Goal: Information Seeking & Learning: Learn about a topic

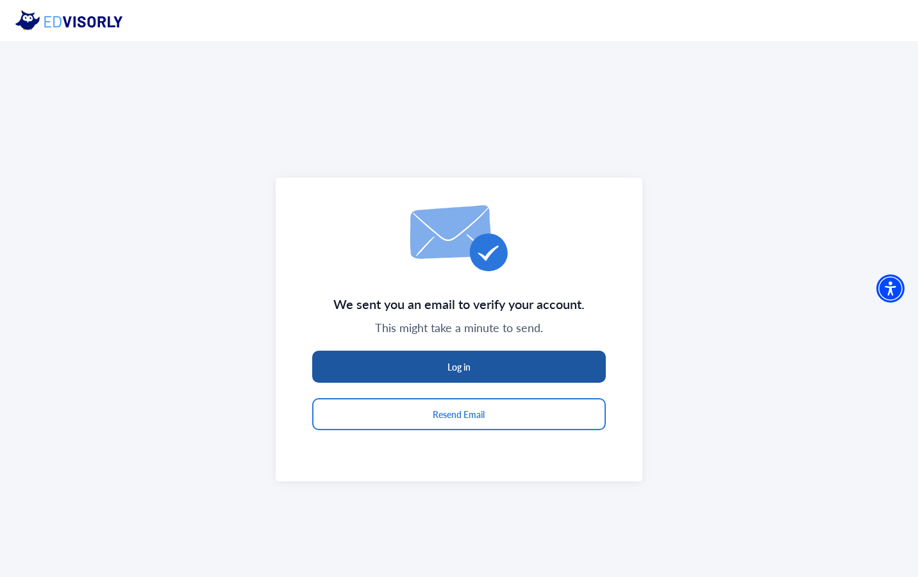
click at [457, 359] on button "Log in" at bounding box center [459, 367] width 294 height 32
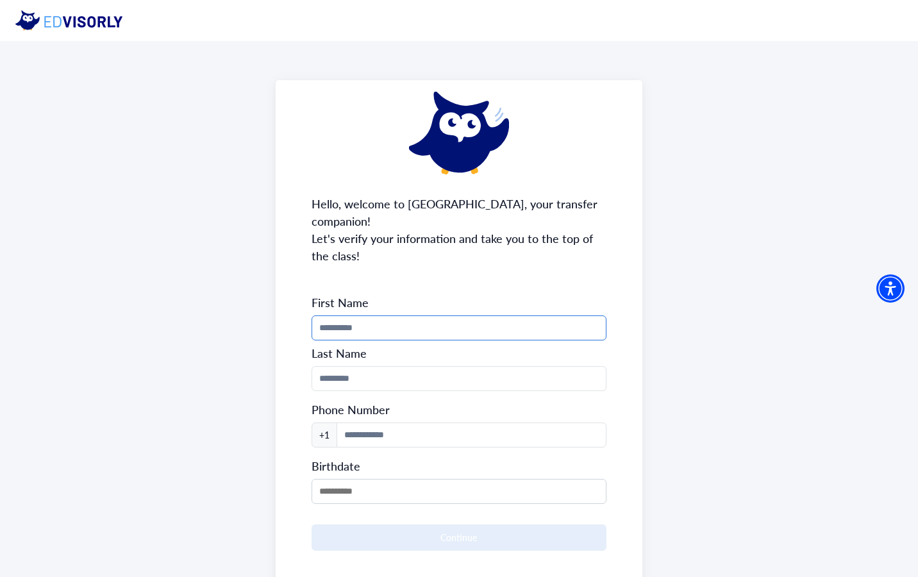
click at [375, 316] on input "Phone Number" at bounding box center [460, 328] width 296 height 25
type input "*****"
type input "*******"
type input "**********"
click at [389, 479] on input "MM/DD/YYYY" at bounding box center [460, 491] width 296 height 25
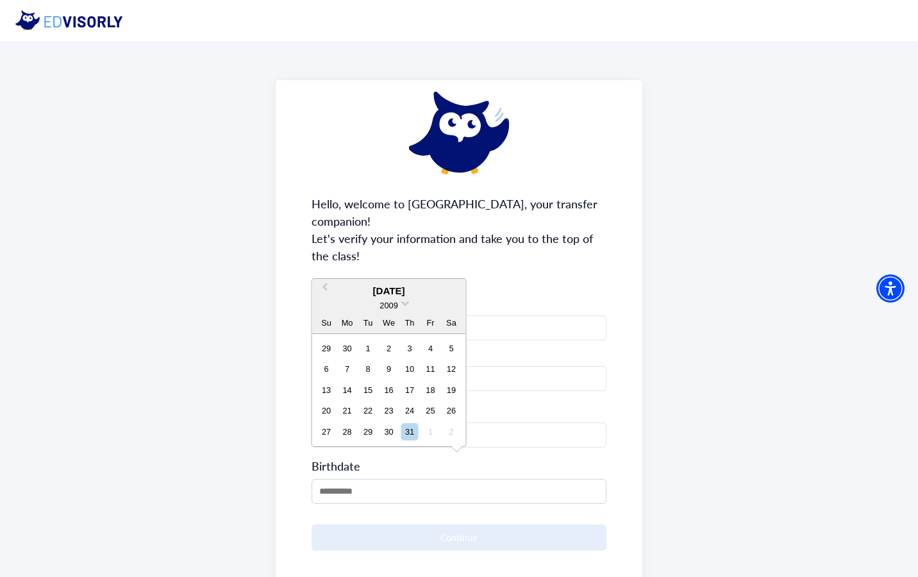
click at [400, 303] on div "2009" at bounding box center [389, 305] width 154 height 13
click at [387, 305] on span "2009" at bounding box center [389, 306] width 18 height 10
click at [371, 367] on div "2004" at bounding box center [389, 369] width 76 height 13
click at [325, 285] on span "Previous Month" at bounding box center [325, 289] width 0 height 19
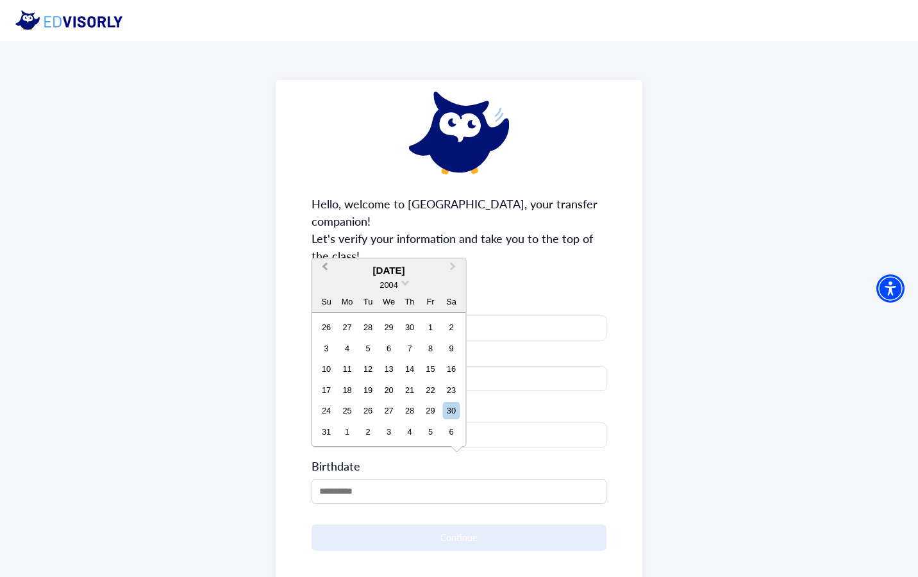
click at [325, 265] on span "Previous Month" at bounding box center [325, 269] width 0 height 19
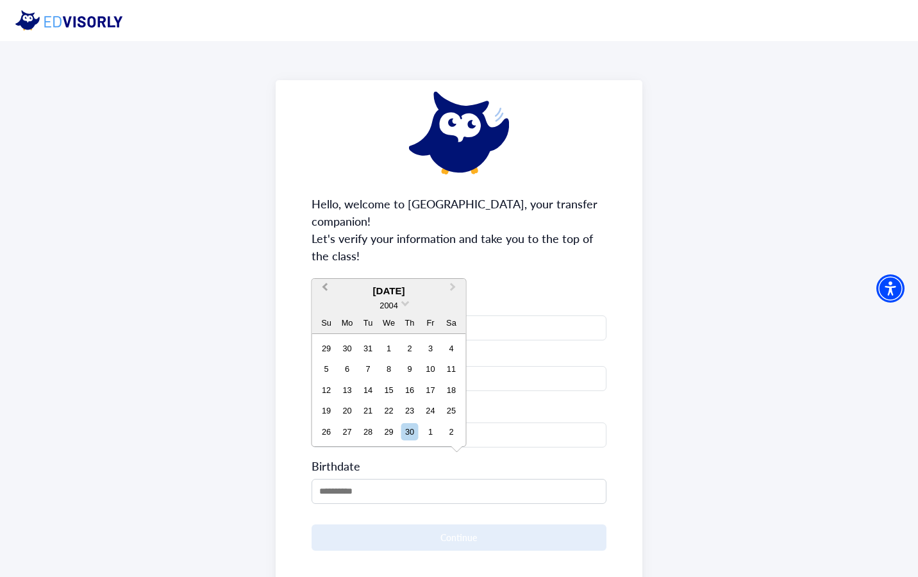
click at [325, 294] on button "Previous Month" at bounding box center [324, 290] width 21 height 21
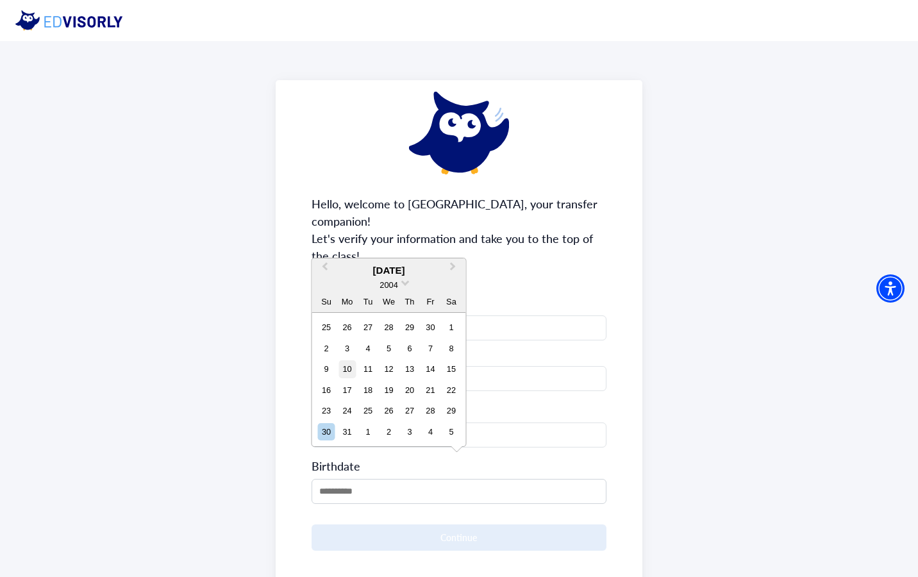
click at [348, 366] on div "10" at bounding box center [347, 368] width 17 height 17
type input "**********"
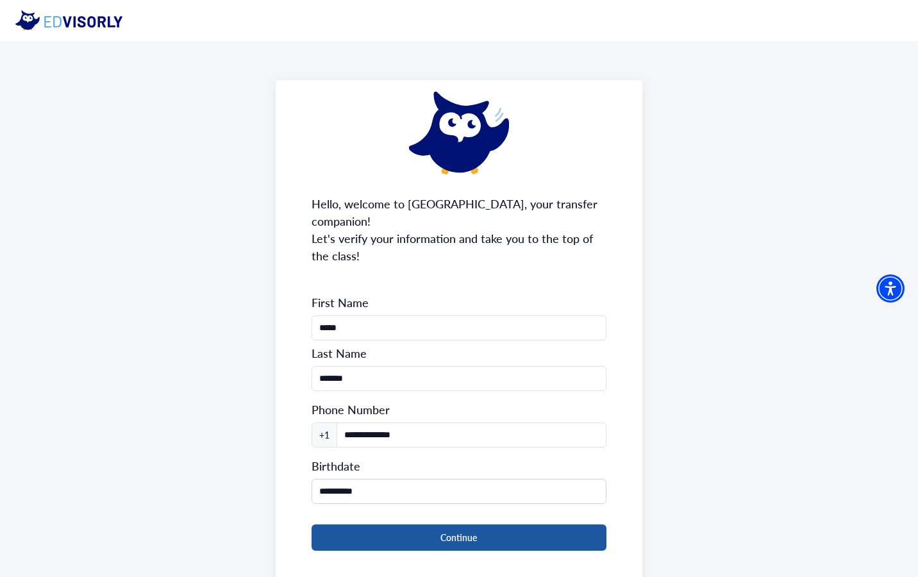
click at [422, 525] on button "Continue" at bounding box center [460, 538] width 296 height 26
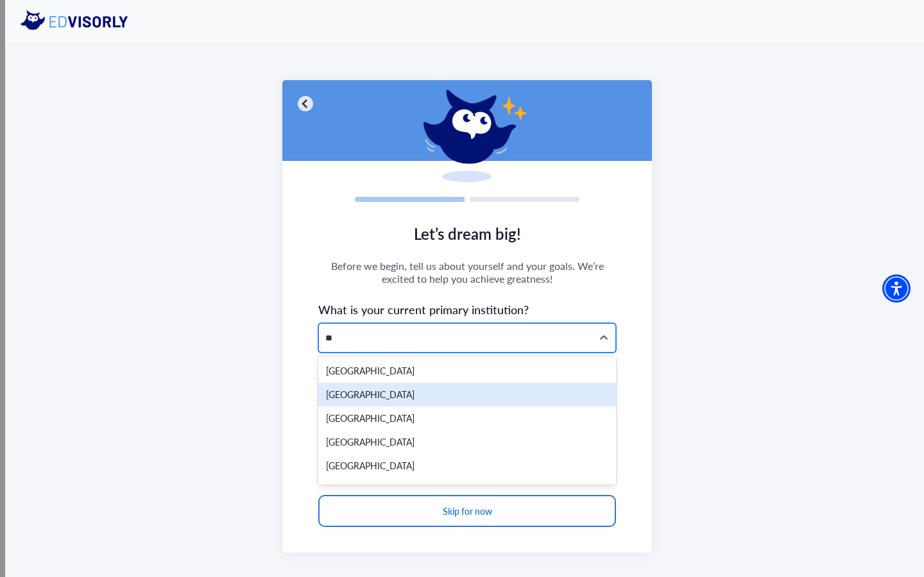
type input "*"
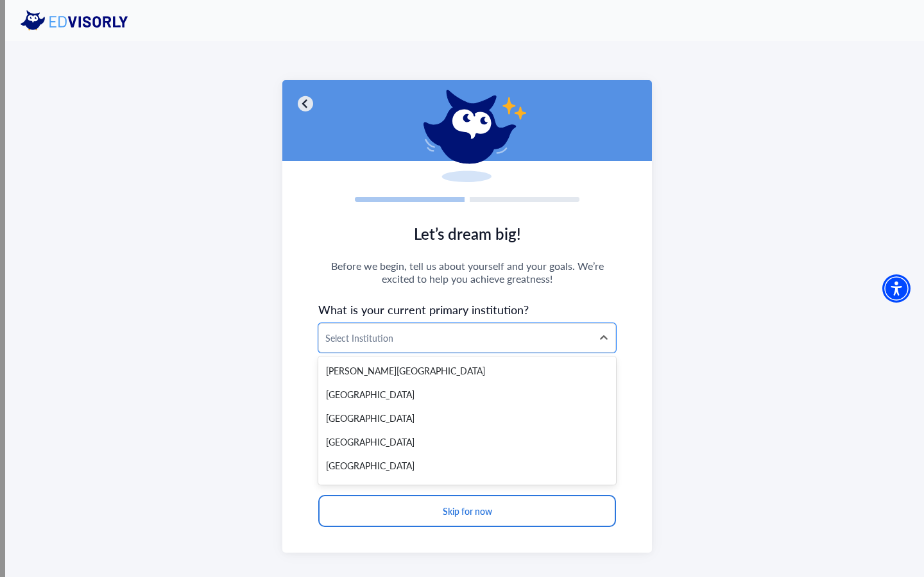
click at [391, 343] on div at bounding box center [455, 338] width 260 height 16
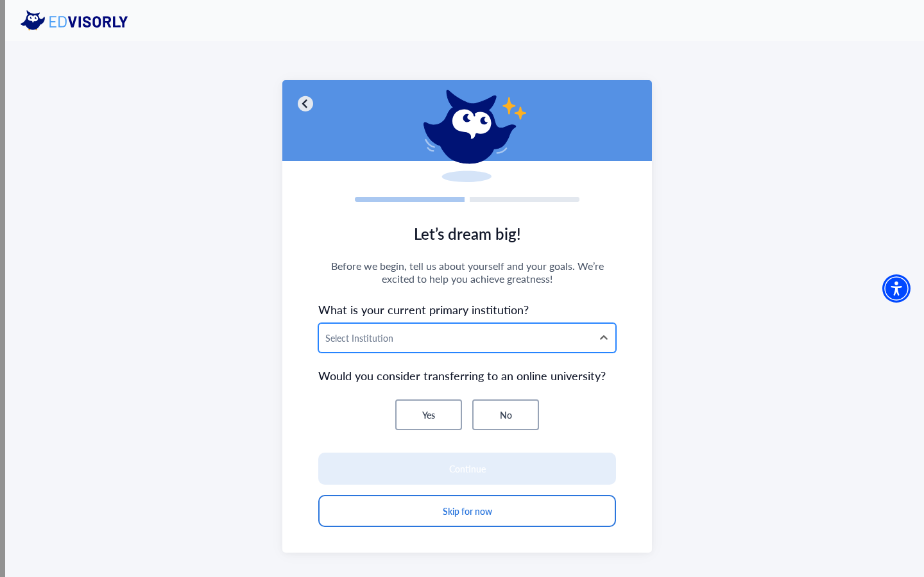
click at [370, 339] on div at bounding box center [455, 338] width 260 height 16
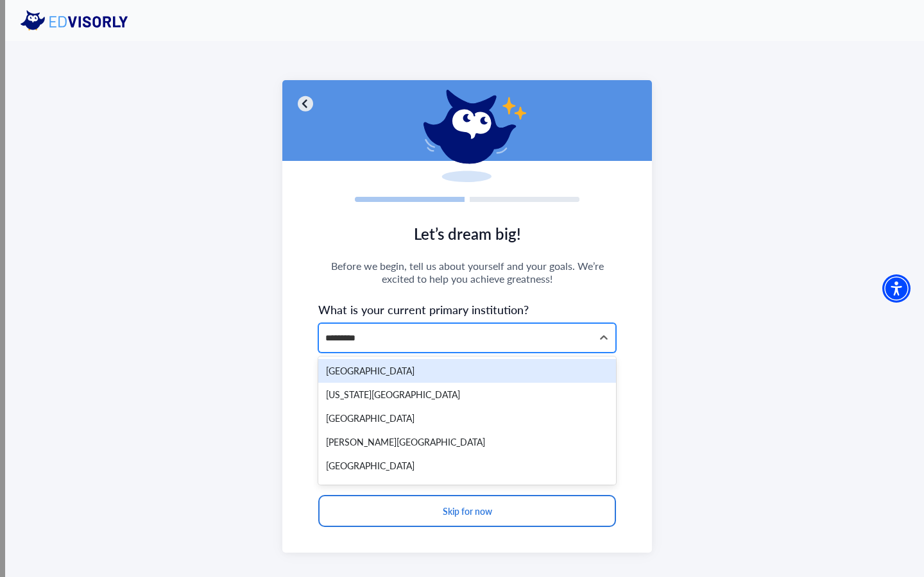
type input "**********"
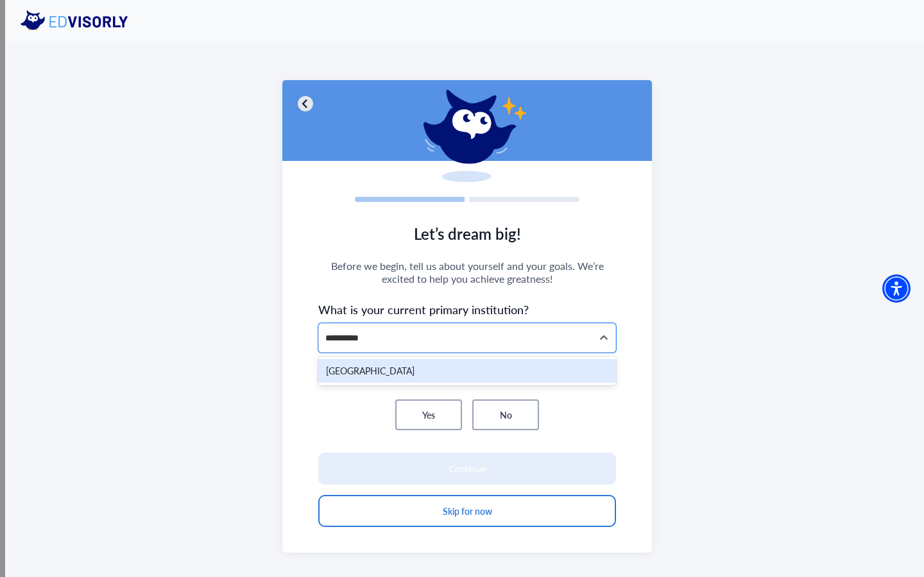
click at [369, 367] on div "[GEOGRAPHIC_DATA]" at bounding box center [467, 371] width 298 height 24
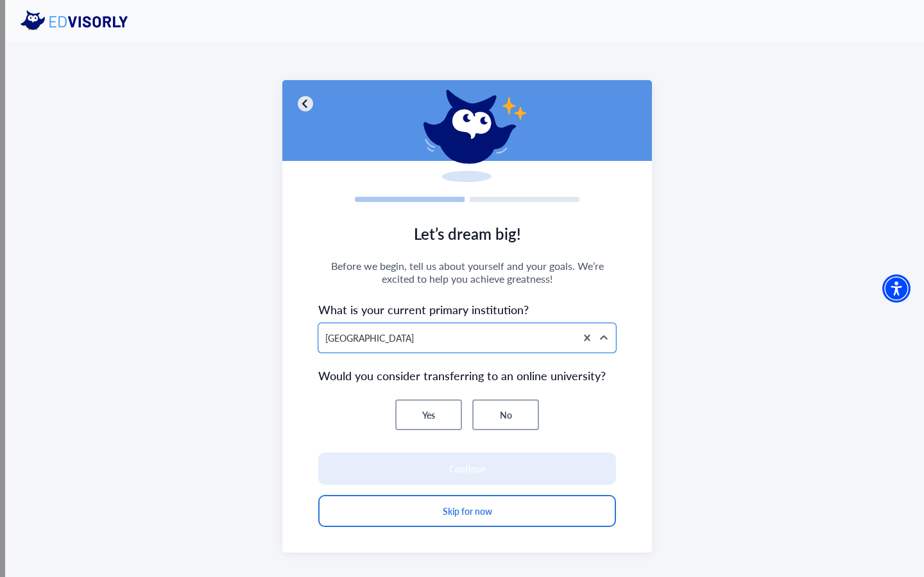
click at [517, 412] on button "No" at bounding box center [505, 415] width 67 height 31
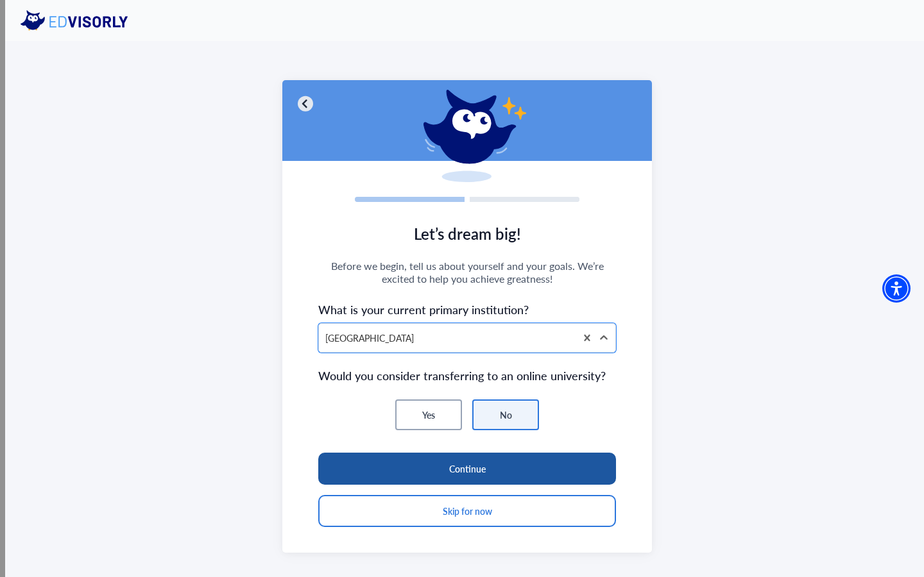
click at [444, 477] on button "Continue" at bounding box center [467, 469] width 298 height 32
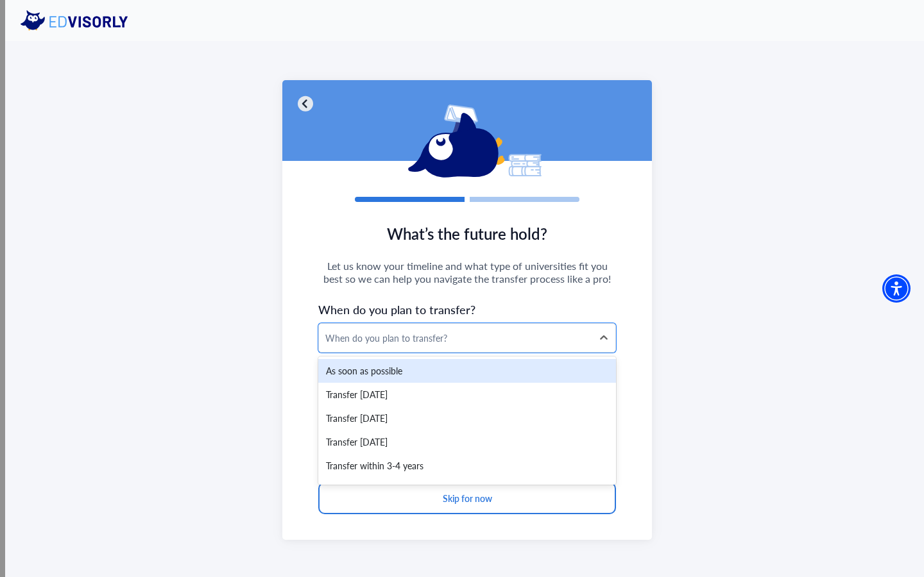
click at [388, 333] on div "When do you plan to transfer?" at bounding box center [455, 338] width 260 height 13
click at [386, 380] on div "As soon as possible" at bounding box center [467, 371] width 298 height 24
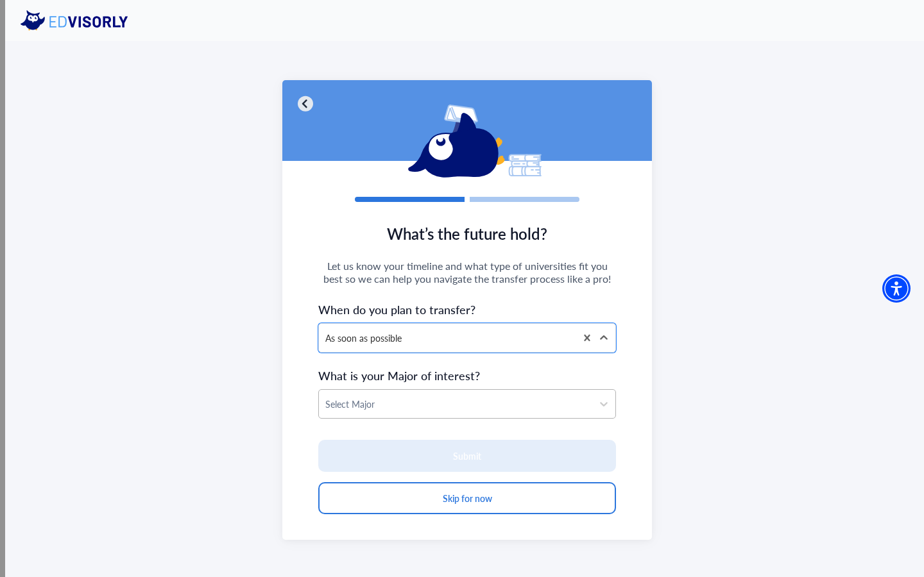
click at [421, 408] on div at bounding box center [455, 404] width 260 height 16
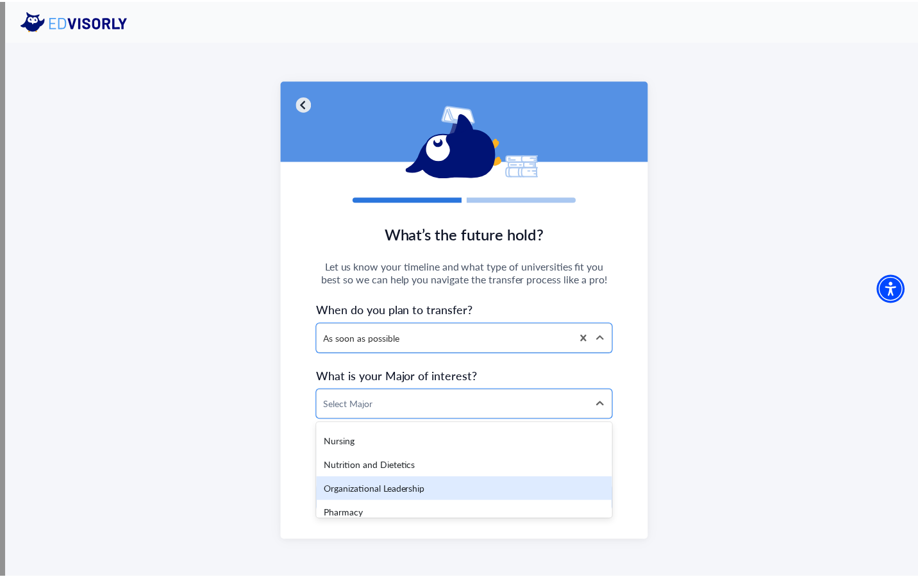
scroll to position [1957, 0]
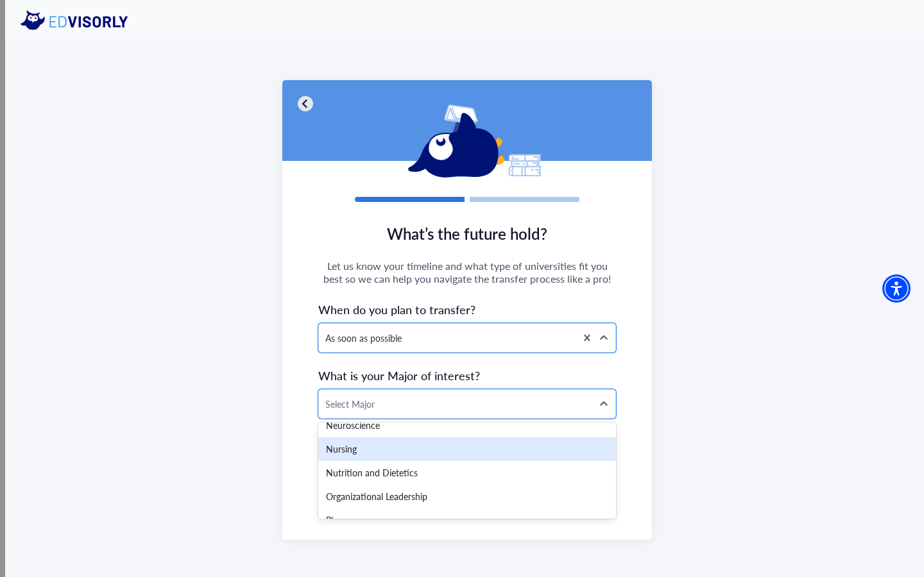
click at [373, 450] on div "Nursing" at bounding box center [467, 449] width 298 height 24
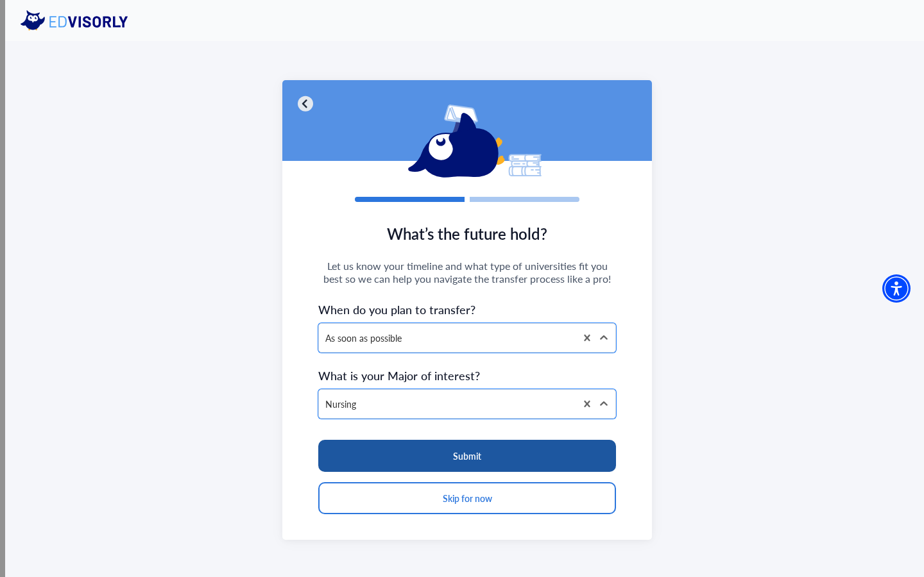
click at [450, 455] on button "Submit" at bounding box center [467, 456] width 298 height 32
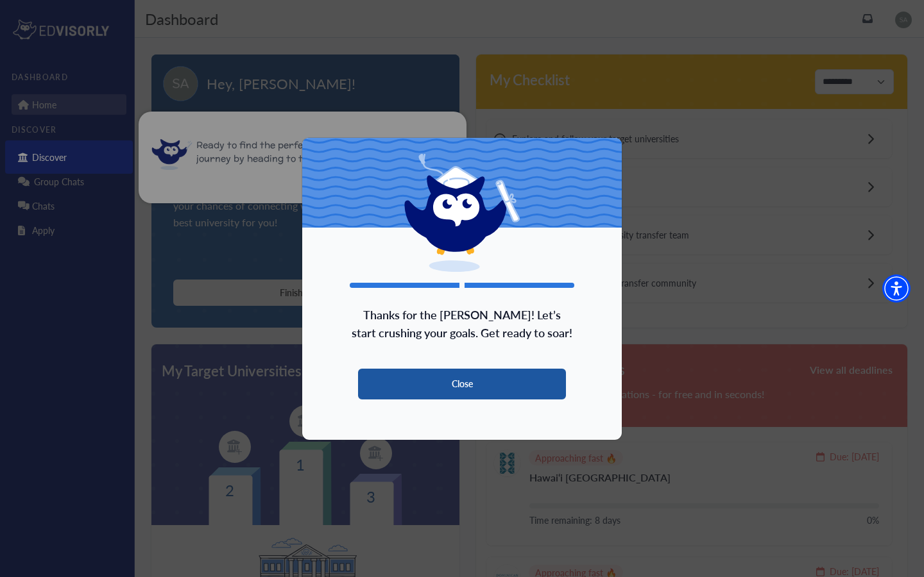
click at [461, 381] on button "Close" at bounding box center [462, 384] width 208 height 31
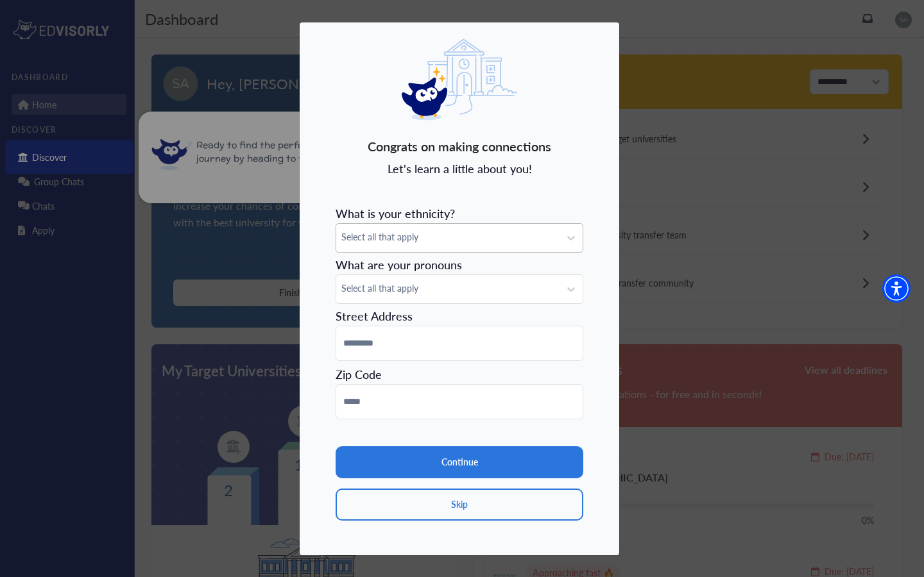
click at [430, 239] on span "Select all that apply" at bounding box center [447, 236] width 213 height 13
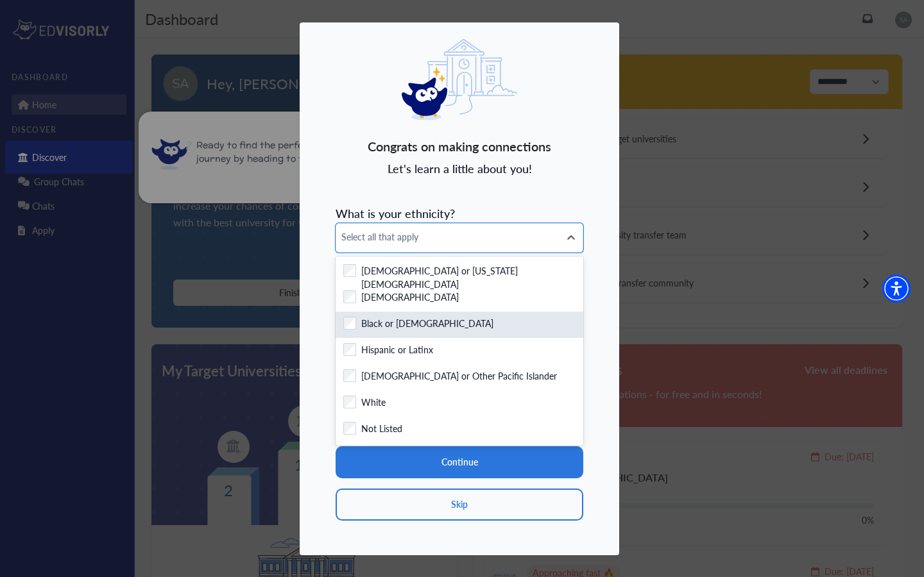
click at [410, 323] on label "Black or [DEMOGRAPHIC_DATA]" at bounding box center [427, 325] width 132 height 16
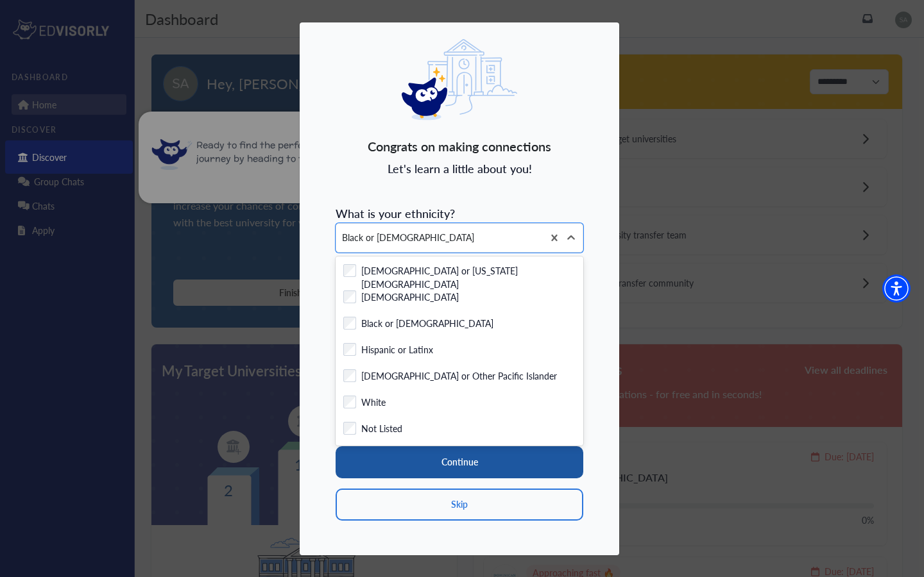
click at [404, 459] on button "Continue" at bounding box center [459, 462] width 248 height 32
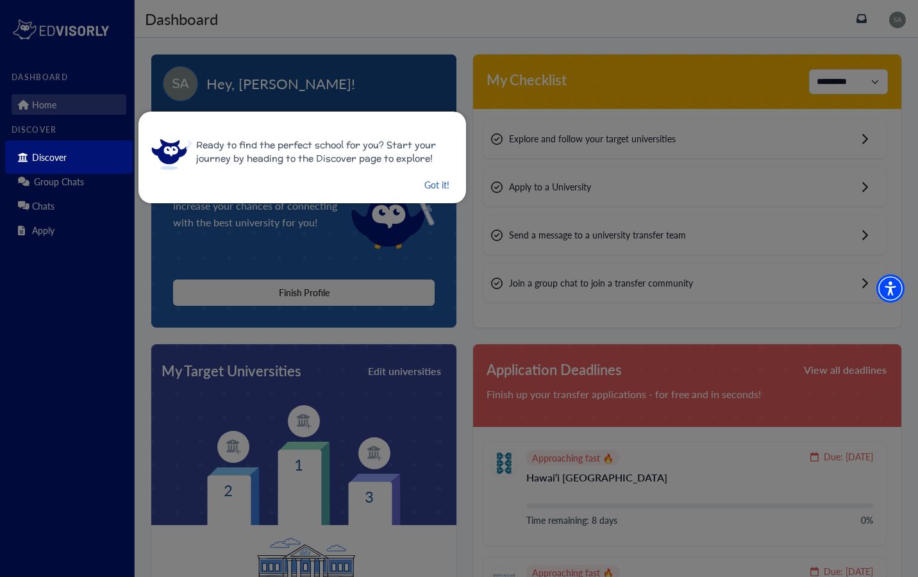
click at [425, 179] on button "Got it!" at bounding box center [437, 185] width 28 height 16
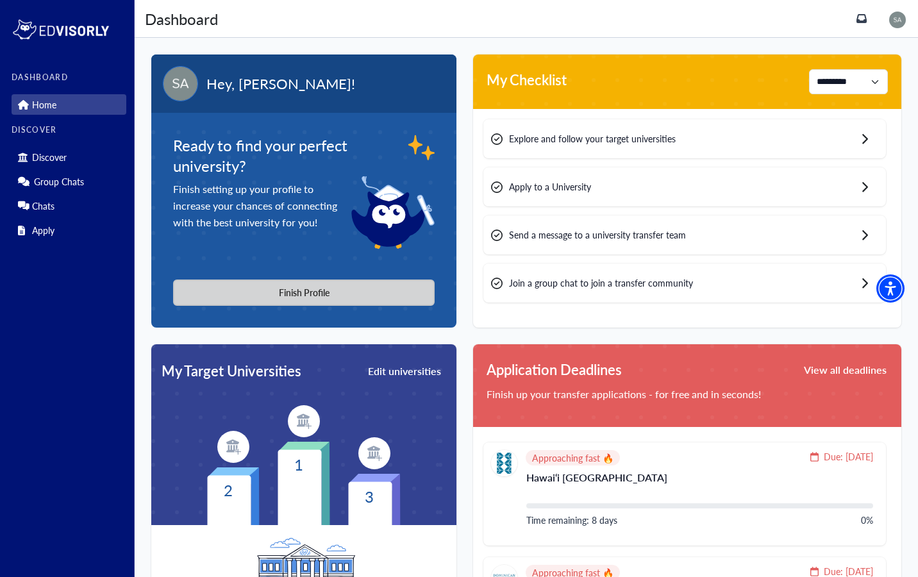
click at [306, 298] on button "Finish Profile" at bounding box center [304, 293] width 262 height 26
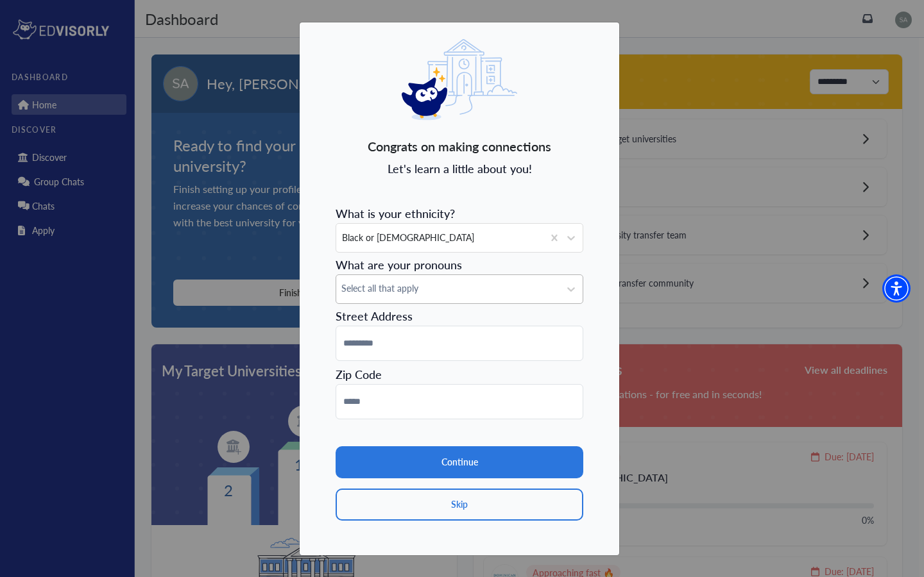
click at [437, 285] on span "Select all that apply" at bounding box center [447, 288] width 213 height 13
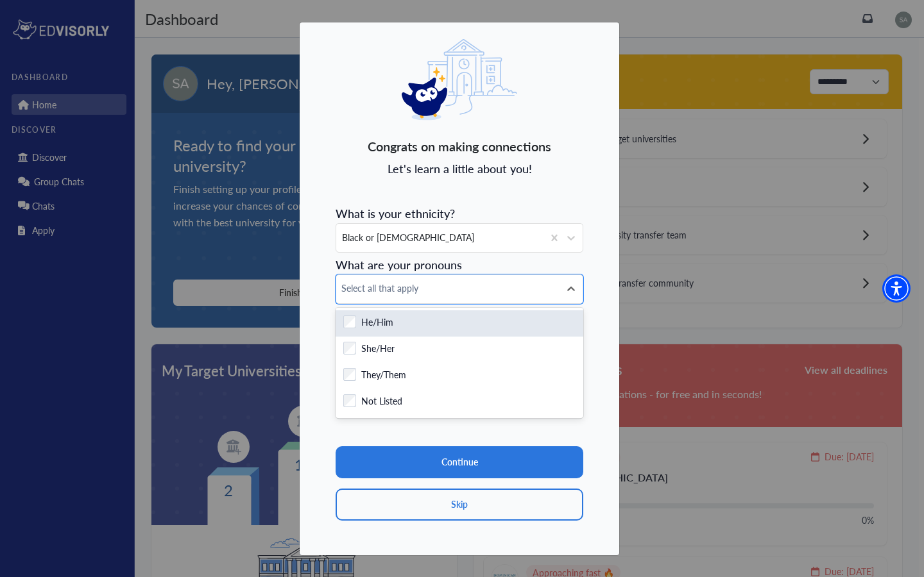
click at [378, 319] on label "He/Him" at bounding box center [377, 324] width 32 height 16
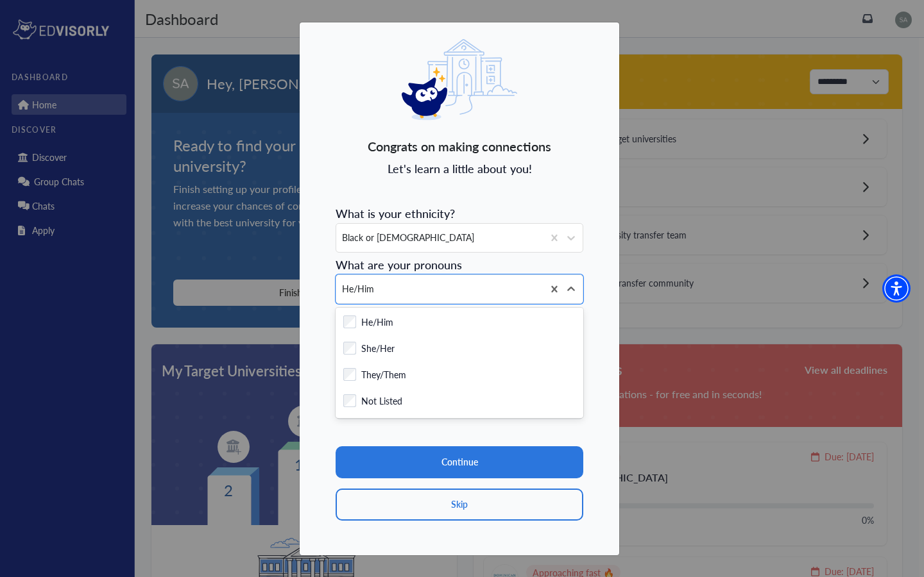
click at [401, 431] on section "Continue Skip" at bounding box center [459, 469] width 248 height 101
click at [573, 287] on icon at bounding box center [570, 289] width 13 height 13
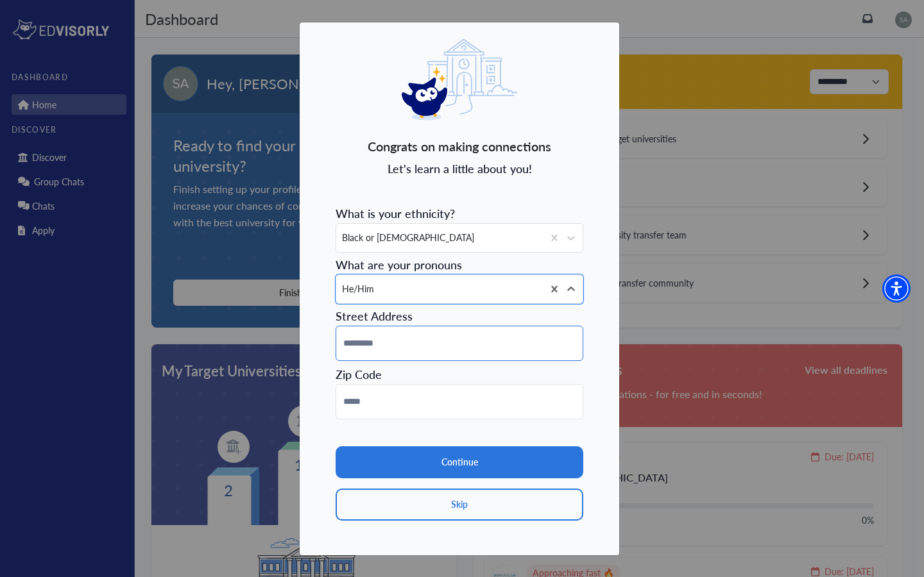
click at [429, 346] on input at bounding box center [459, 343] width 248 height 35
type input "**********"
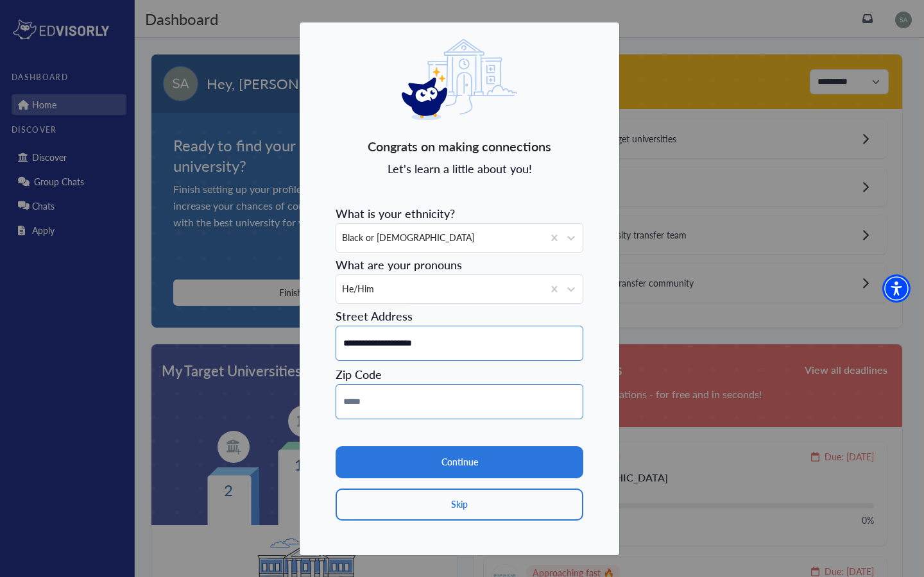
type input "*****"
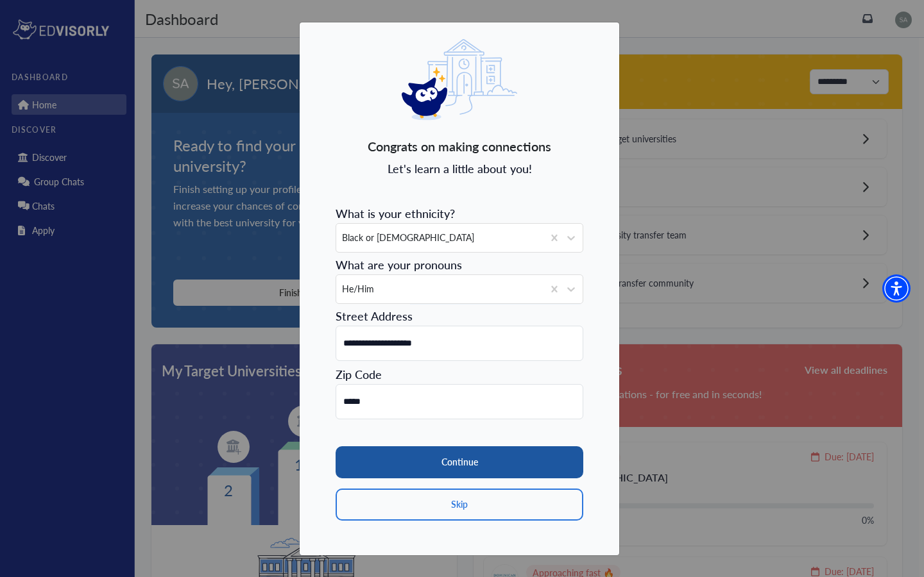
click at [427, 469] on button "Continue" at bounding box center [459, 462] width 248 height 32
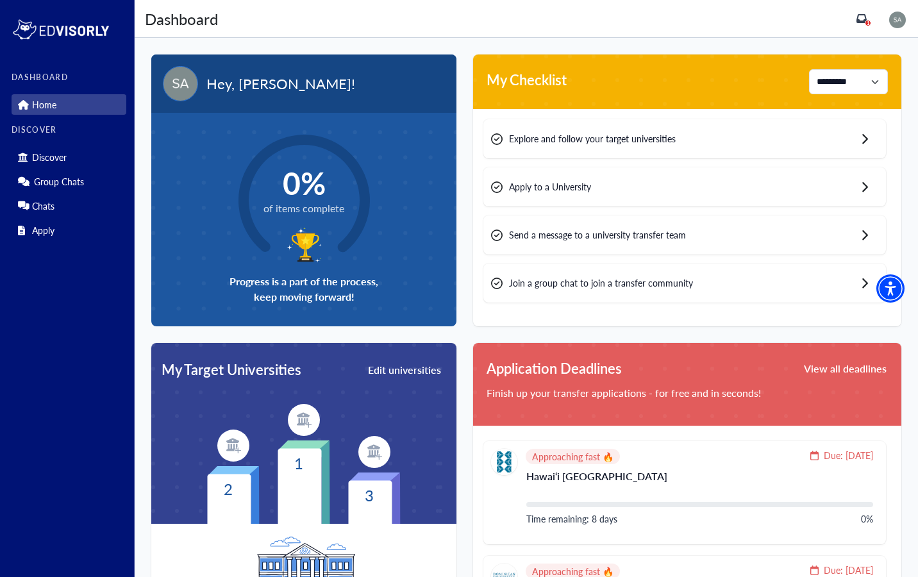
click at [704, 132] on div "Explore and follow your target universities" at bounding box center [685, 138] width 403 height 39
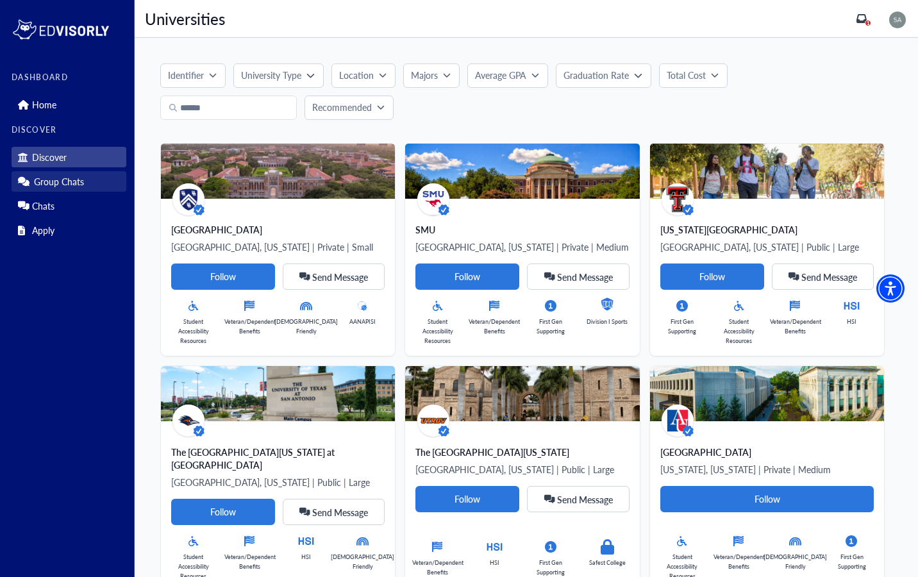
click at [64, 183] on p "Group Chats" at bounding box center [59, 181] width 50 height 11
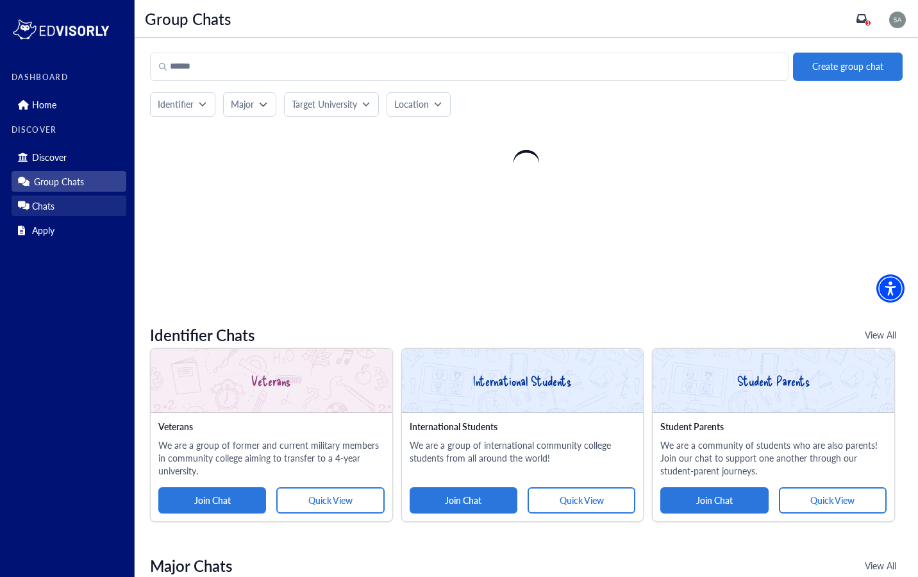
click at [63, 202] on link "Chats" at bounding box center [69, 206] width 115 height 21
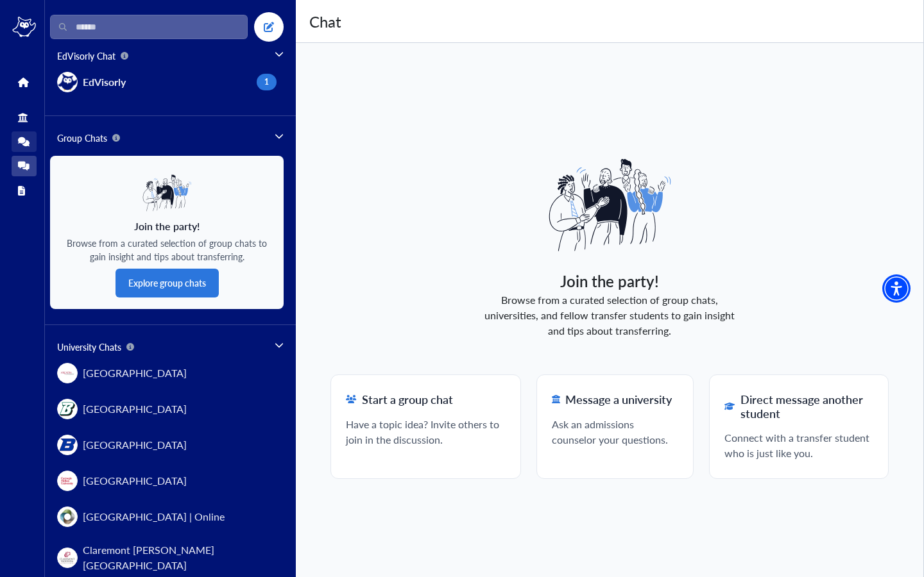
click at [20, 145] on icon at bounding box center [24, 142] width 12 height 12
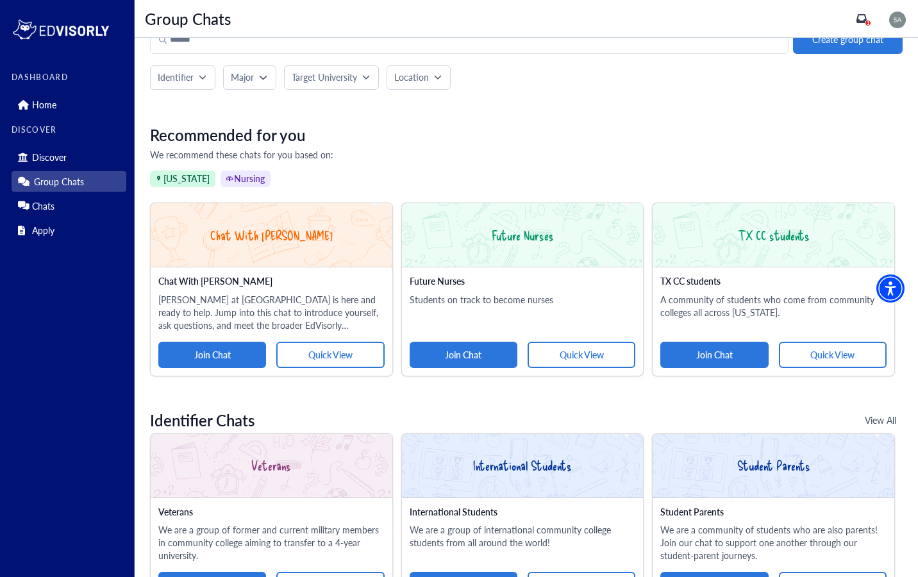
scroll to position [29, 0]
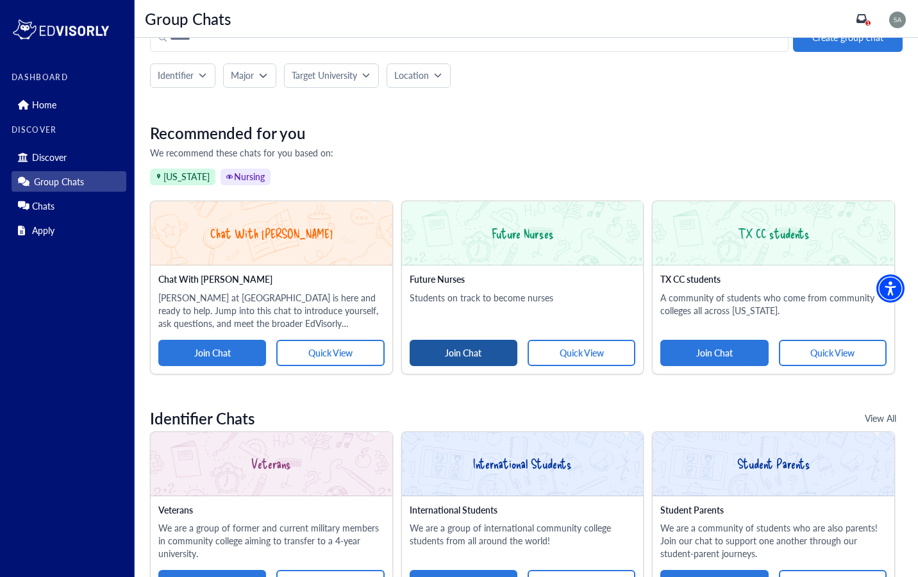
click at [455, 357] on button "Join Chat" at bounding box center [464, 353] width 108 height 26
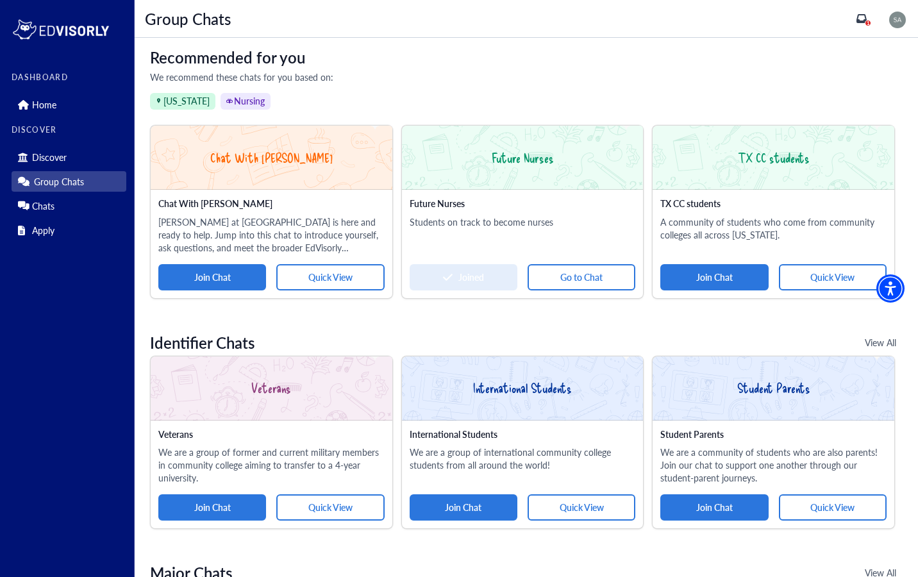
scroll to position [110, 0]
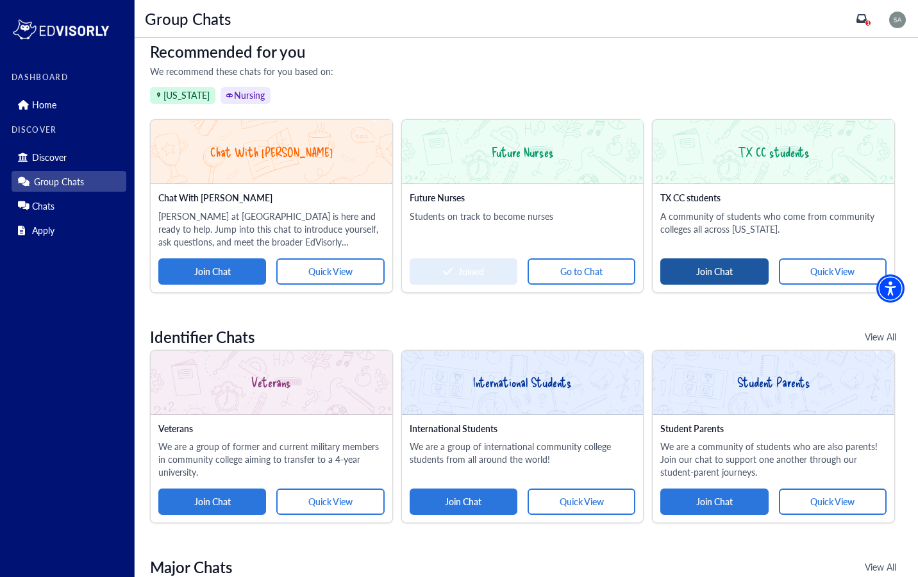
click at [706, 274] on button "Join Chat" at bounding box center [715, 271] width 108 height 26
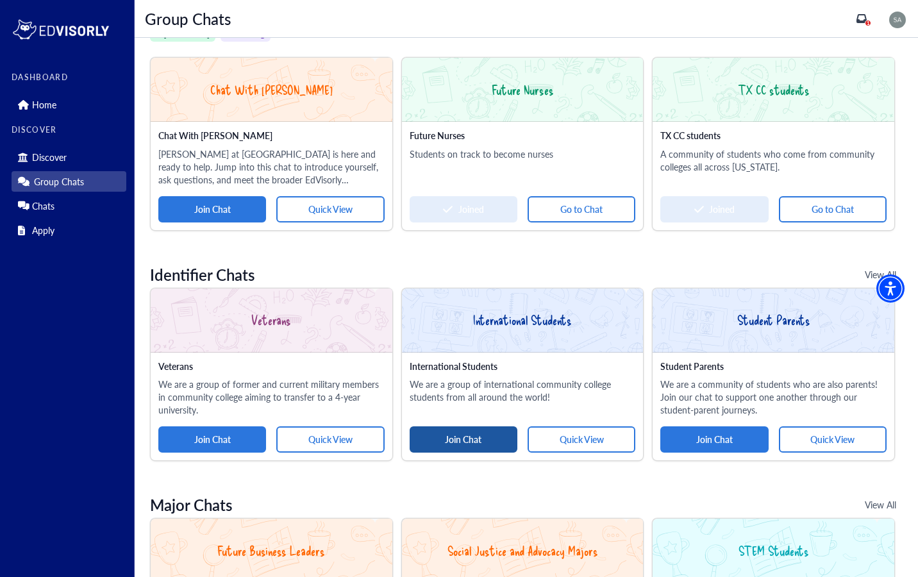
scroll to position [178, 0]
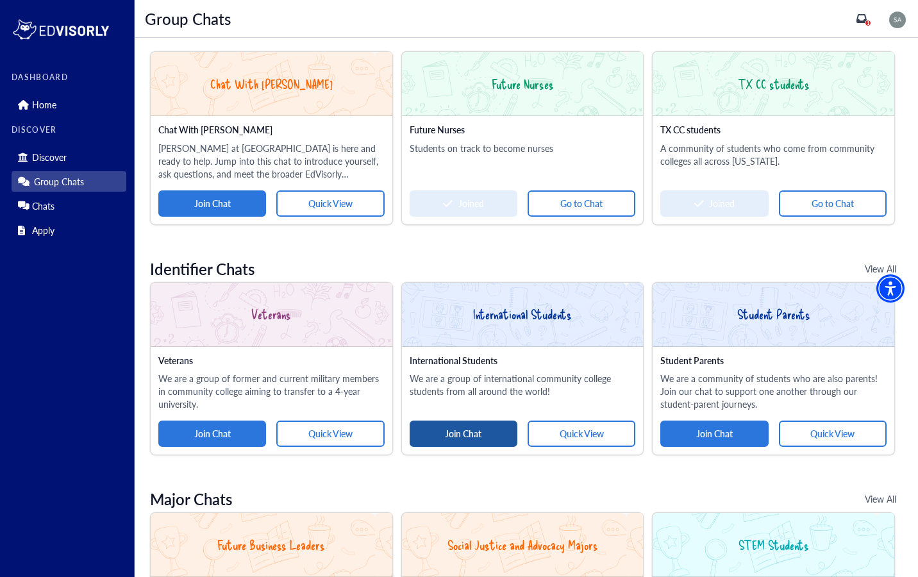
click at [464, 423] on button "Join Chat" at bounding box center [464, 434] width 108 height 26
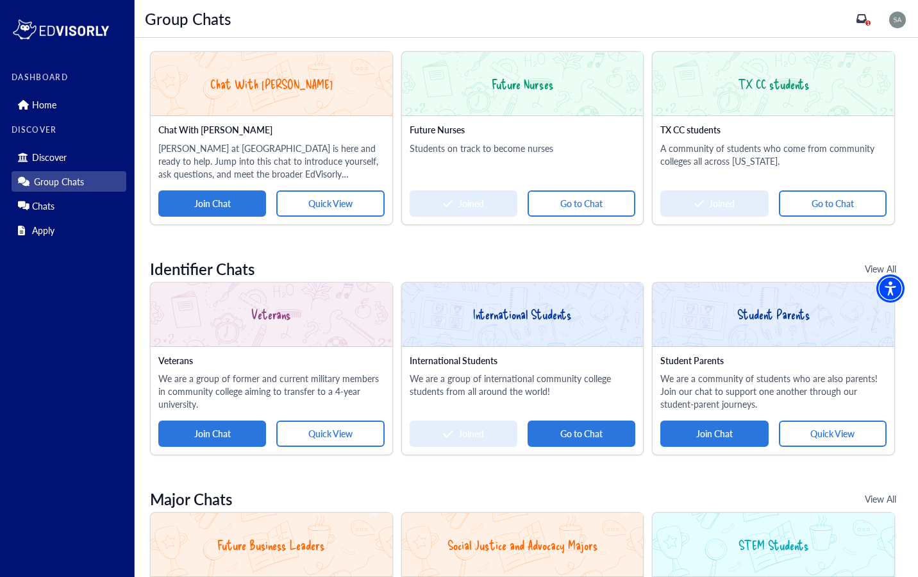
click at [566, 439] on button "Go to Chat" at bounding box center [582, 434] width 108 height 26
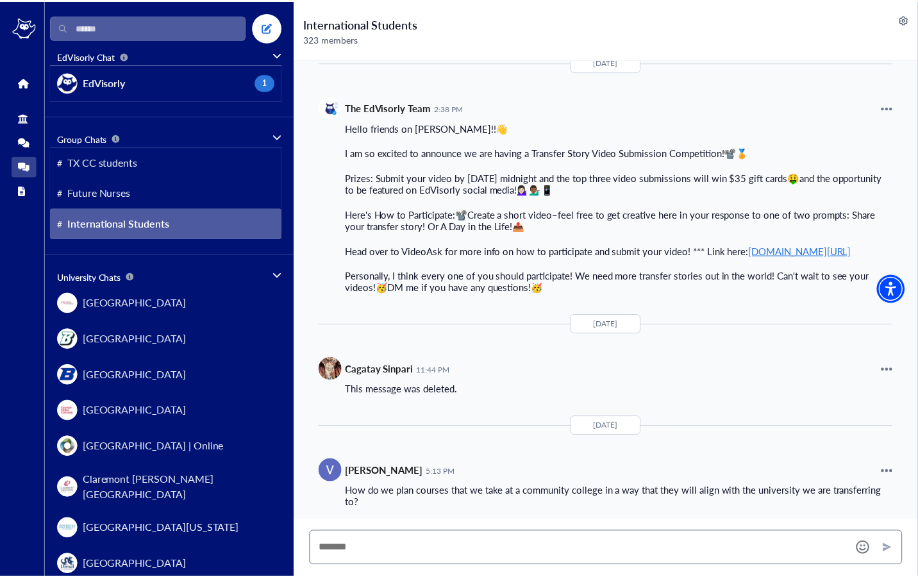
scroll to position [2015, 0]
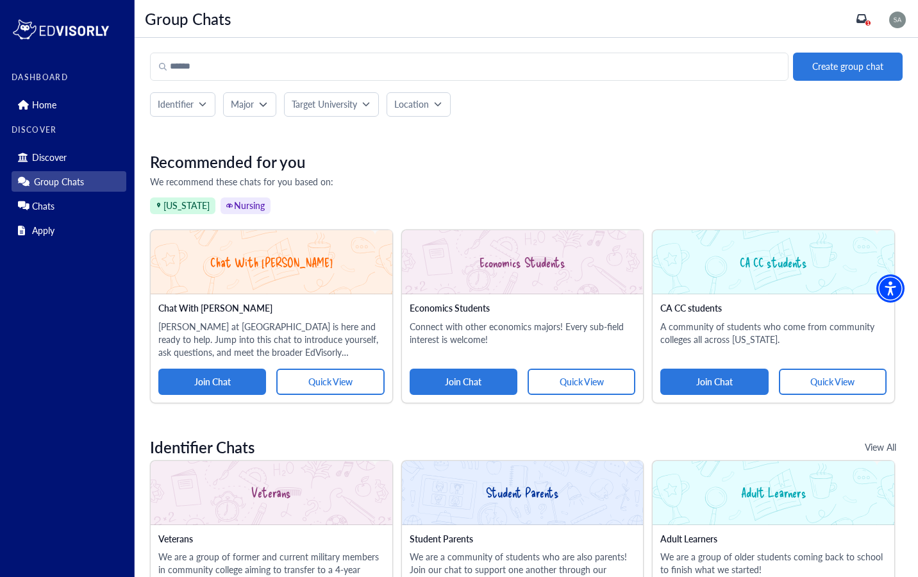
click at [867, 22] on icon "inbox" at bounding box center [862, 18] width 10 height 9
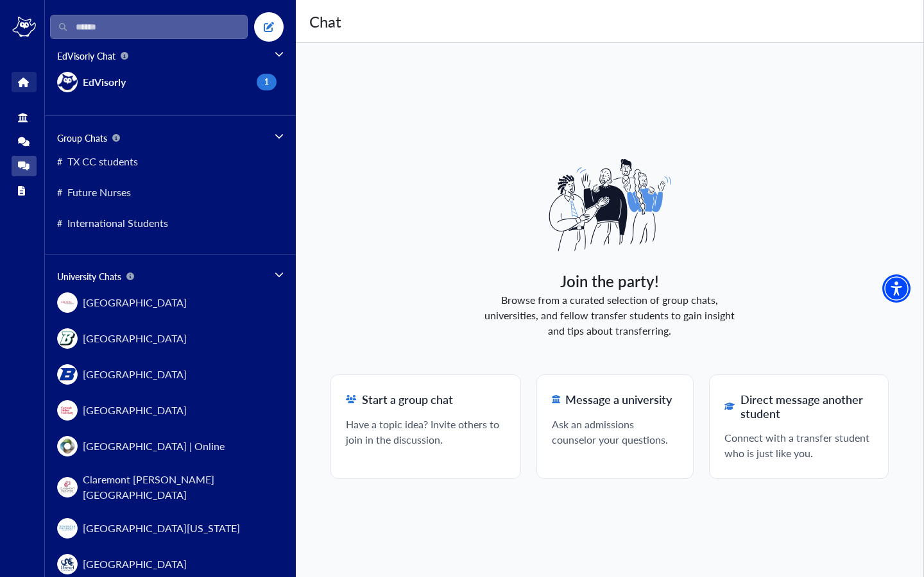
click at [19, 72] on link "Home" at bounding box center [24, 82] width 25 height 21
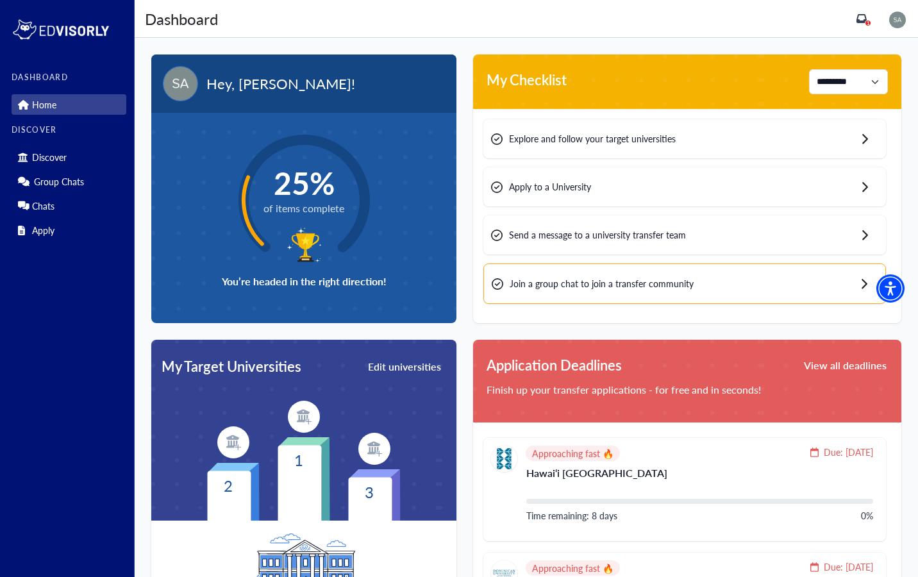
click at [308, 213] on span "of items complete" at bounding box center [304, 208] width 81 height 15
click at [620, 137] on span "Explore and follow your target universities" at bounding box center [592, 138] width 167 height 13
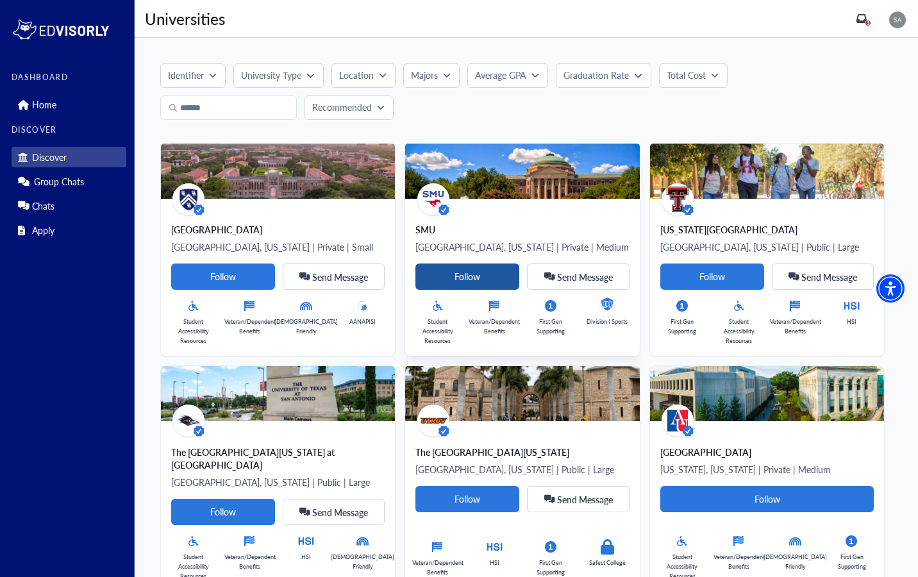
click at [416, 278] on Card-tag "Follow" at bounding box center [468, 277] width 104 height 26
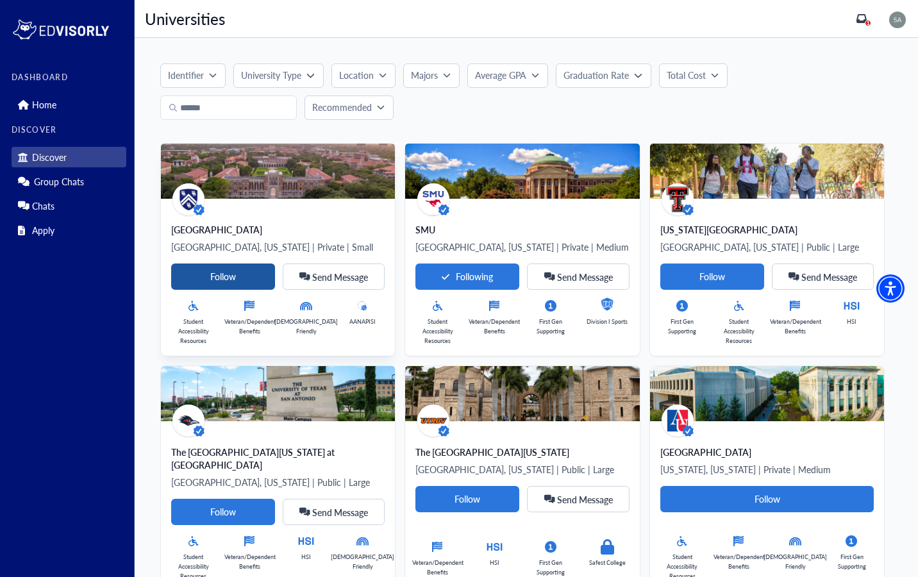
click at [221, 287] on Card-tag "Follow" at bounding box center [223, 277] width 104 height 26
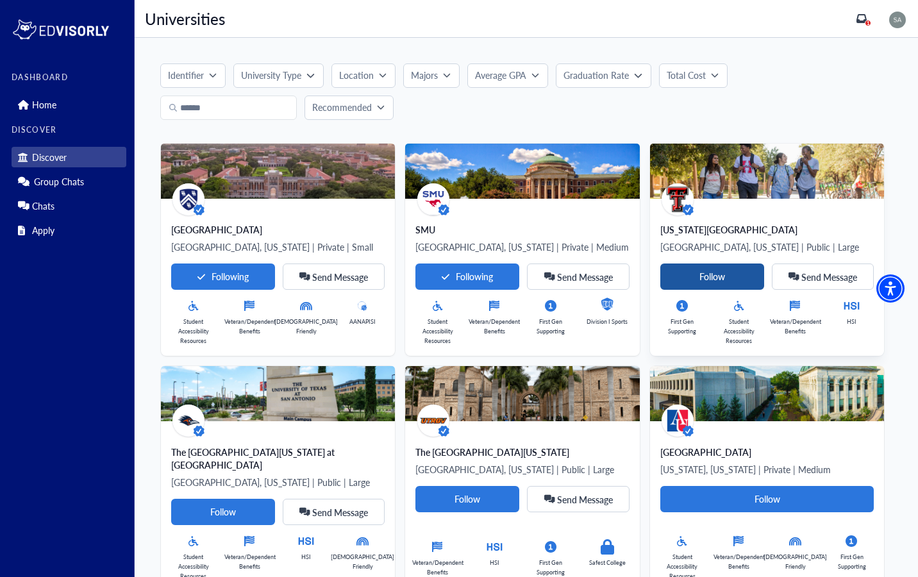
click at [661, 275] on Card-tag "Follow" at bounding box center [713, 277] width 104 height 26
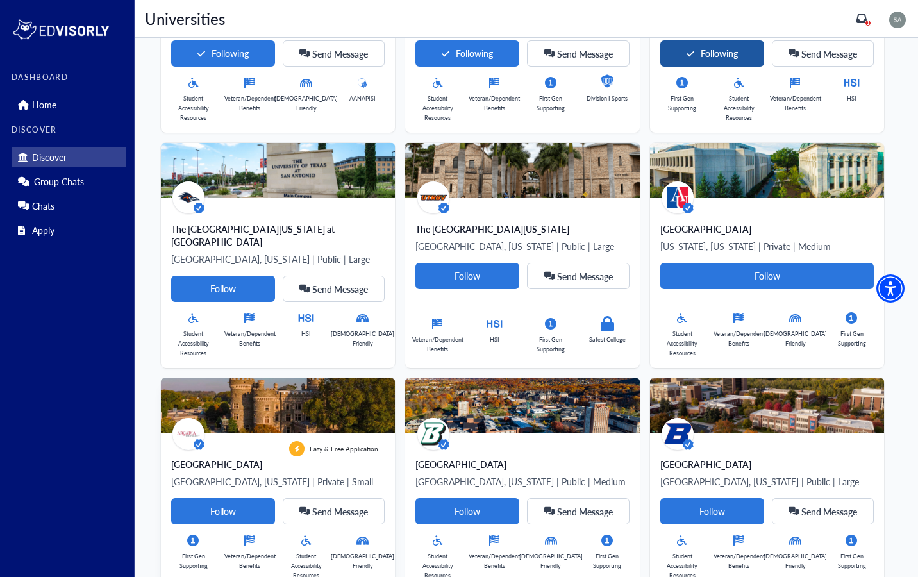
scroll to position [224, 0]
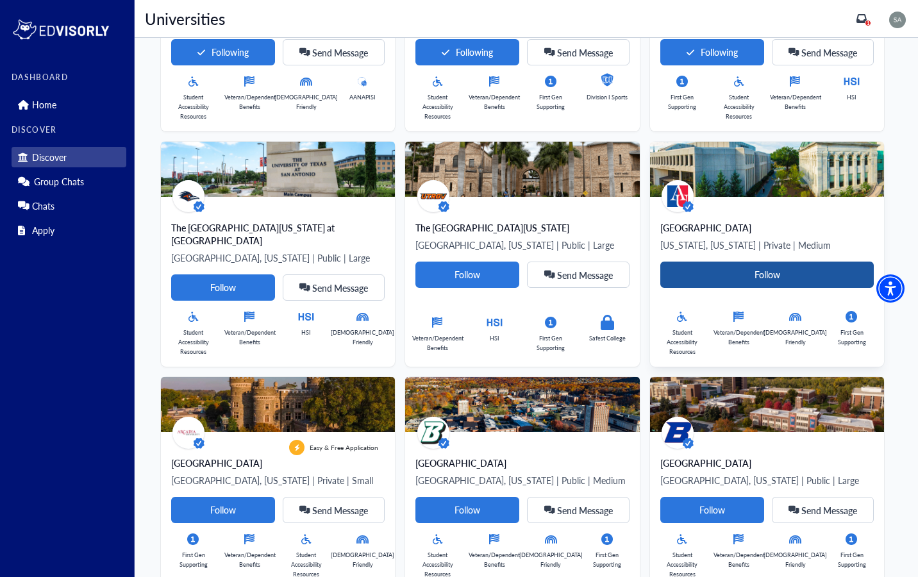
click at [661, 288] on Card-tag "Follow" at bounding box center [768, 275] width 214 height 26
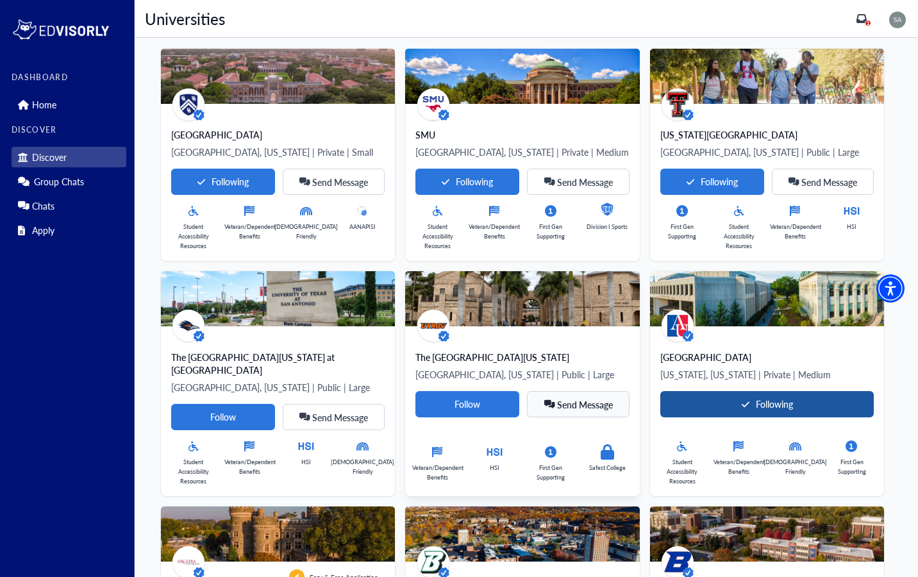
scroll to position [0, 0]
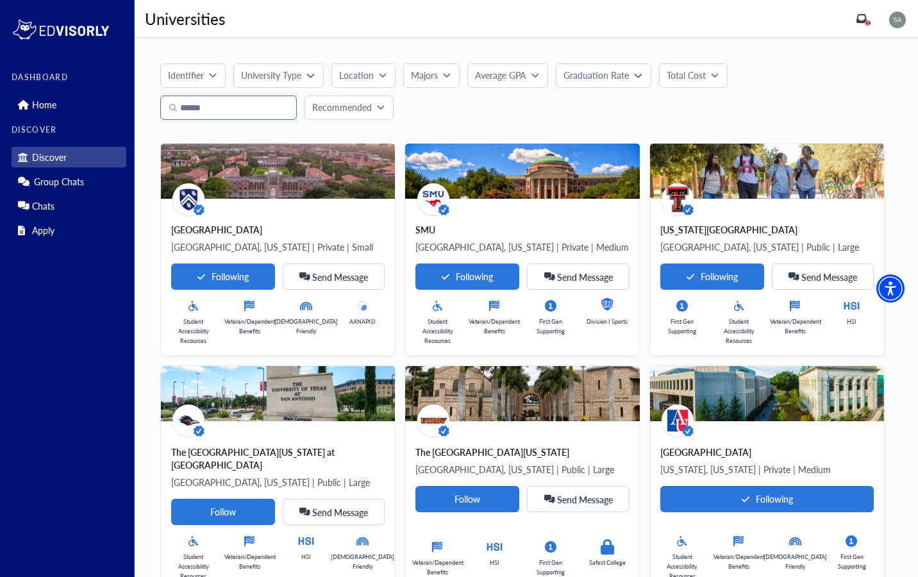
click at [242, 114] on input "Search" at bounding box center [228, 108] width 137 height 24
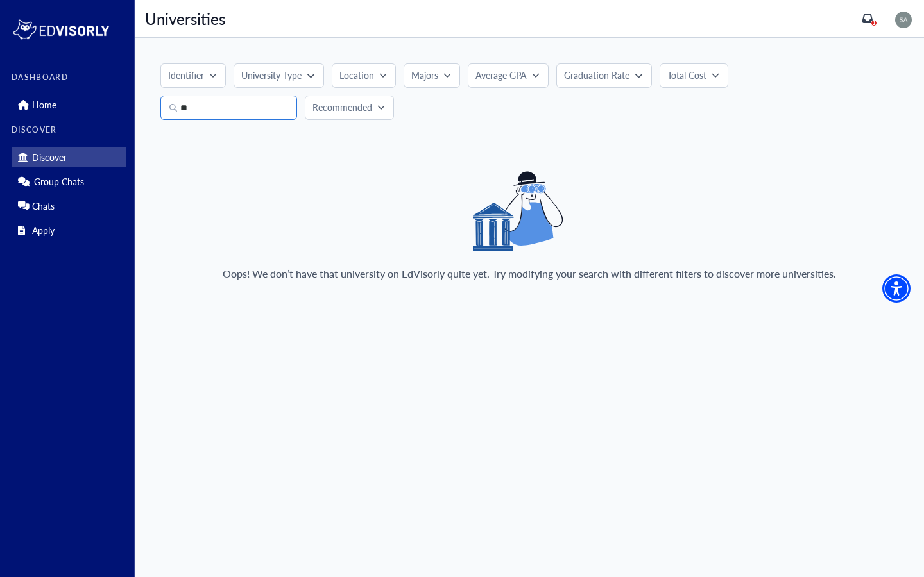
type input "*"
click at [198, 110] on input "********" at bounding box center [228, 108] width 137 height 24
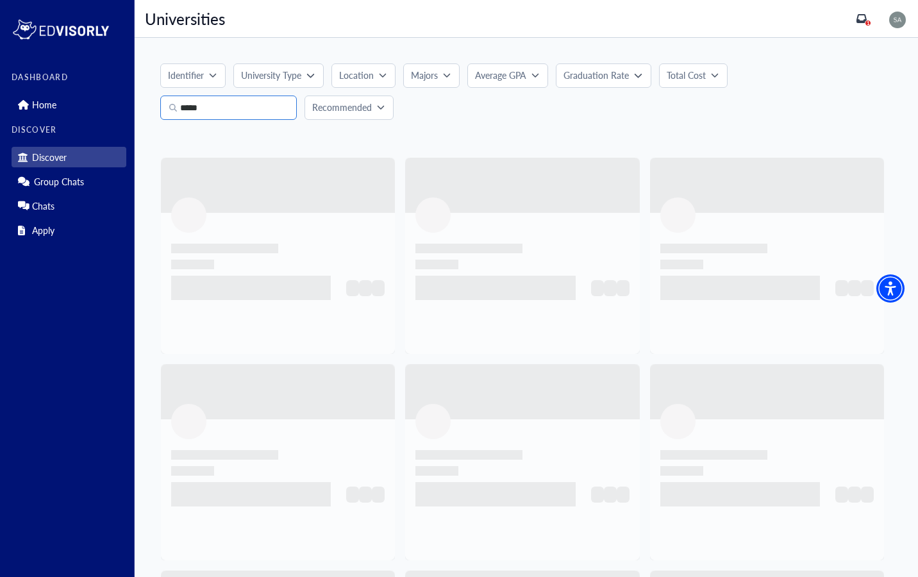
type input "****"
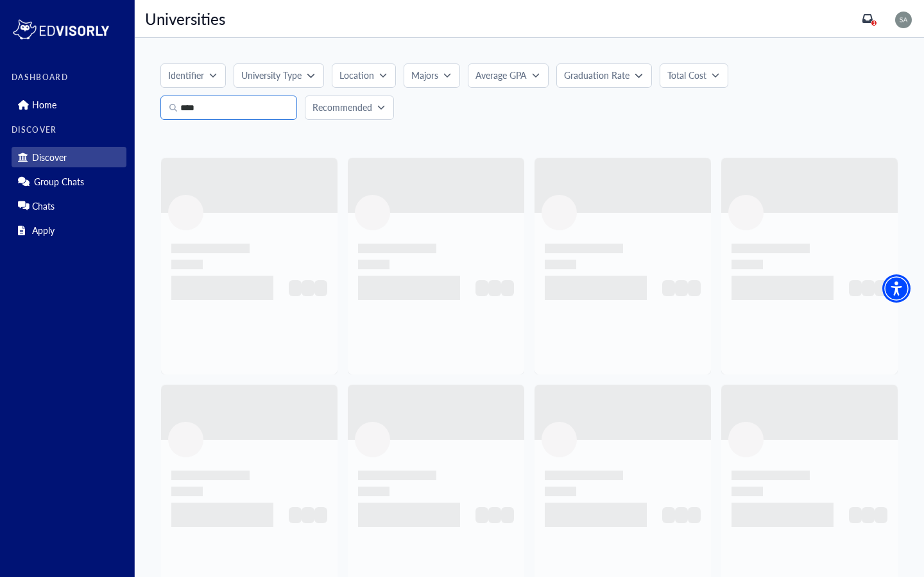
click at [257, 105] on input "****" at bounding box center [228, 108] width 137 height 24
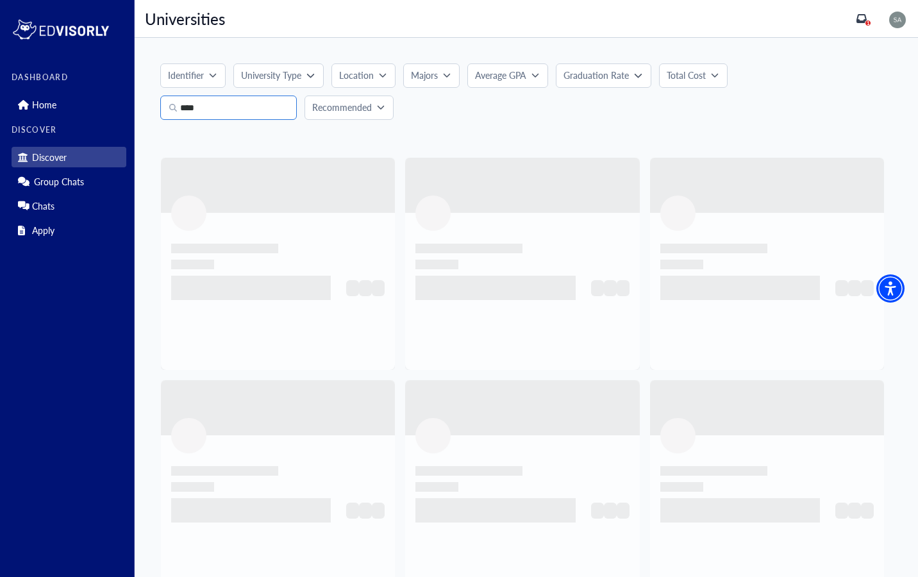
click at [257, 105] on input "****" at bounding box center [228, 108] width 137 height 24
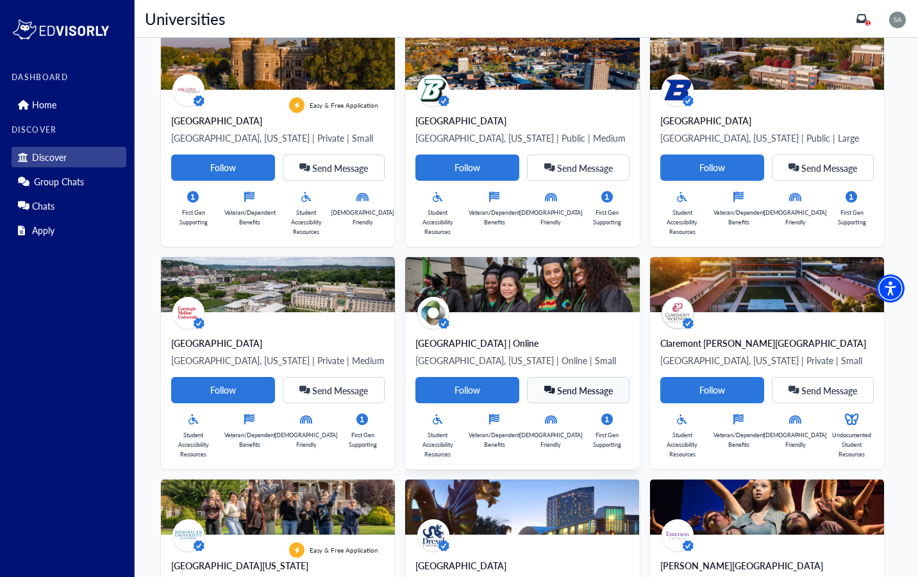
scroll to position [570, 0]
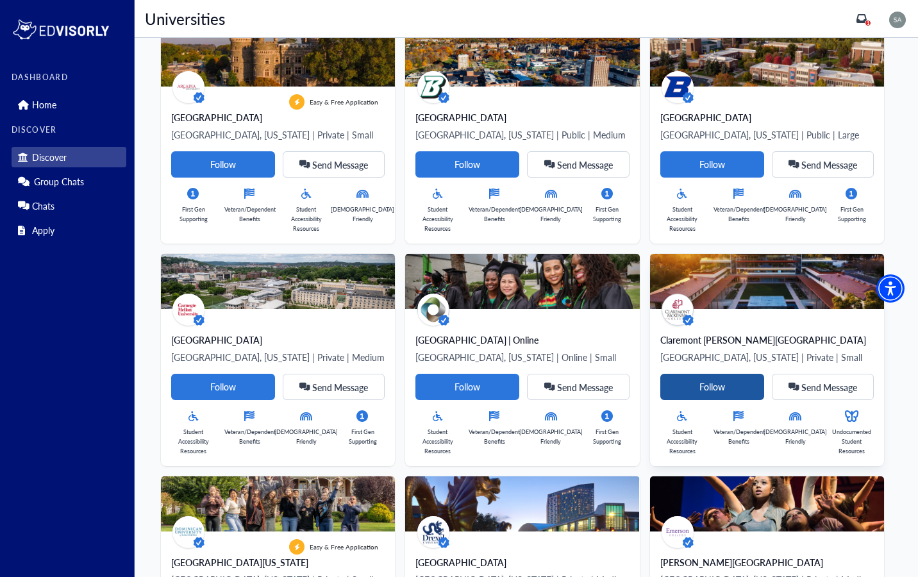
click at [752, 374] on Card-tag "Follow" at bounding box center [713, 387] width 104 height 26
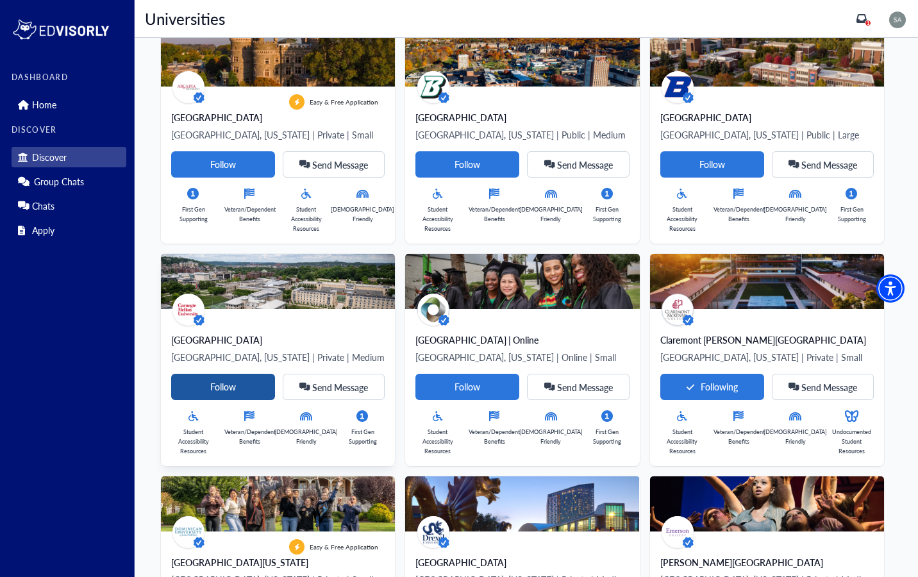
click at [275, 374] on Card-tag "Follow" at bounding box center [223, 387] width 104 height 26
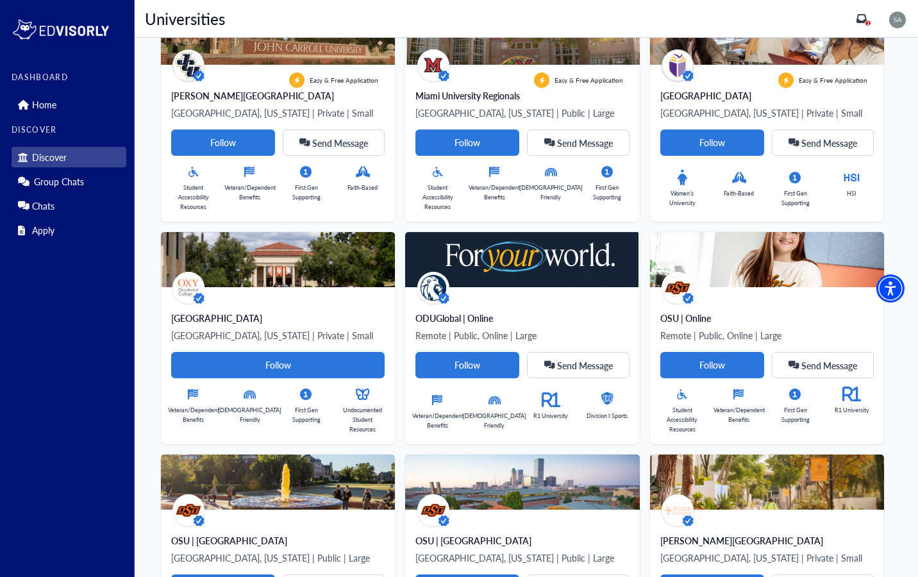
scroll to position [1483, 0]
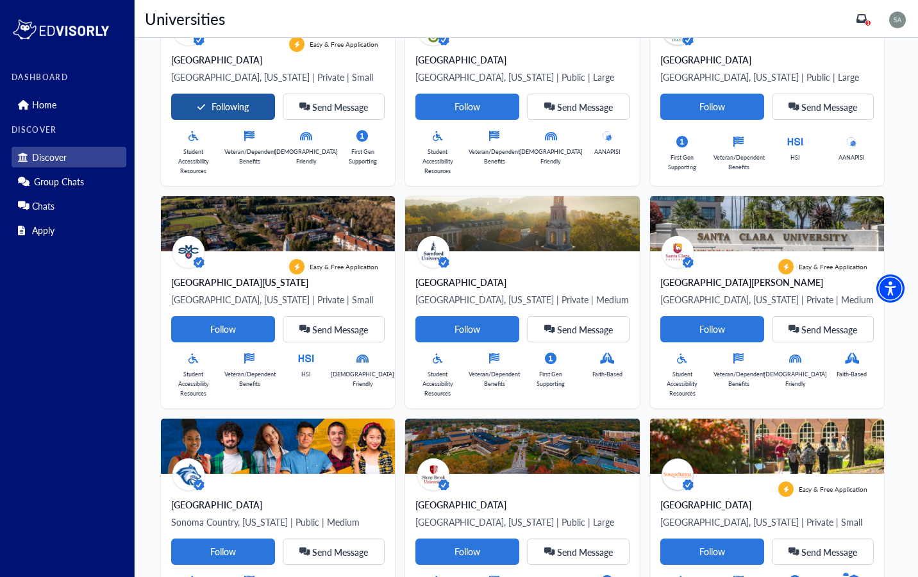
scroll to position [2186, 0]
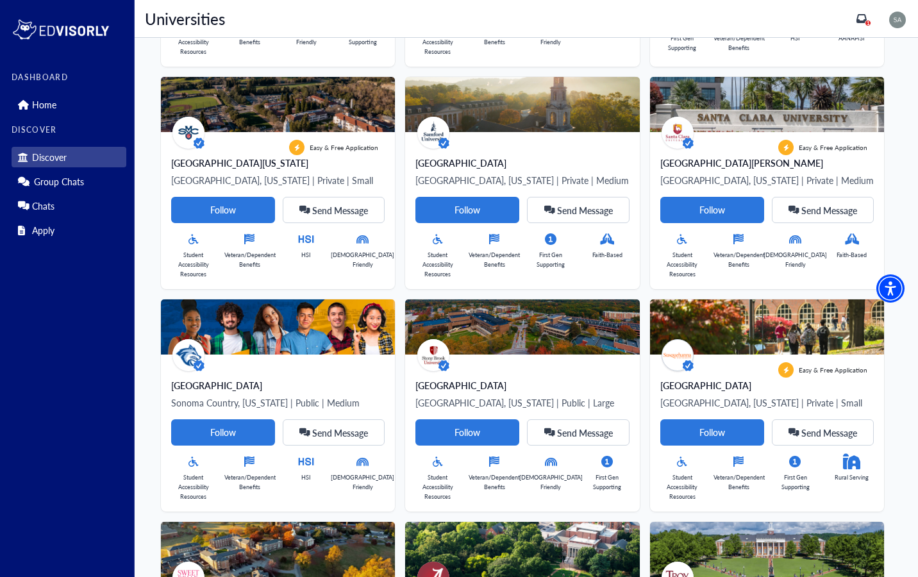
scroll to position [2311, 0]
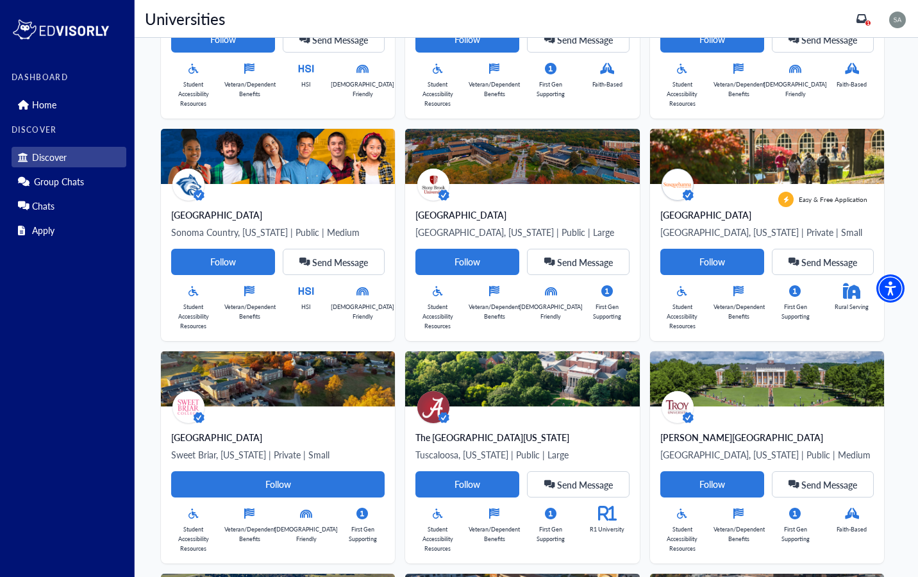
scroll to position [2478, 0]
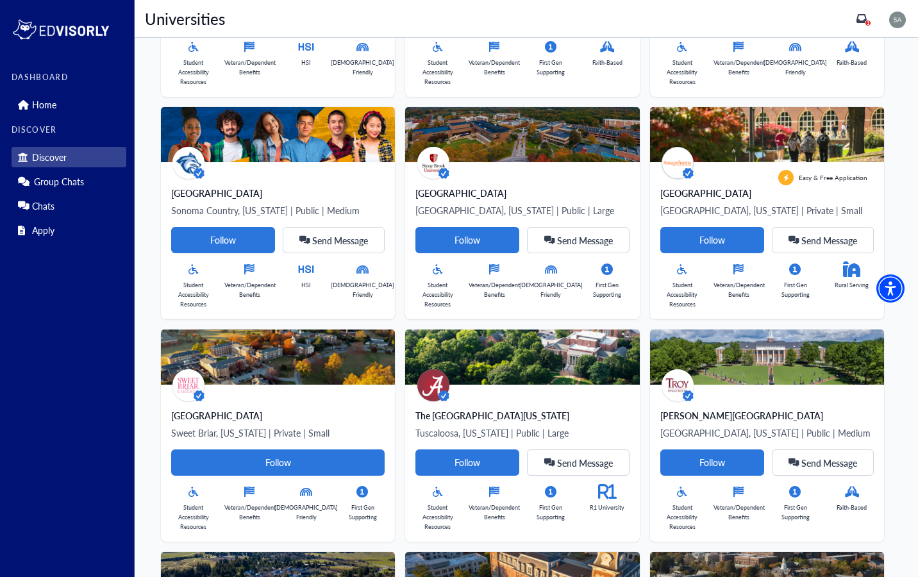
scroll to position [2503, 0]
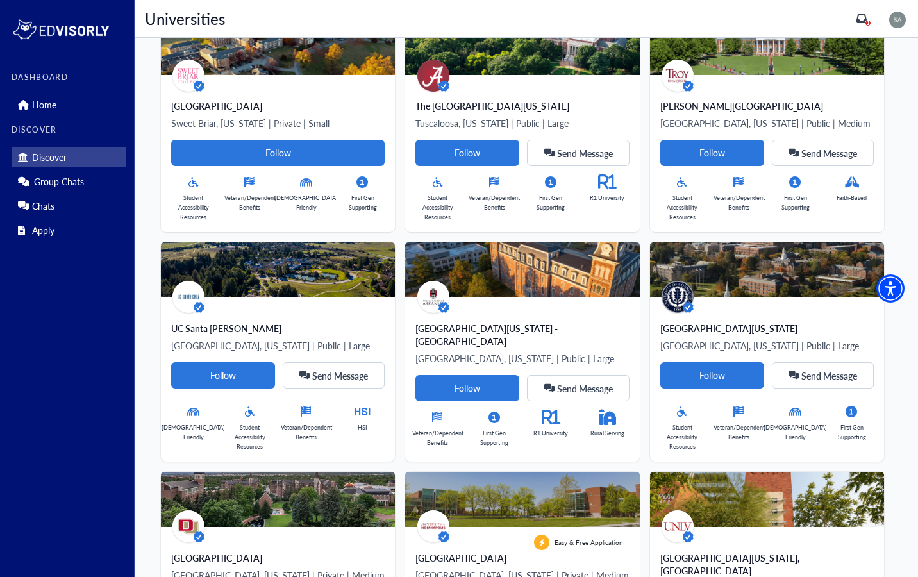
scroll to position [2809, 0]
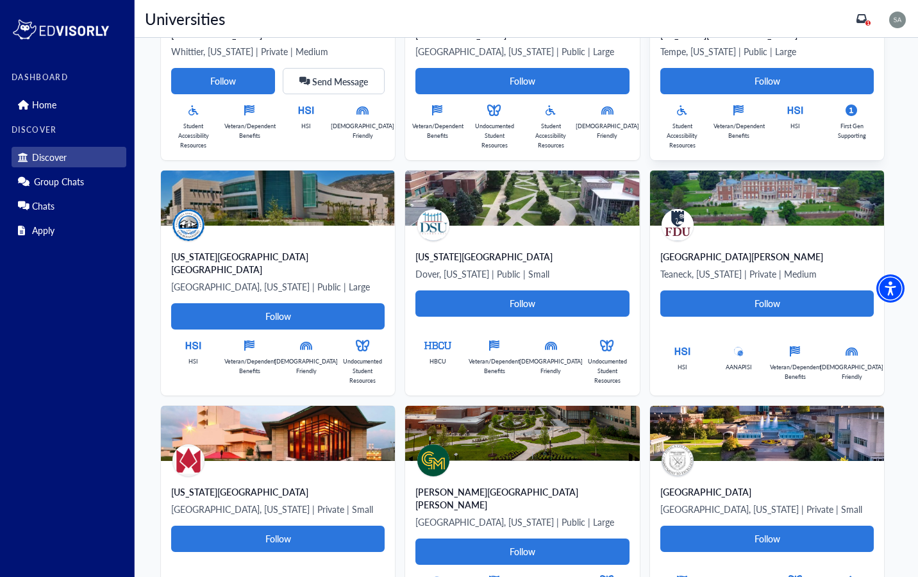
scroll to position [4032, 0]
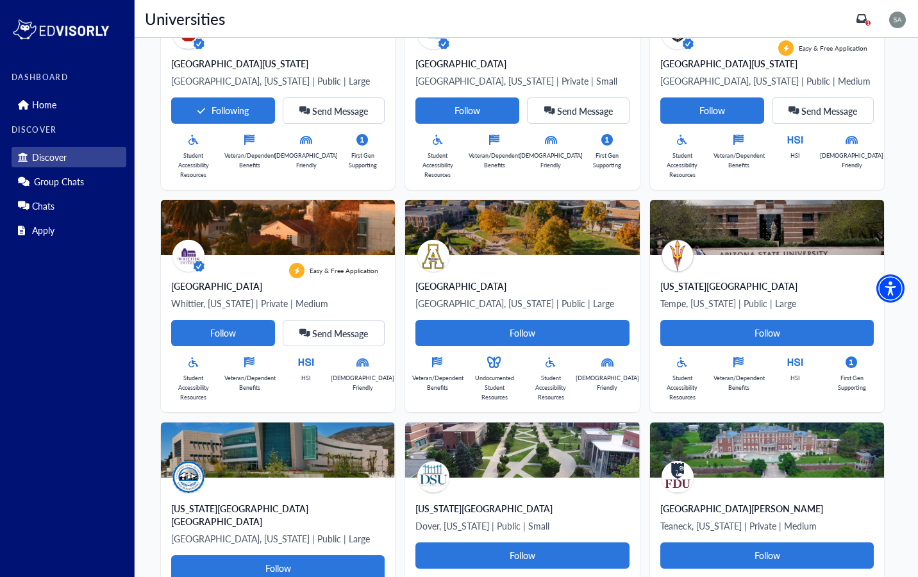
scroll to position [3770, 0]
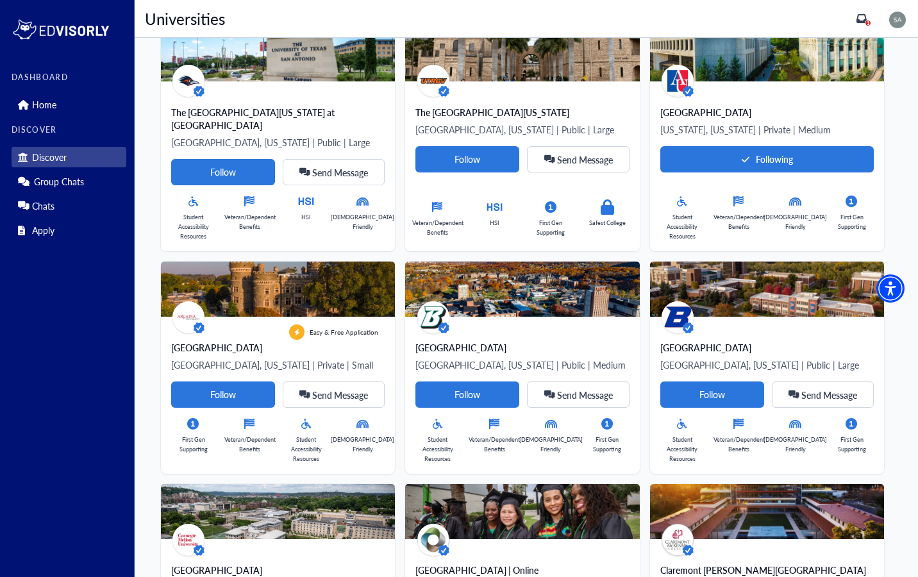
scroll to position [0, 0]
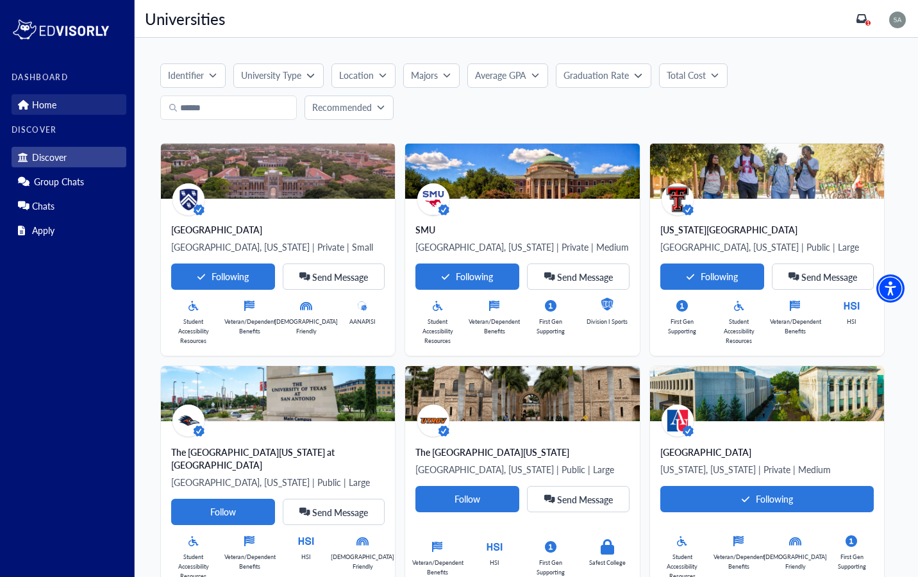
click at [44, 108] on p "Home" at bounding box center [44, 104] width 24 height 11
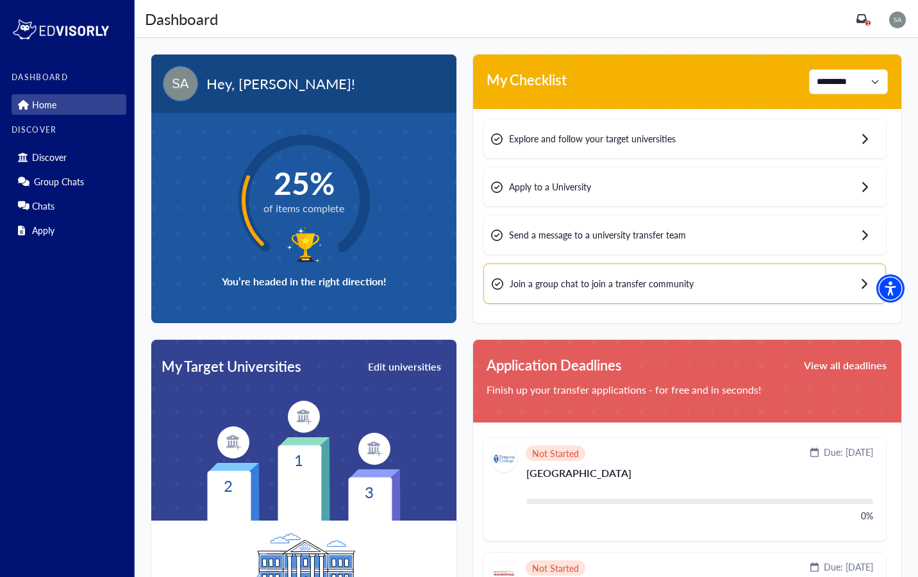
click at [689, 151] on div "Explore and follow your target universities" at bounding box center [685, 138] width 403 height 39
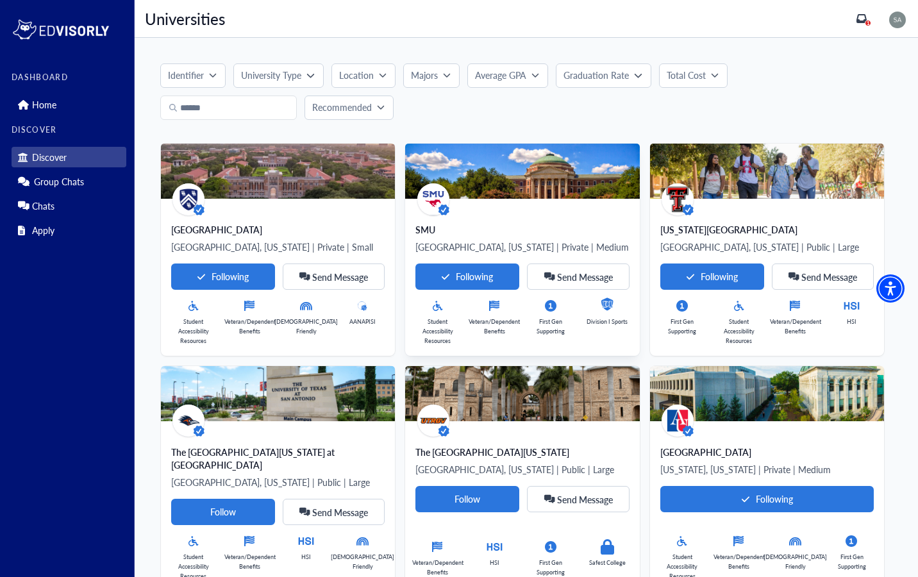
click at [441, 217] on div "SMU [GEOGRAPHIC_DATA], [US_STATE] | Private | Medium Following Send Message Stu…" at bounding box center [522, 277] width 234 height 157
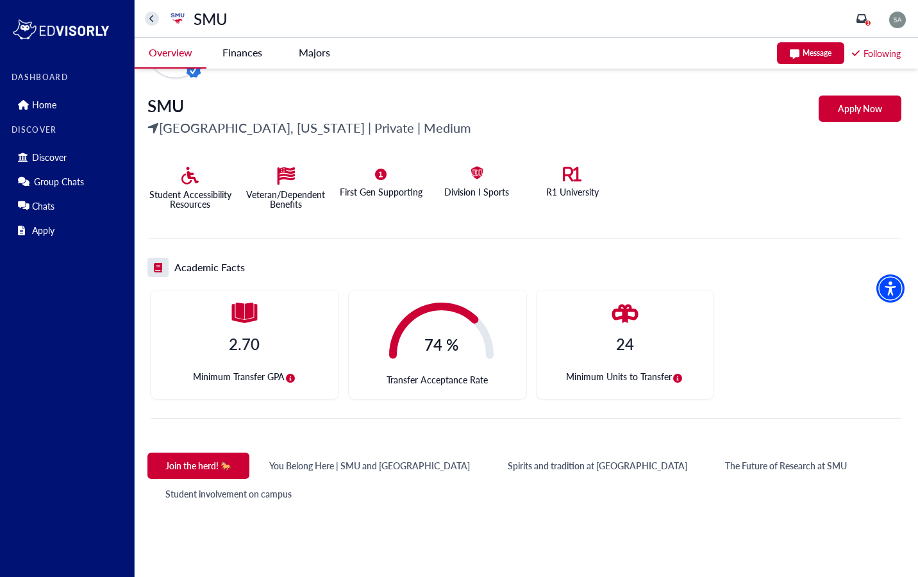
scroll to position [217, 0]
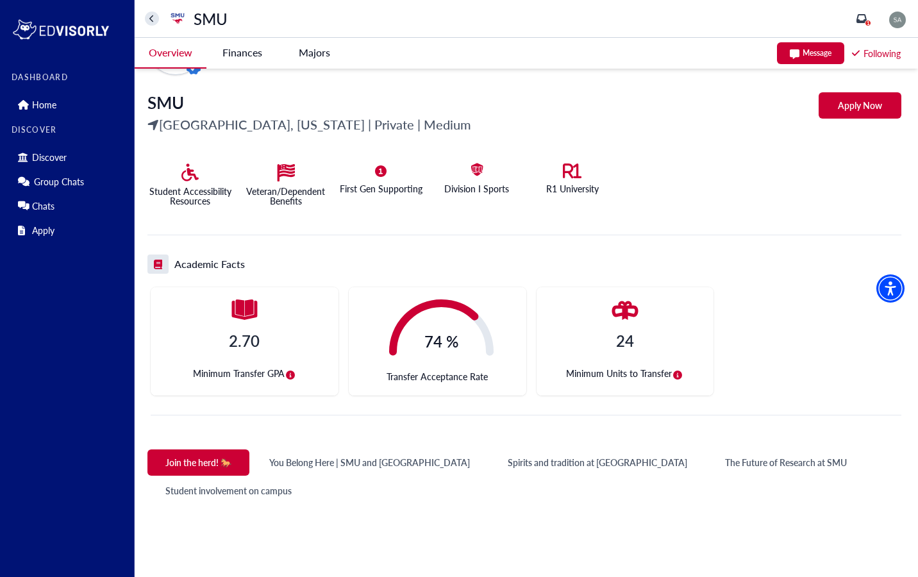
click at [676, 376] on icon "circle-info" at bounding box center [677, 375] width 9 height 9
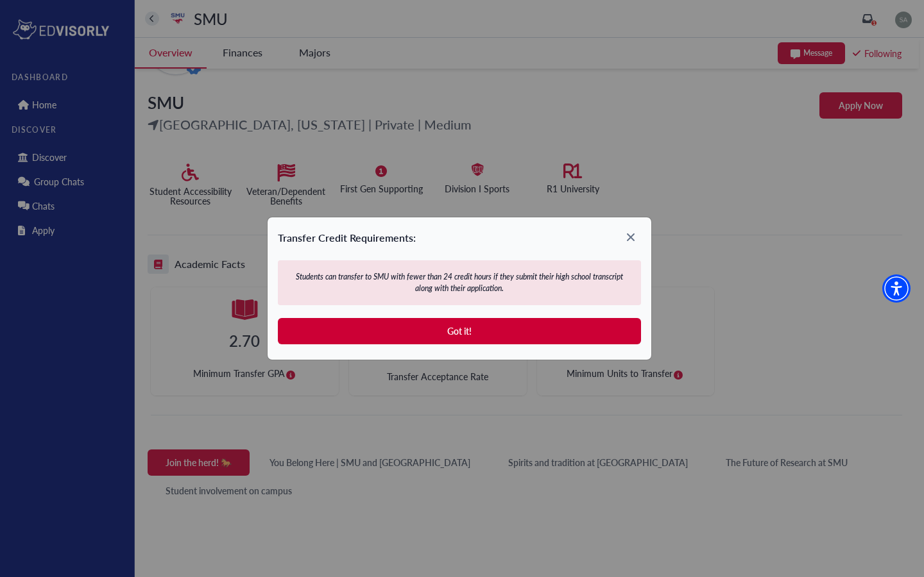
click at [627, 240] on icon at bounding box center [630, 237] width 21 height 21
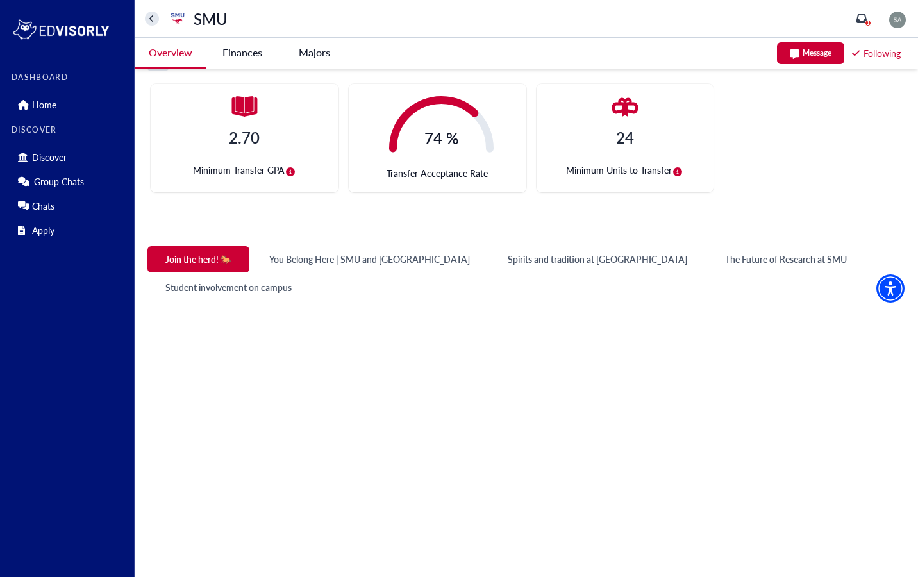
scroll to position [0, 0]
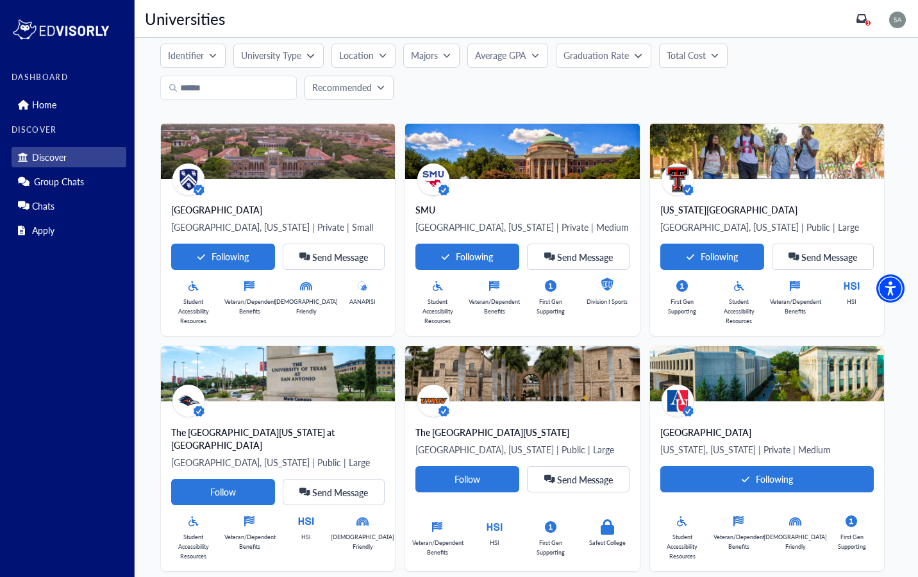
scroll to position [30, 0]
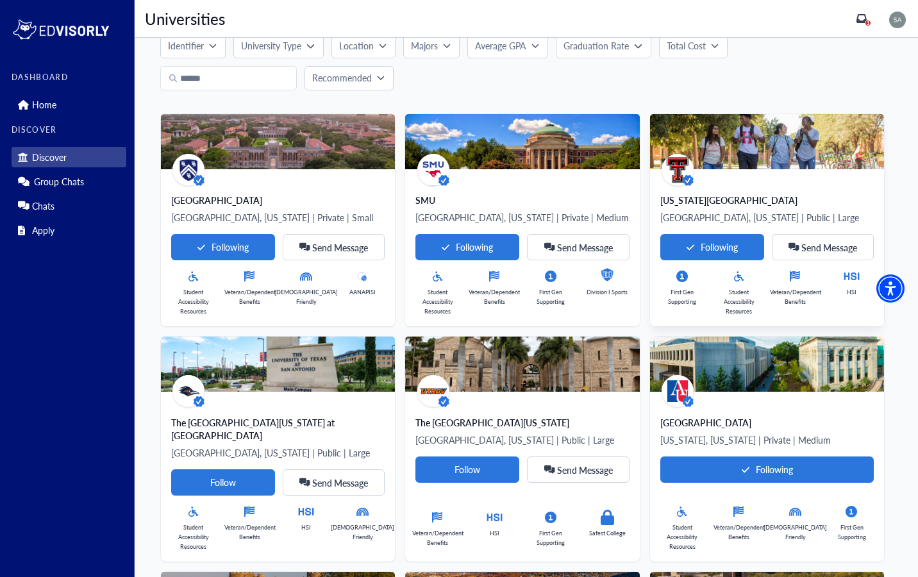
click at [661, 198] on div "[US_STATE][GEOGRAPHIC_DATA]" at bounding box center [768, 200] width 214 height 13
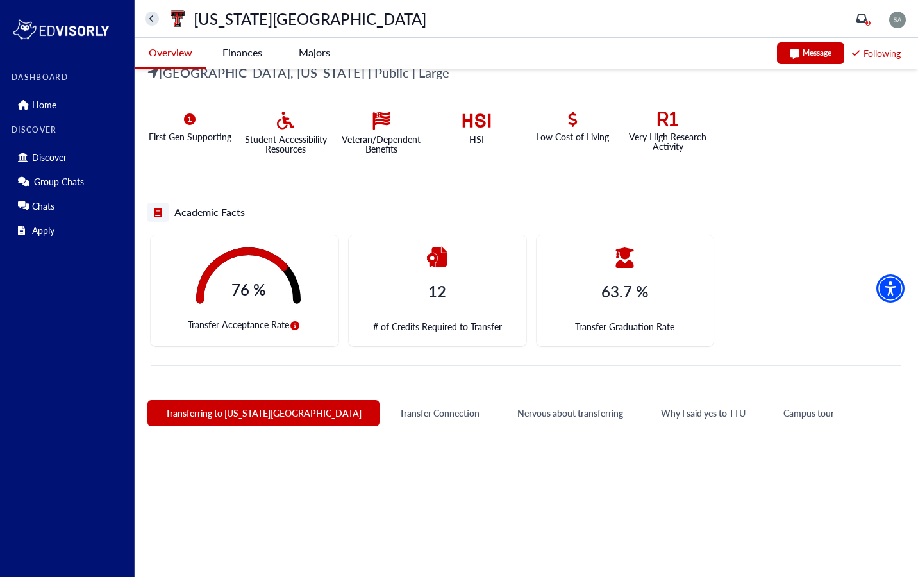
scroll to position [279, 0]
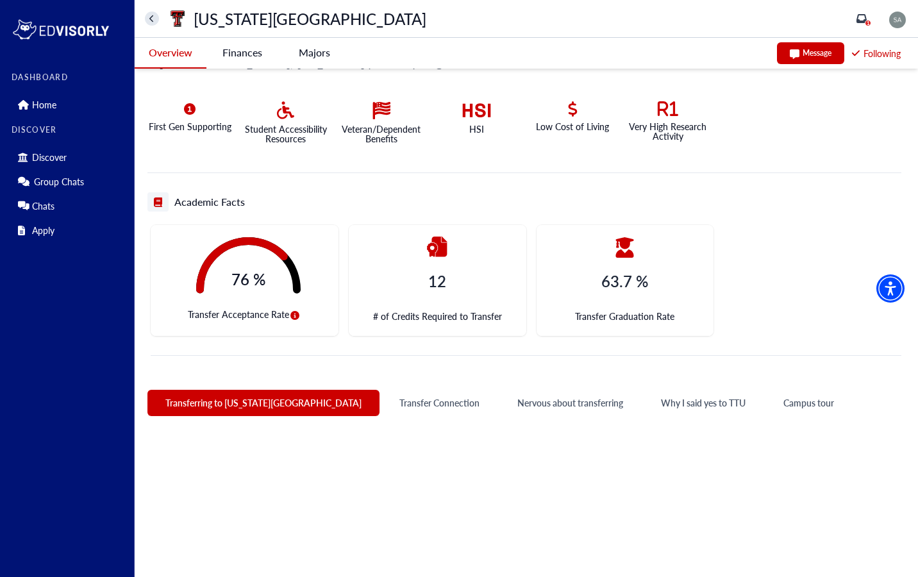
click at [420, 273] on div "12 # of Credits Required to Transfer" at bounding box center [438, 280] width 178 height 111
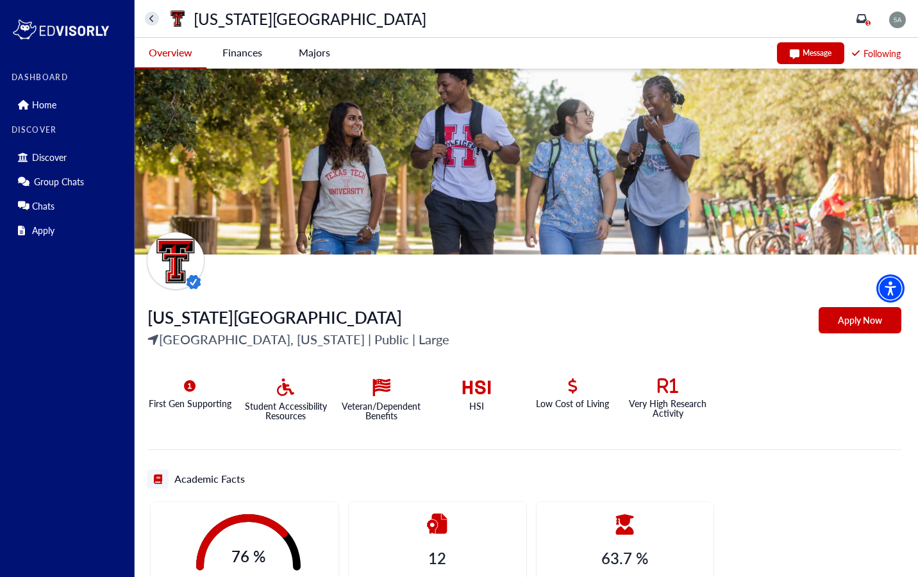
scroll to position [0, 0]
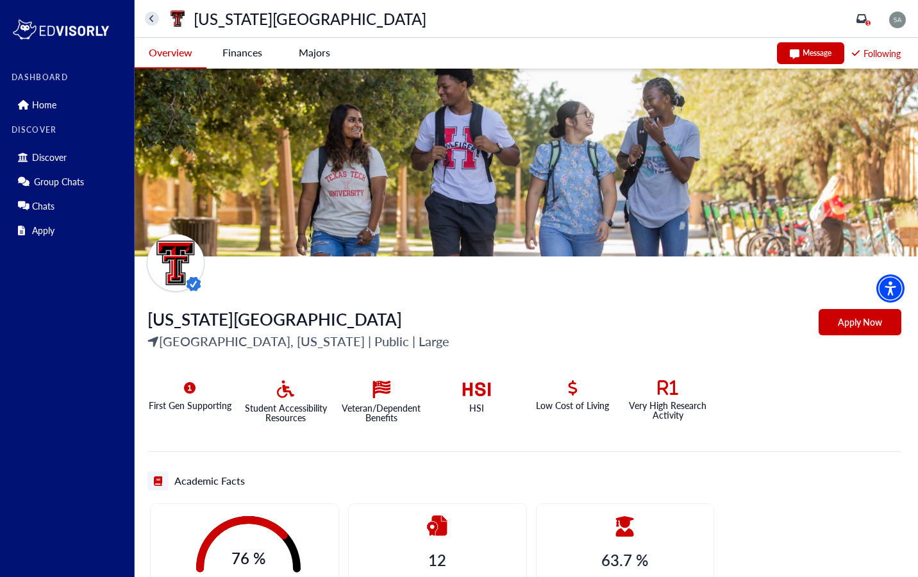
click at [493, 384] on div "HSI" at bounding box center [472, 396] width 96 height 53
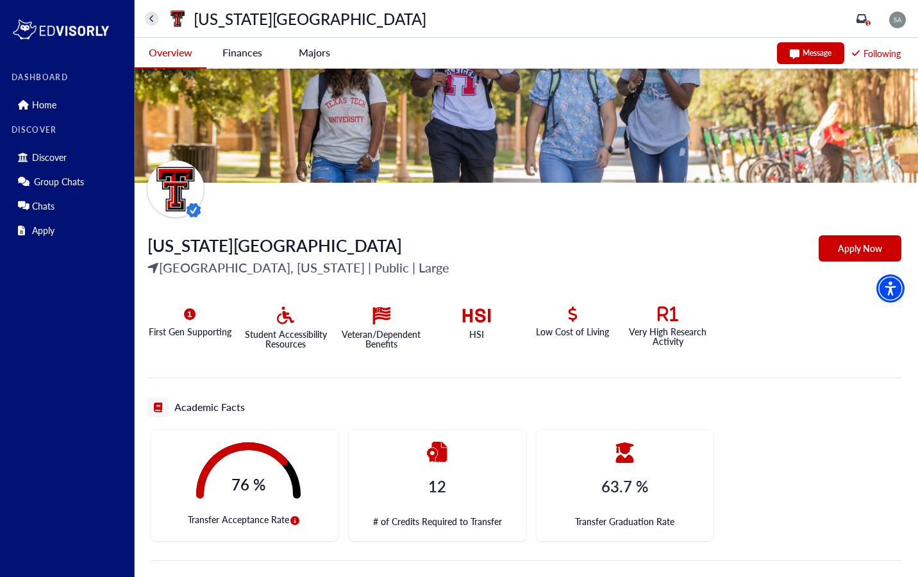
scroll to position [76, 0]
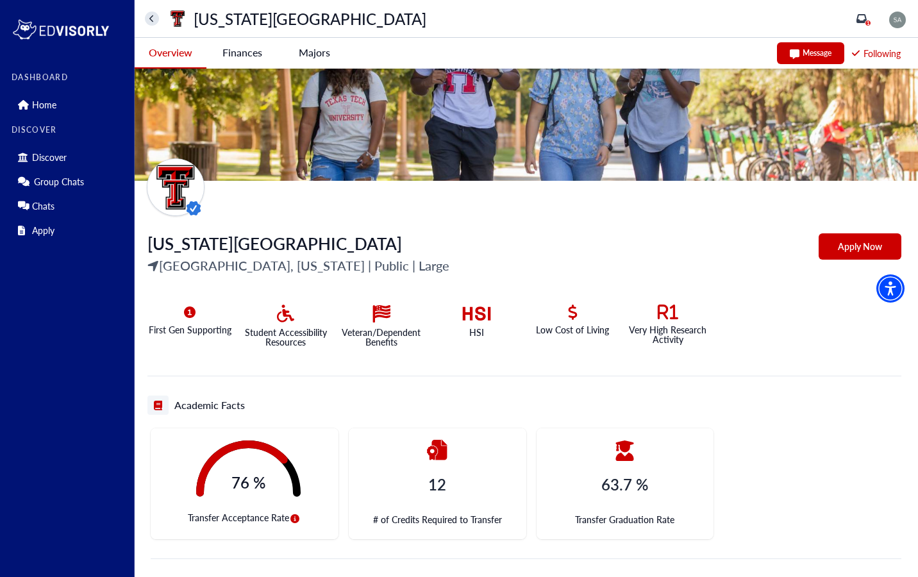
click at [235, 56] on University-tag "Finances" at bounding box center [243, 53] width 72 height 30
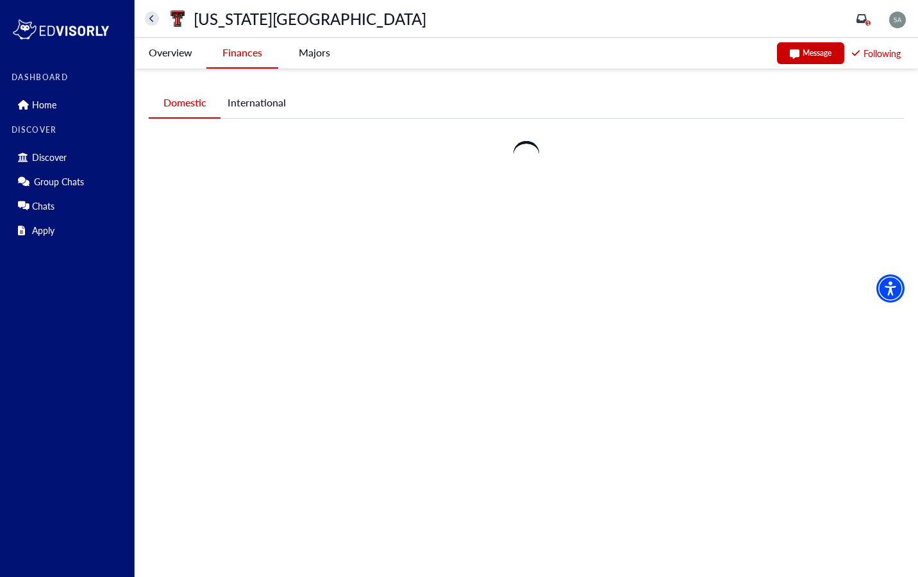
scroll to position [0, 0]
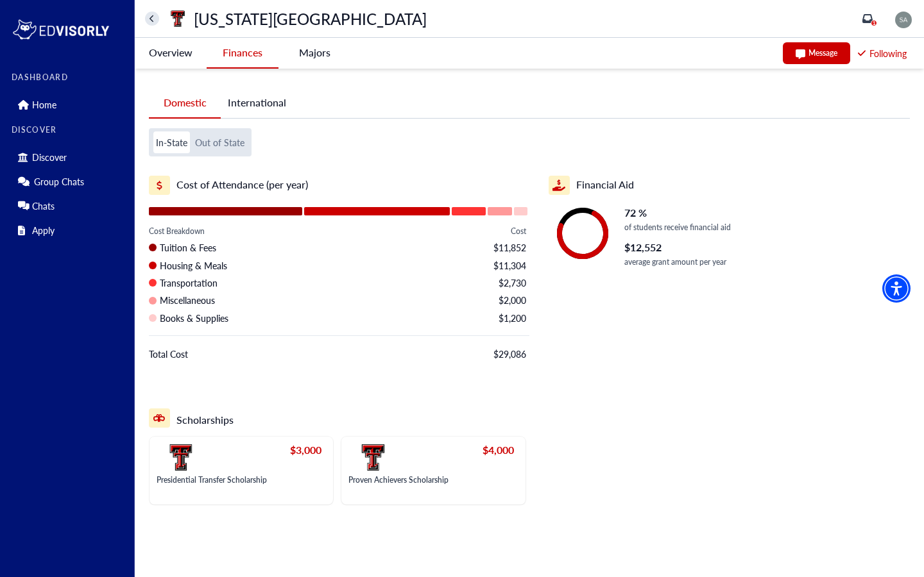
click at [266, 105] on button "International" at bounding box center [257, 103] width 72 height 30
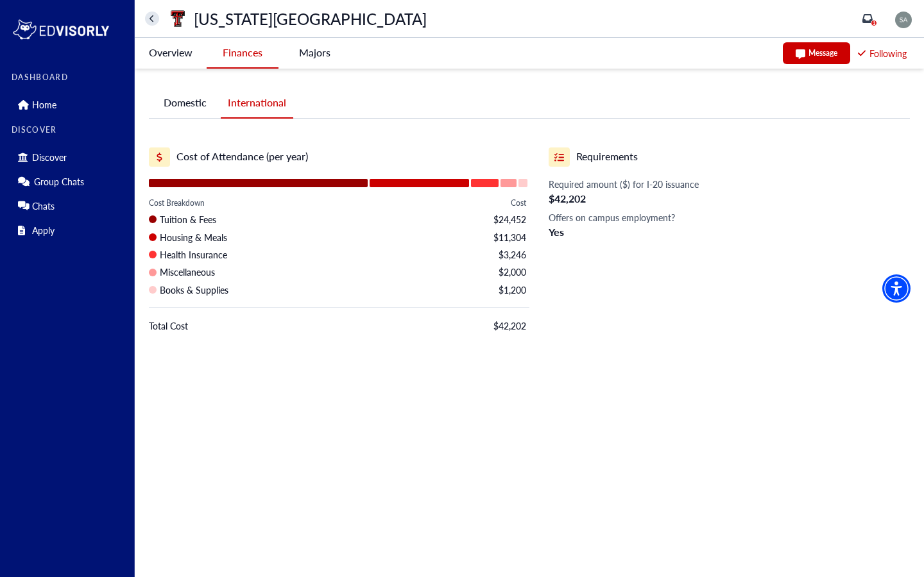
click at [192, 108] on button "Domestic" at bounding box center [185, 103] width 72 height 30
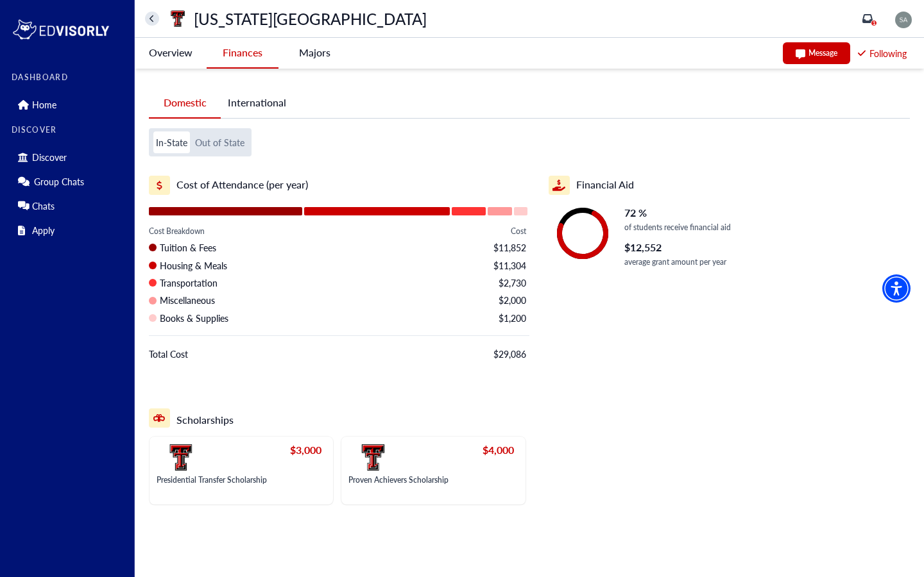
click at [249, 112] on button "International" at bounding box center [257, 103] width 72 height 30
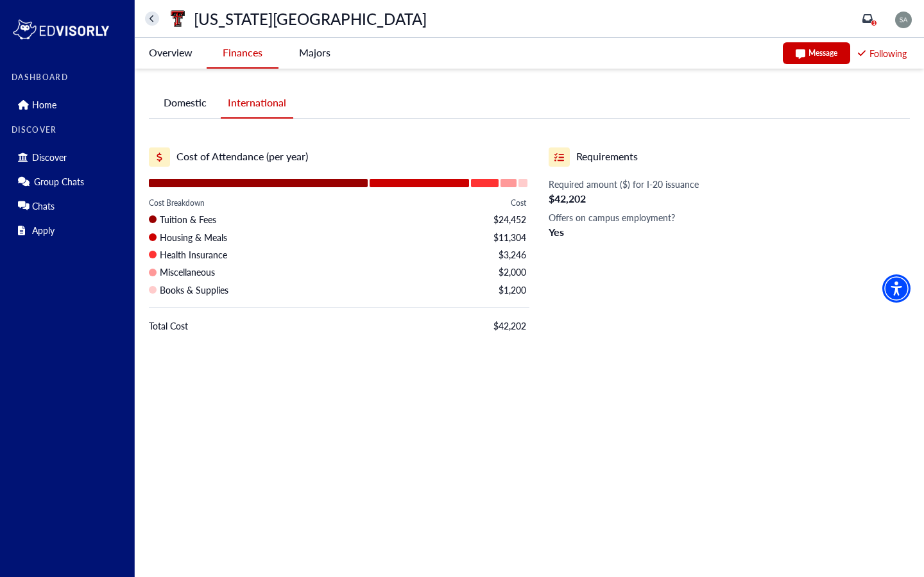
click at [192, 105] on button "Domestic" at bounding box center [185, 103] width 72 height 30
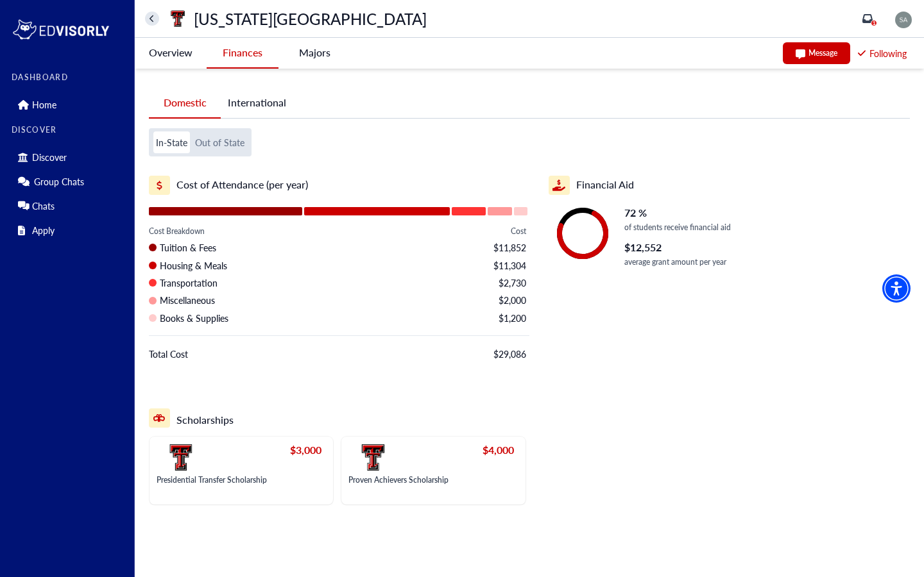
click at [241, 105] on button "International" at bounding box center [257, 103] width 72 height 30
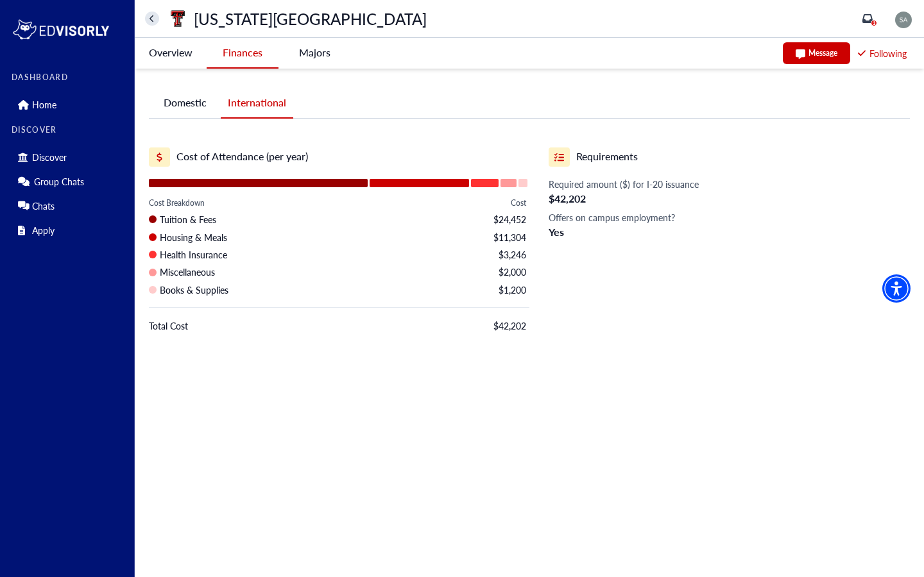
click at [176, 103] on button "Domestic" at bounding box center [185, 103] width 72 height 30
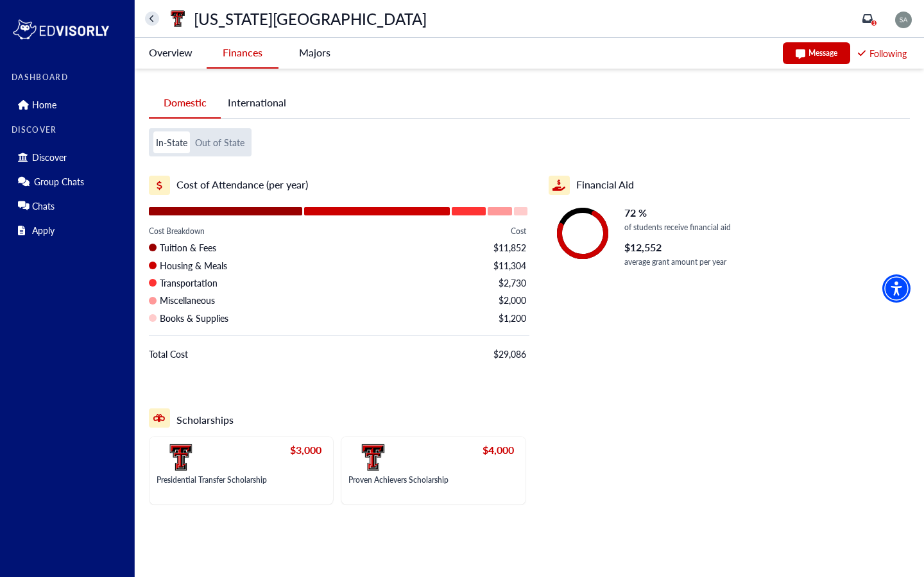
click at [245, 105] on button "International" at bounding box center [257, 103] width 72 height 30
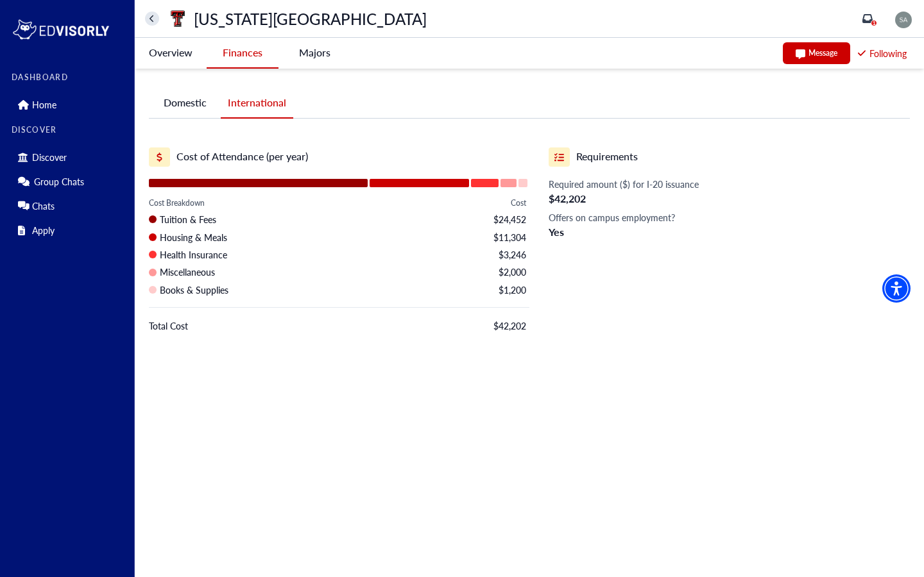
click at [148, 19] on button "home" at bounding box center [152, 19] width 14 height 14
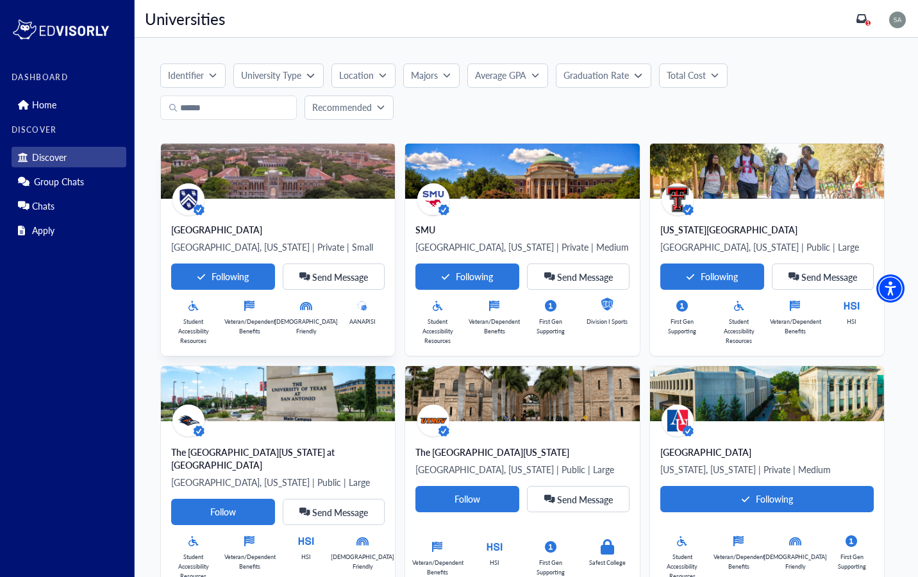
click at [264, 239] on p "[GEOGRAPHIC_DATA], [US_STATE] | Private | Small" at bounding box center [278, 246] width 214 height 15
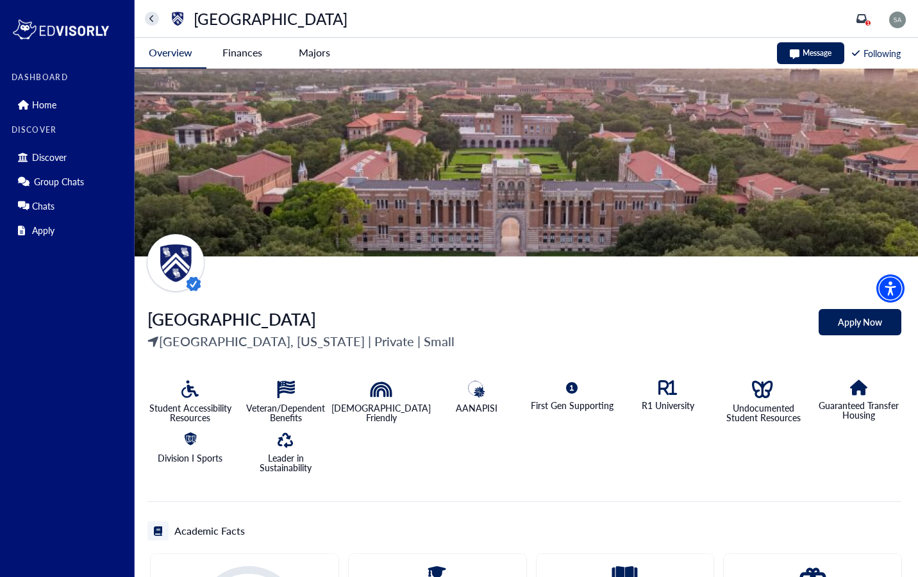
click at [240, 51] on University-tag "Finances" at bounding box center [243, 53] width 72 height 30
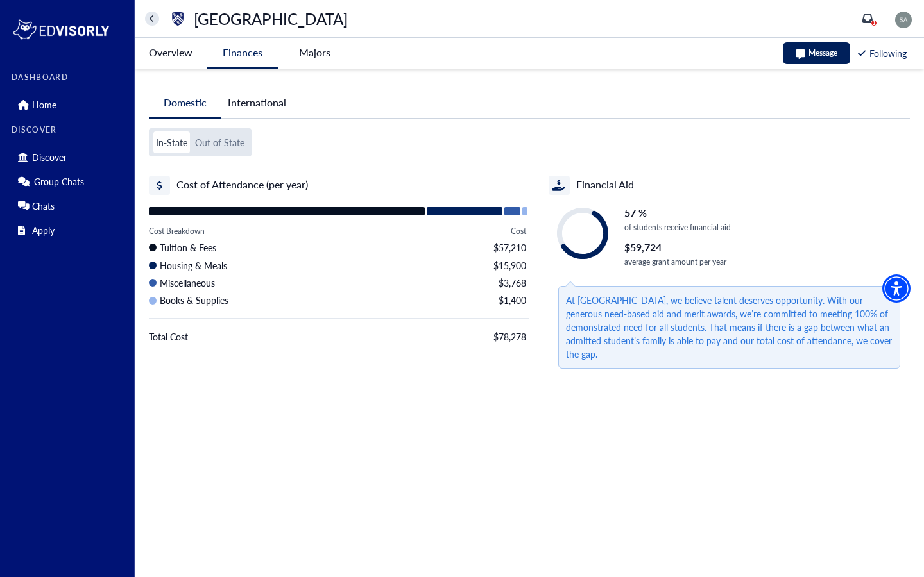
click at [242, 105] on button "International" at bounding box center [257, 103] width 72 height 30
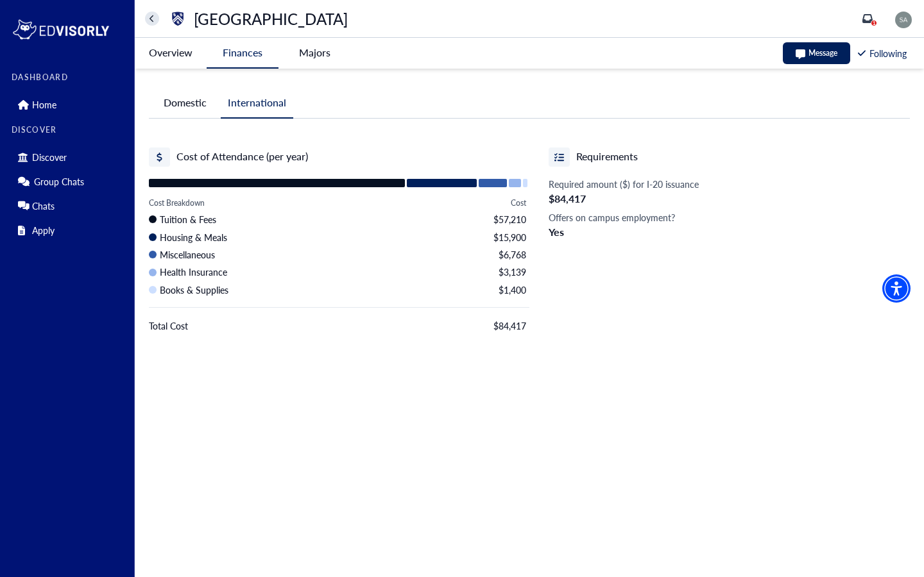
click at [189, 99] on button "Domestic" at bounding box center [185, 103] width 72 height 30
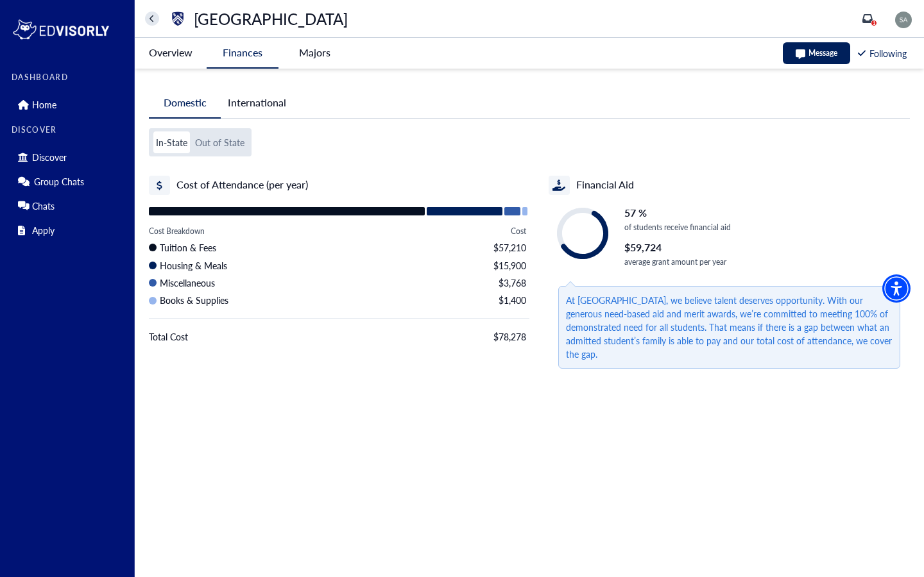
click at [252, 101] on button "International" at bounding box center [257, 103] width 72 height 30
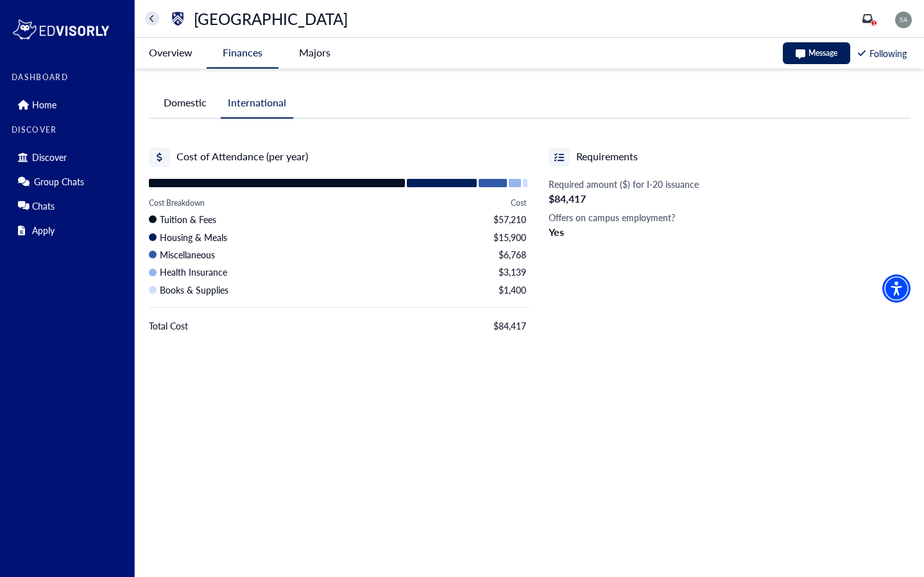
click at [172, 102] on button "Domestic" at bounding box center [185, 103] width 72 height 30
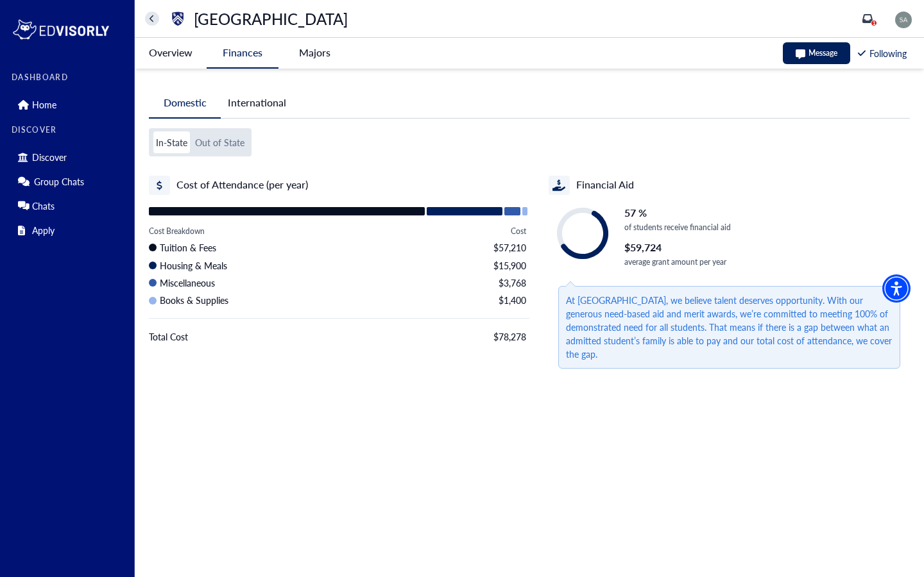
click at [251, 114] on button "International" at bounding box center [257, 103] width 72 height 30
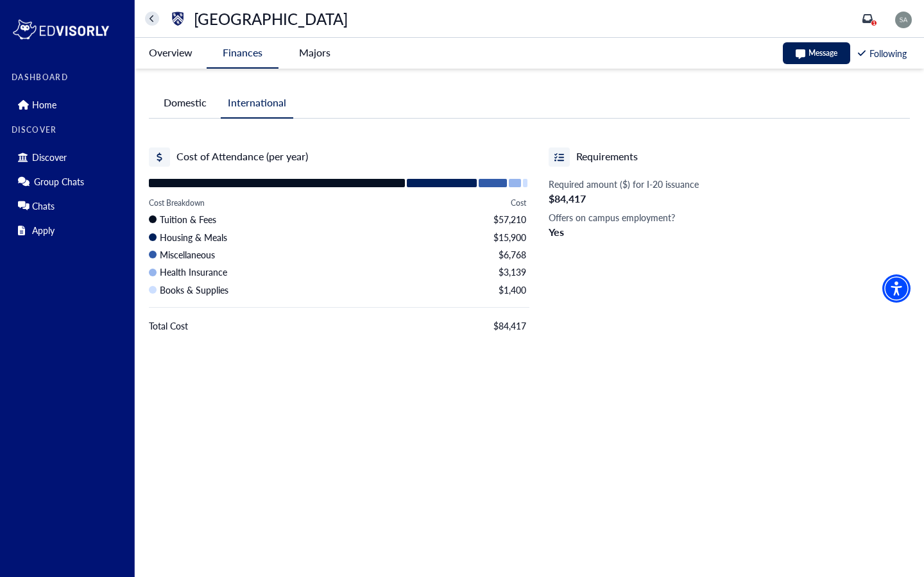
click at [865, 12] on div "1" at bounding box center [887, 18] width 51 height 21
click at [869, 31] on div "[GEOGRAPHIC_DATA] Discover 1" at bounding box center [529, 19] width 789 height 38
click at [869, 22] on icon "inbox" at bounding box center [867, 18] width 10 height 9
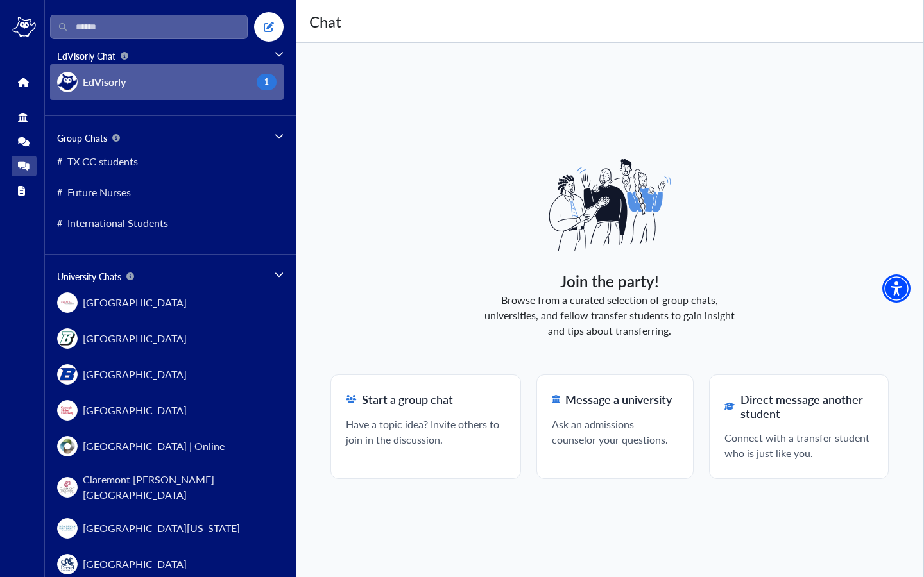
click at [103, 82] on span "EdVisorly" at bounding box center [104, 81] width 43 height 15
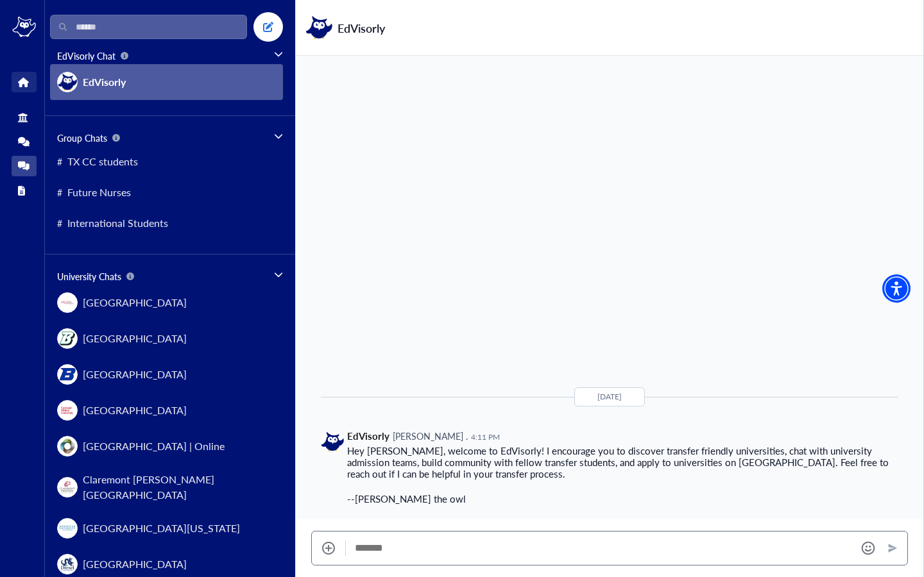
click at [29, 85] on link "Home" at bounding box center [24, 82] width 25 height 21
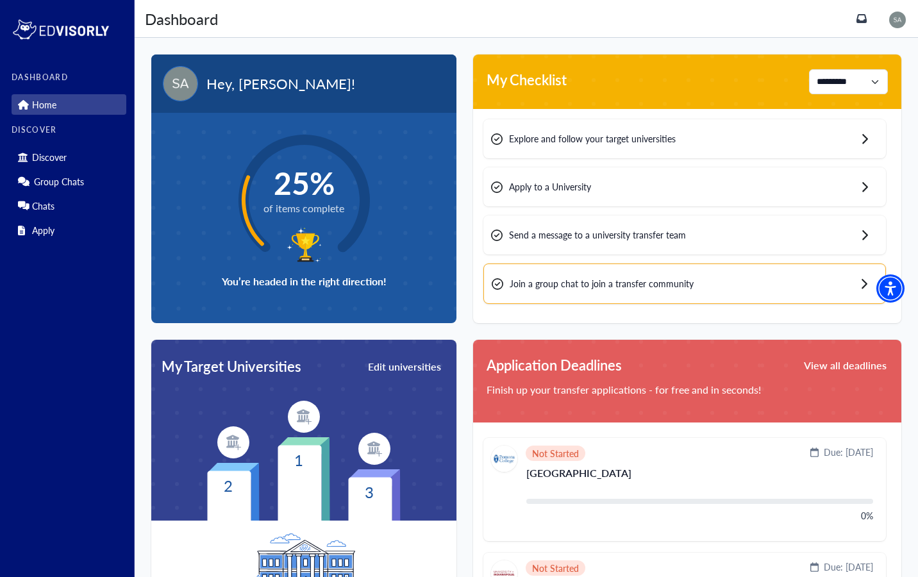
click at [593, 141] on span "Explore and follow your target universities" at bounding box center [592, 138] width 167 height 13
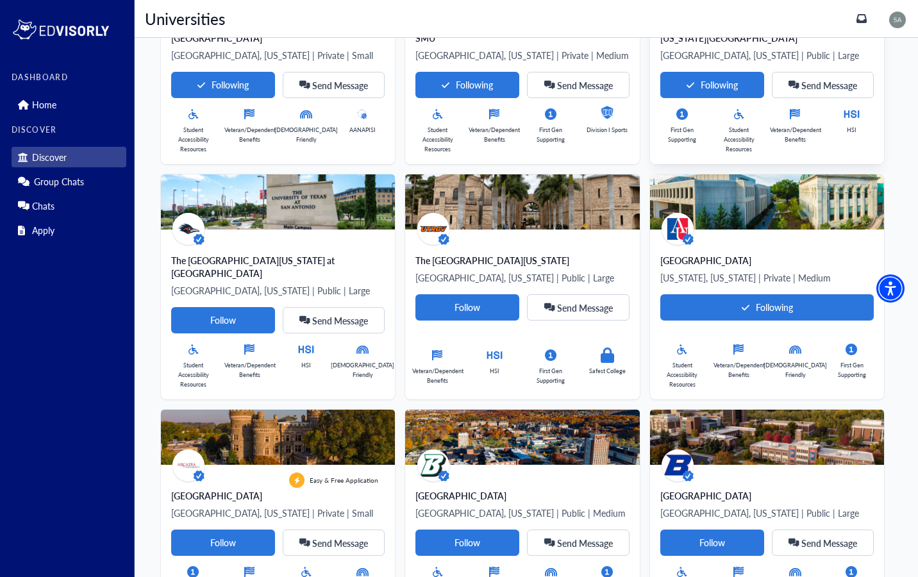
scroll to position [194, 0]
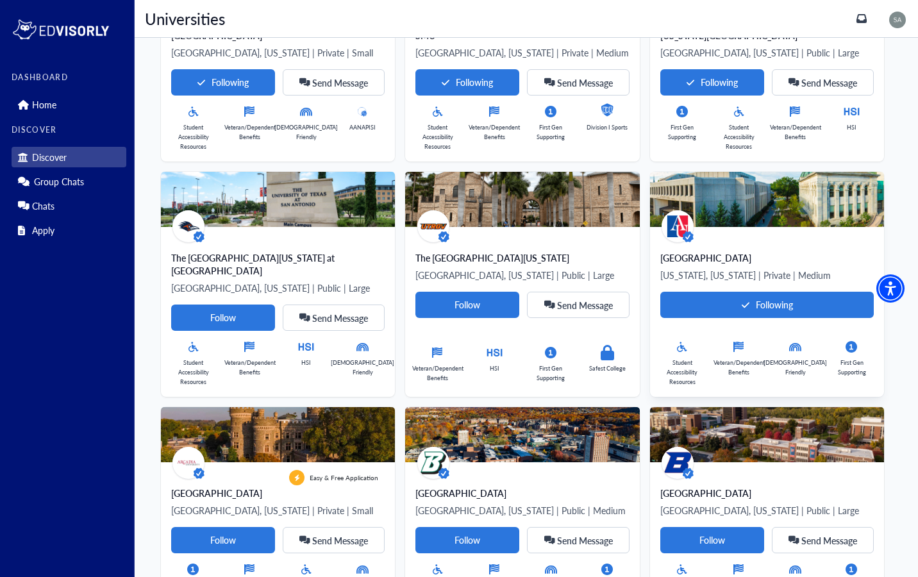
click at [661, 269] on p "[US_STATE], [US_STATE] | Private | Medium" at bounding box center [768, 274] width 214 height 15
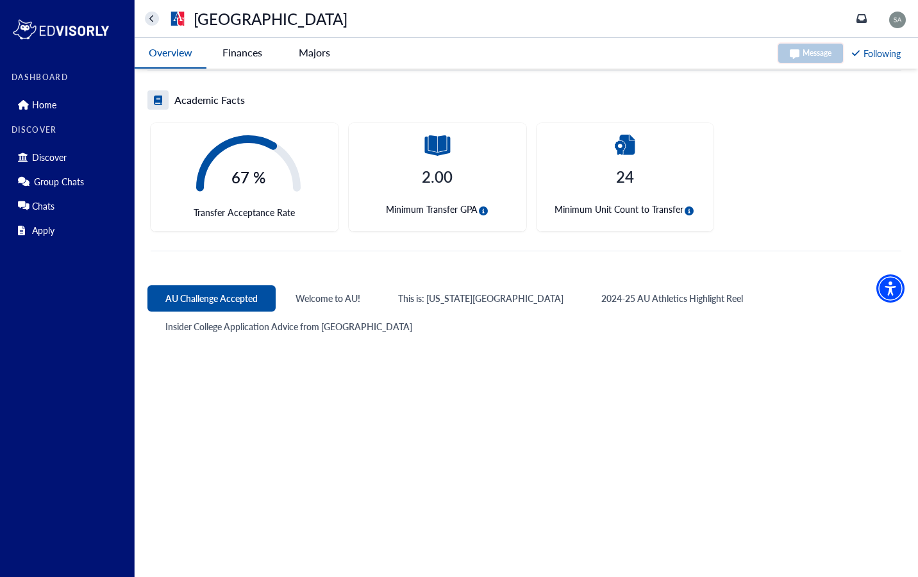
scroll to position [405, 0]
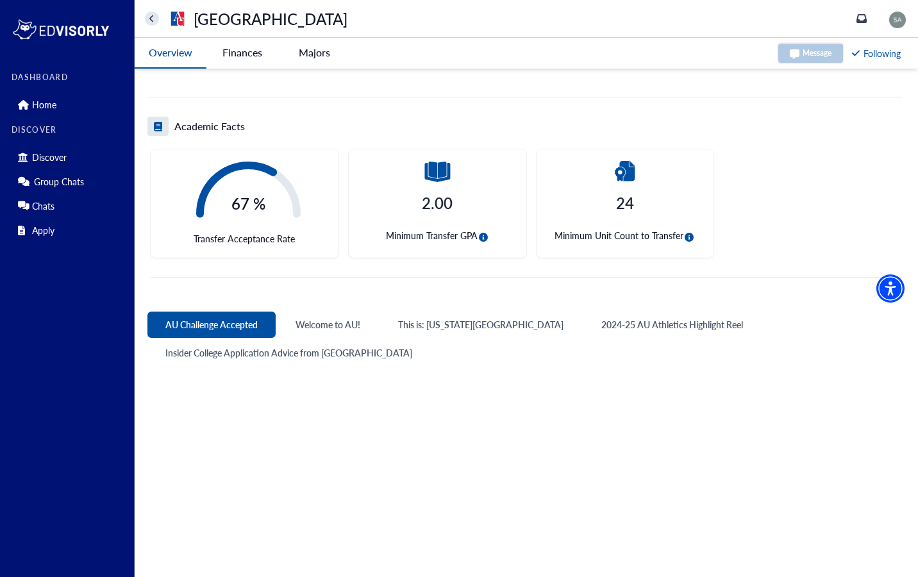
click at [254, 320] on button "AU Challenge Accepted" at bounding box center [212, 325] width 128 height 26
click at [230, 321] on button "AU Challenge Accepted" at bounding box center [212, 325] width 128 height 26
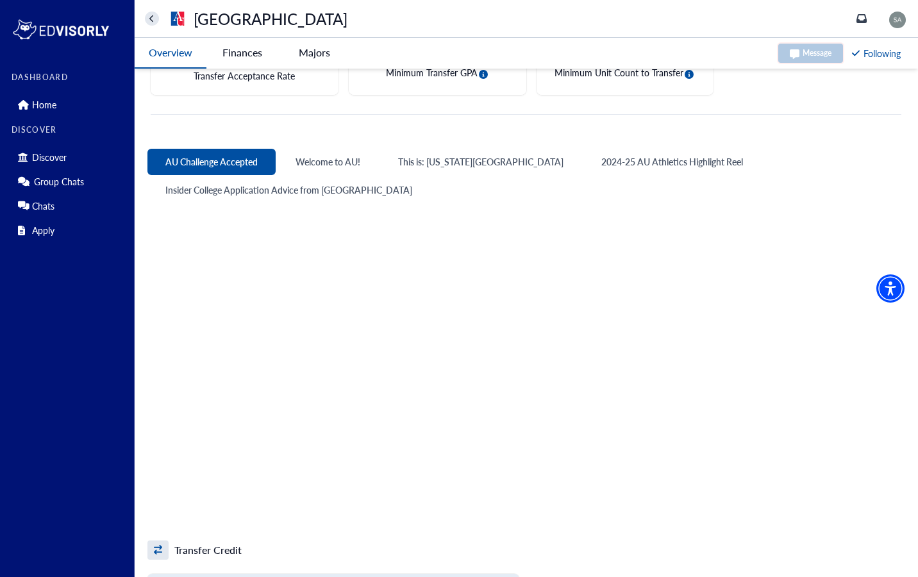
scroll to position [574, 0]
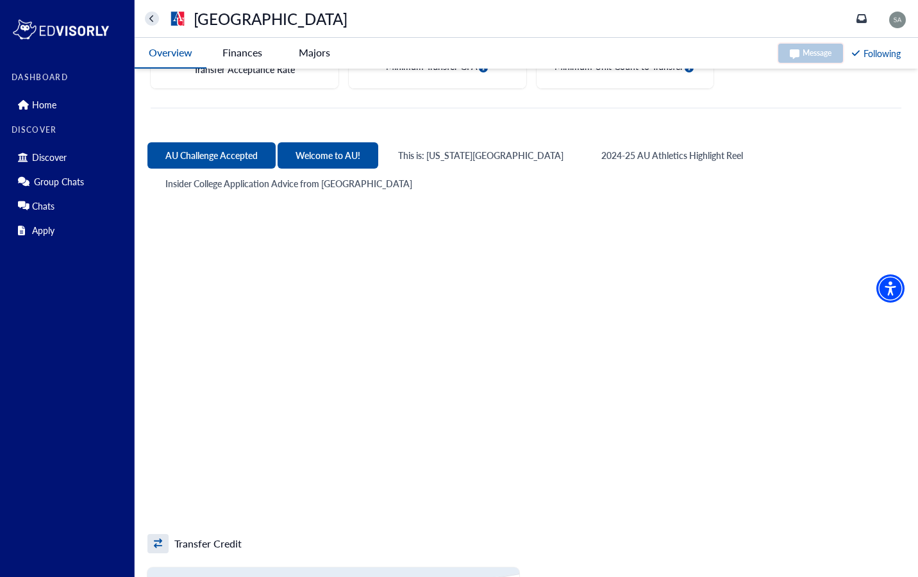
click at [332, 162] on button "Welcome to AU!" at bounding box center [328, 155] width 101 height 26
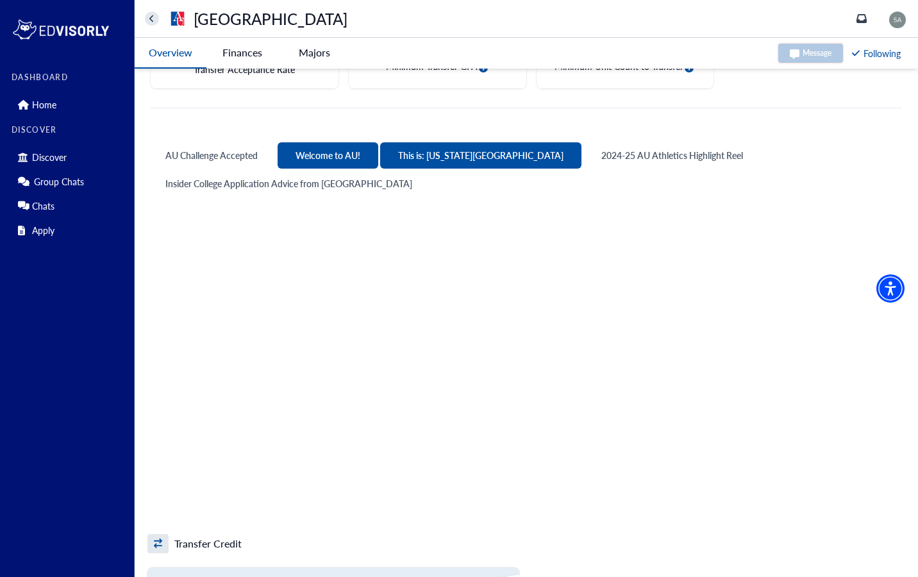
click at [441, 156] on button "This is: [US_STATE][GEOGRAPHIC_DATA]" at bounding box center [480, 155] width 201 height 26
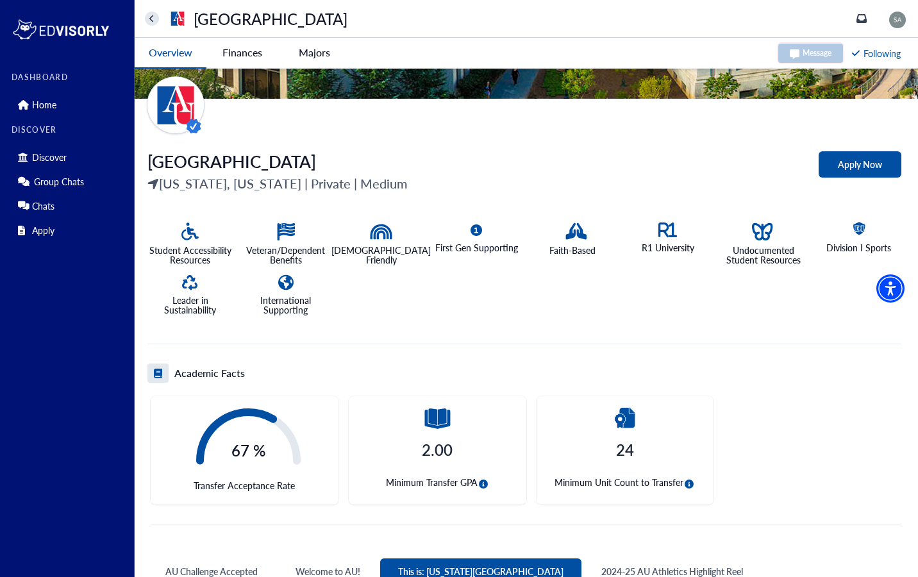
scroll to position [0, 0]
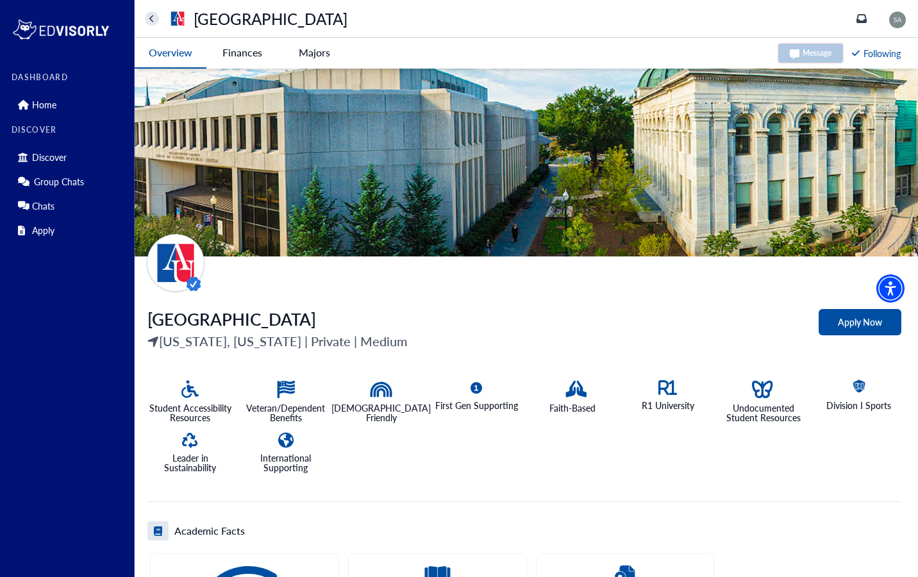
click at [155, 18] on button "home" at bounding box center [152, 19] width 14 height 14
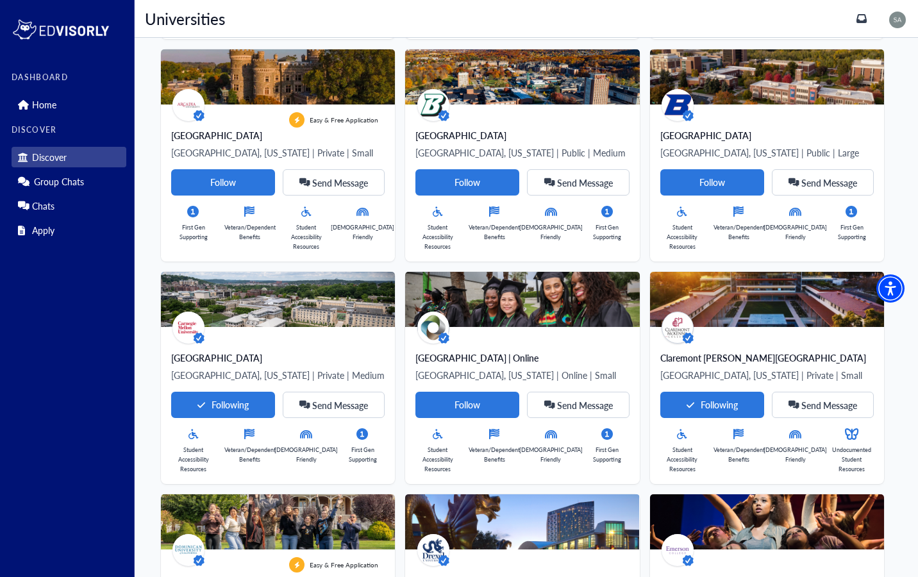
scroll to position [555, 0]
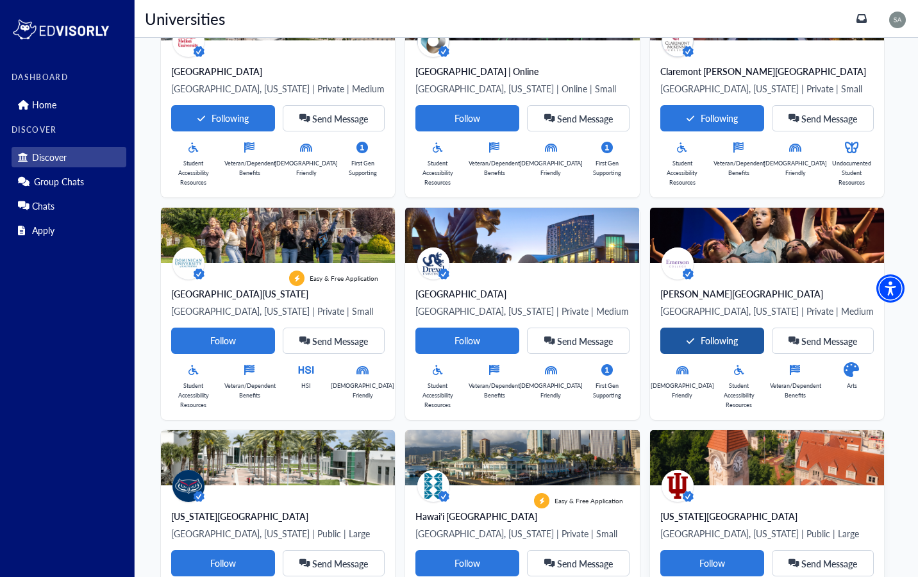
scroll to position [844, 0]
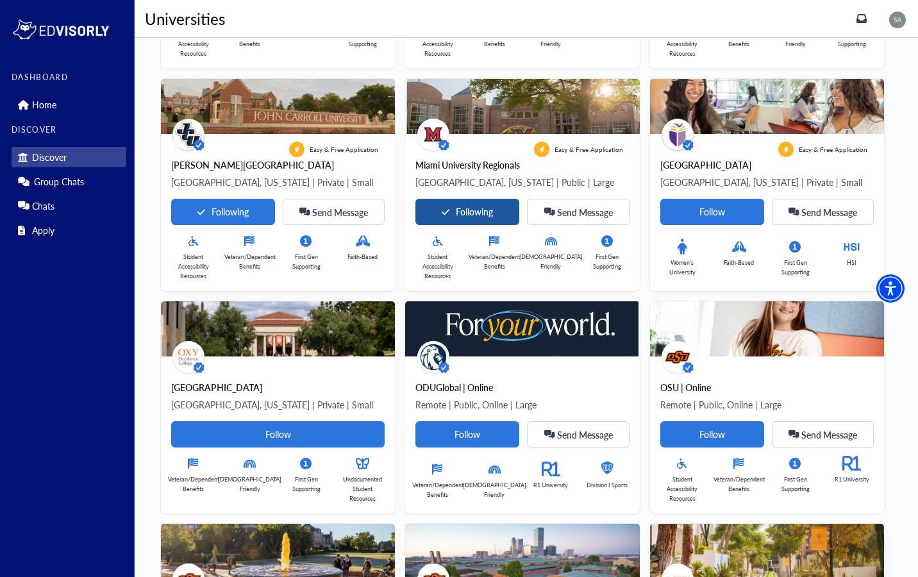
scroll to position [1421, 0]
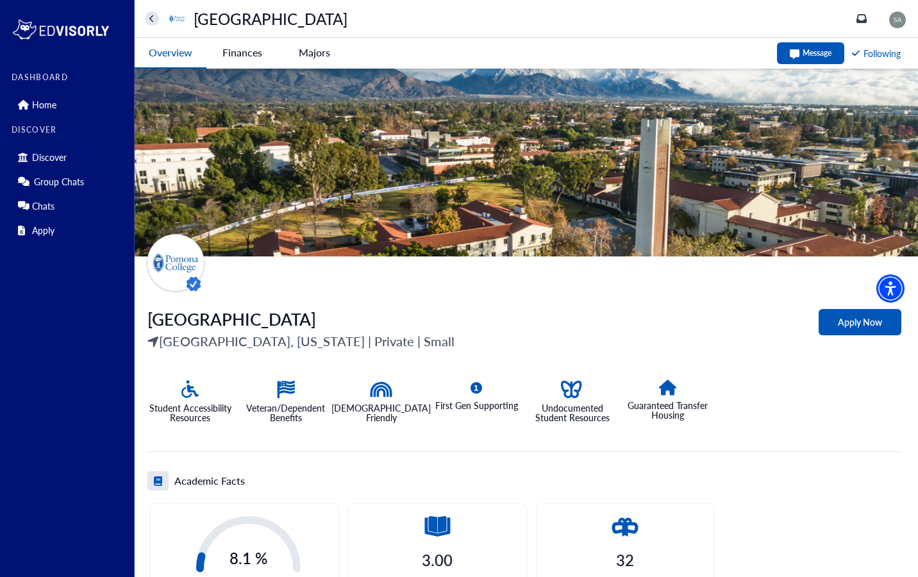
click at [148, 21] on button "home" at bounding box center [152, 19] width 14 height 14
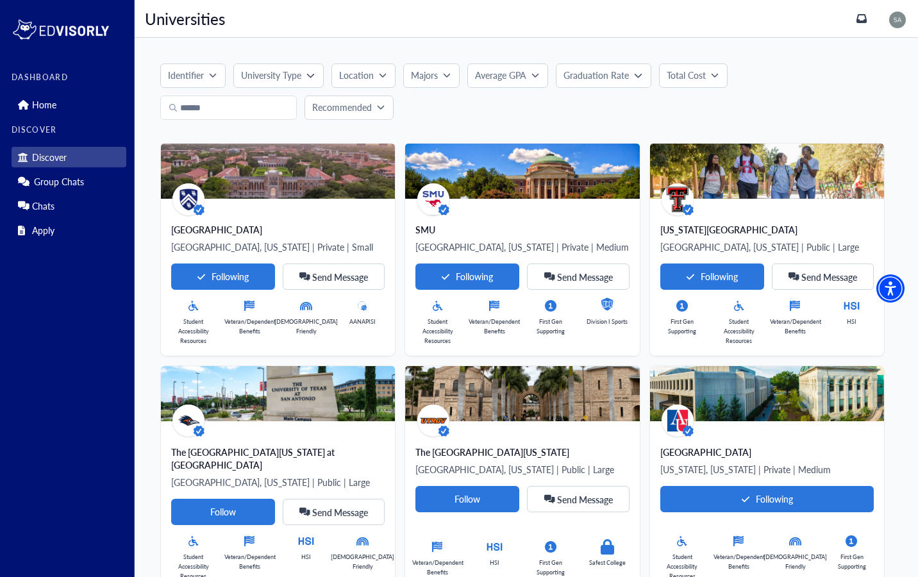
click at [355, 109] on p "Recommended" at bounding box center [342, 107] width 60 height 13
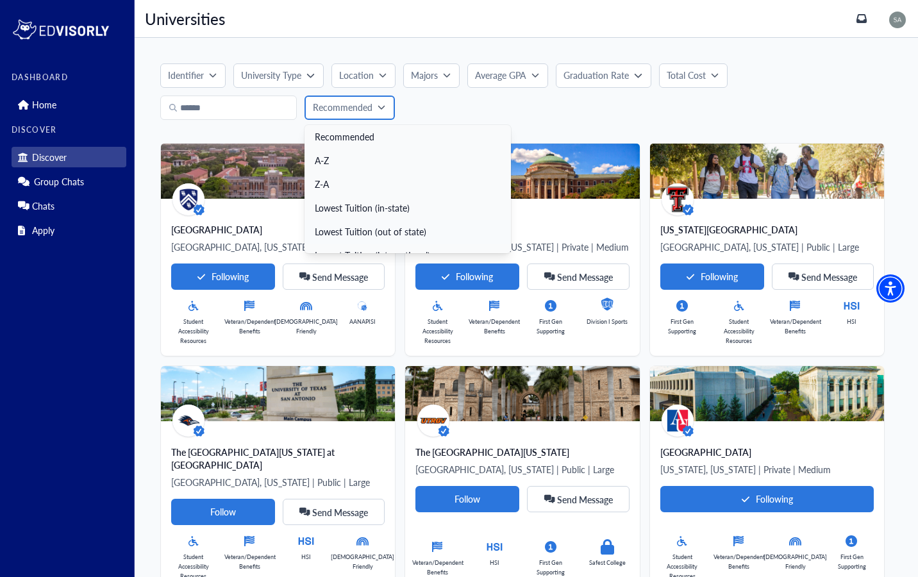
scroll to position [14, 0]
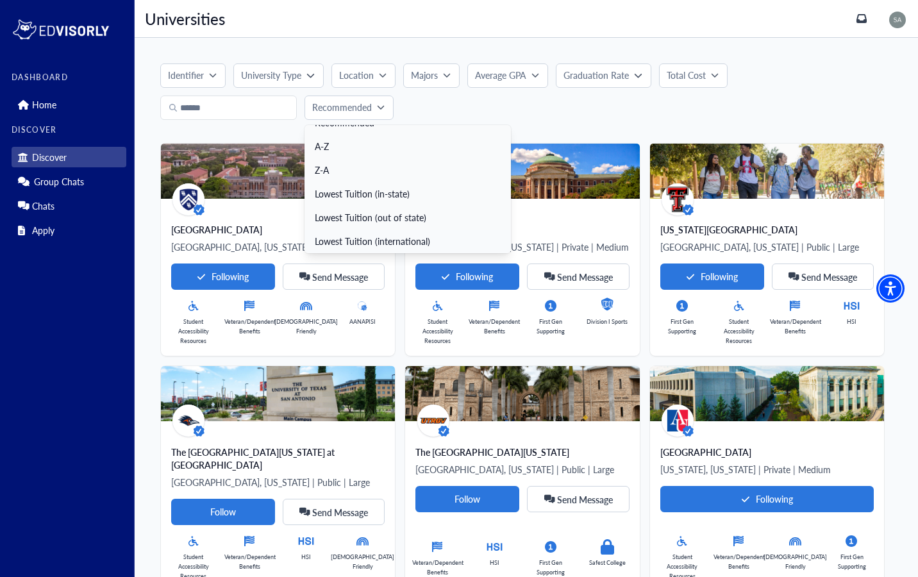
click at [348, 235] on link "Lowest Tuition (international)" at bounding box center [408, 242] width 207 height 24
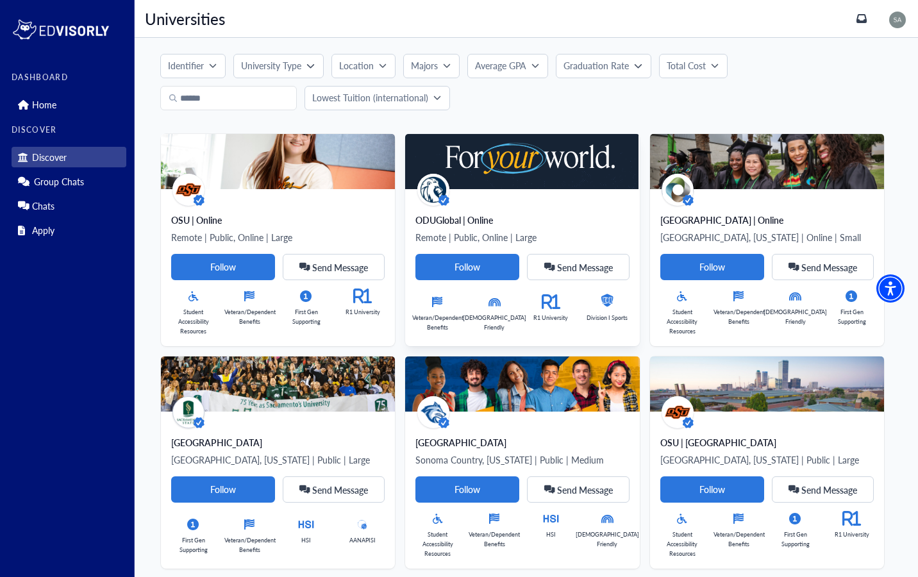
scroll to position [0, 0]
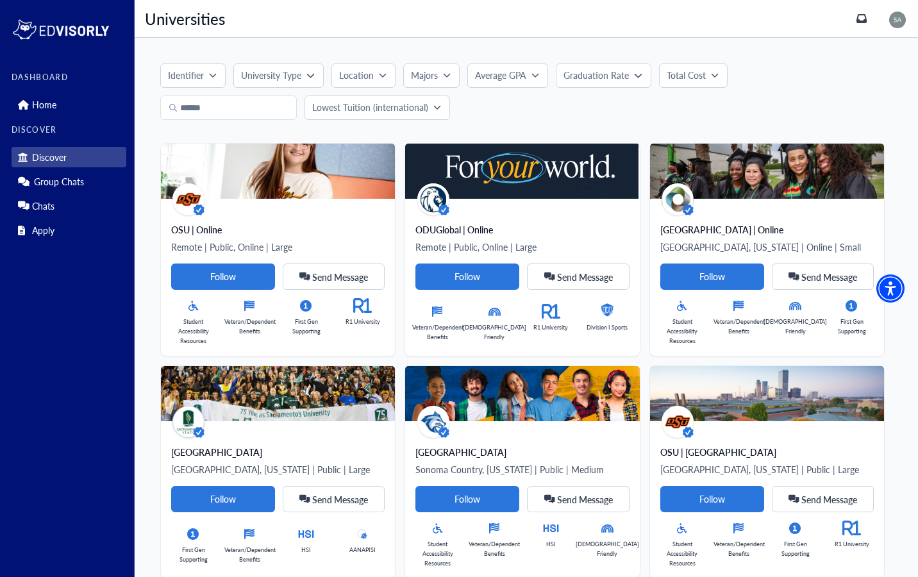
click at [279, 67] on button "University Type" at bounding box center [278, 75] width 90 height 24
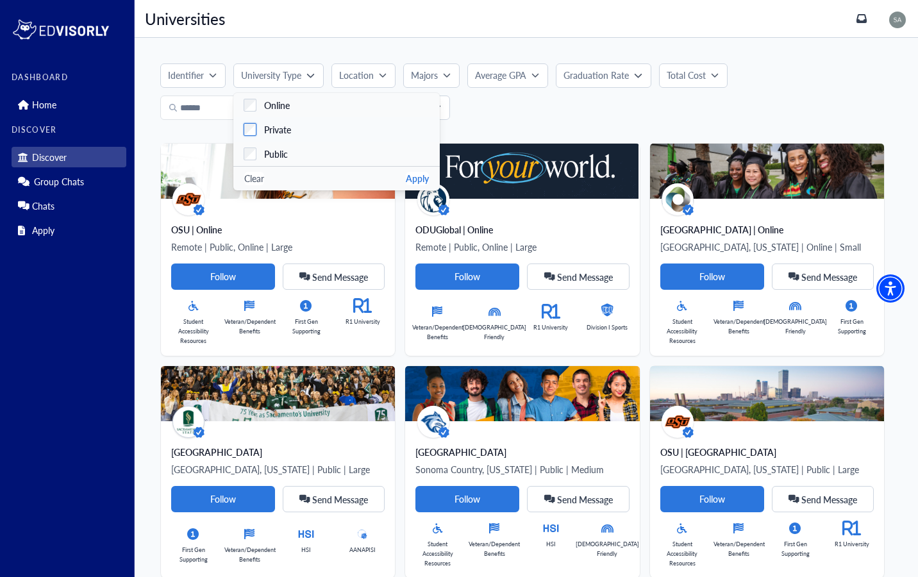
click at [249, 123] on label "Private" at bounding box center [336, 129] width 207 height 24
click at [413, 177] on button "Apply" at bounding box center [417, 178] width 23 height 13
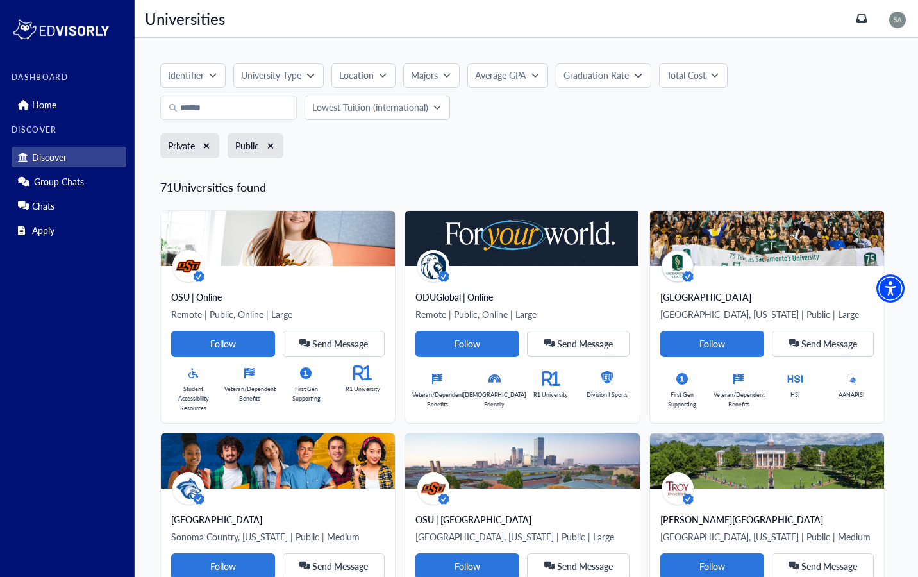
click at [209, 70] on button "Identifier" at bounding box center [192, 75] width 65 height 24
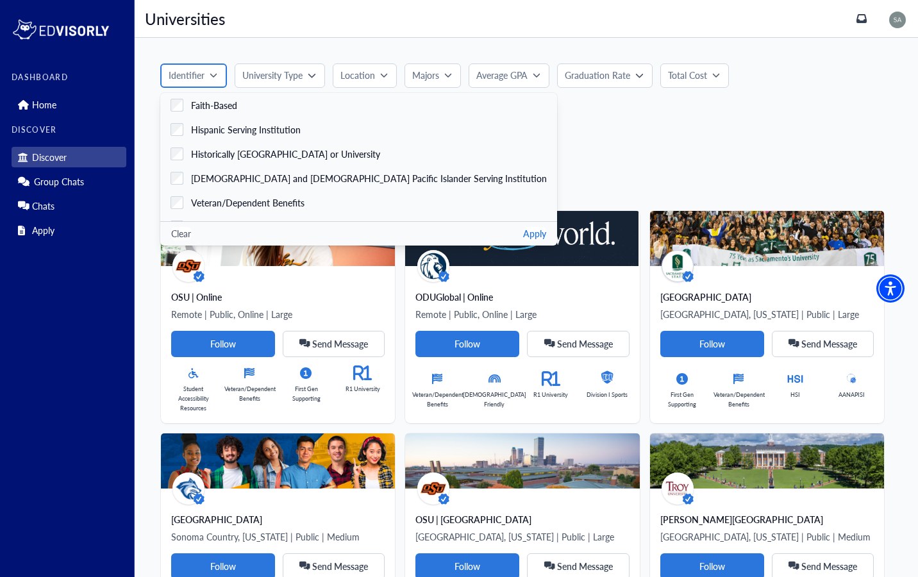
click at [210, 86] on button "Identifier" at bounding box center [193, 75] width 67 height 24
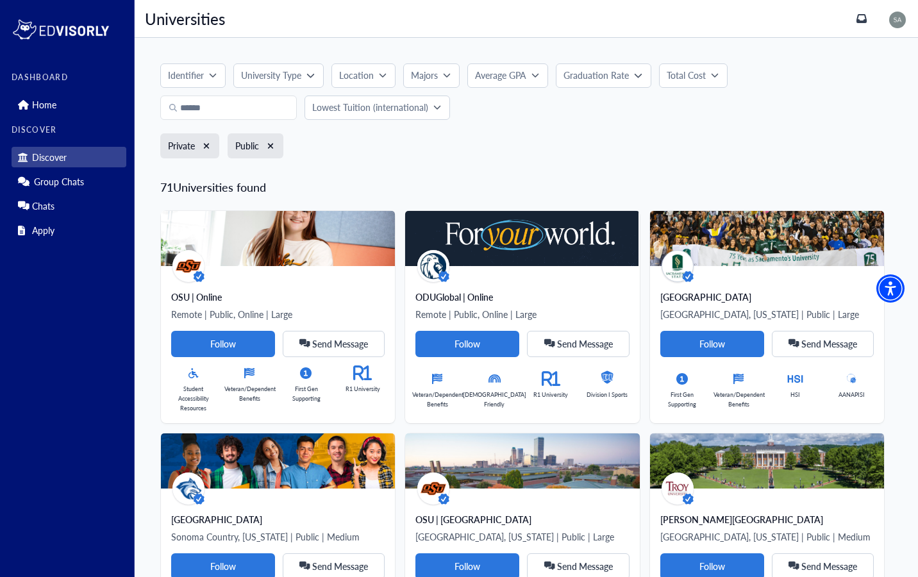
click at [387, 76] on button "Location" at bounding box center [364, 75] width 64 height 24
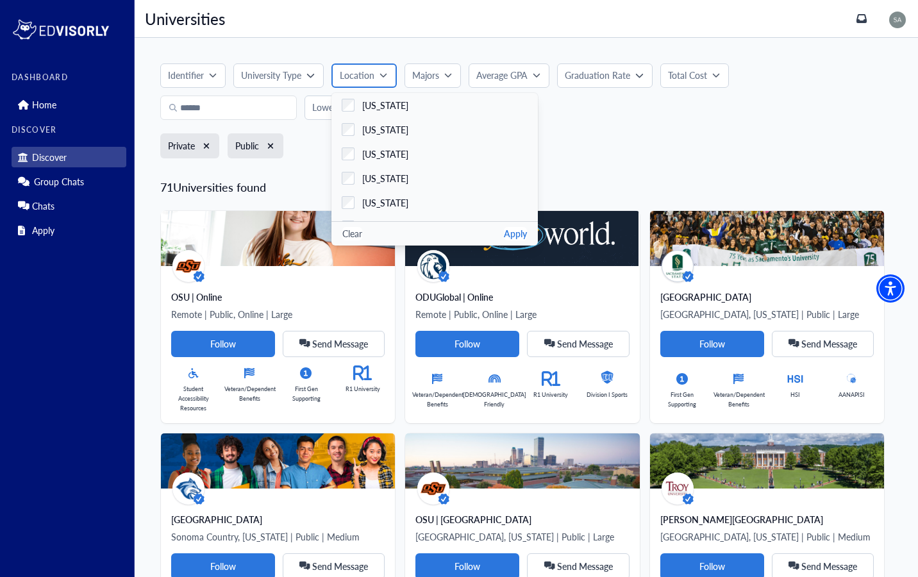
click at [383, 85] on button "Location" at bounding box center [364, 75] width 65 height 24
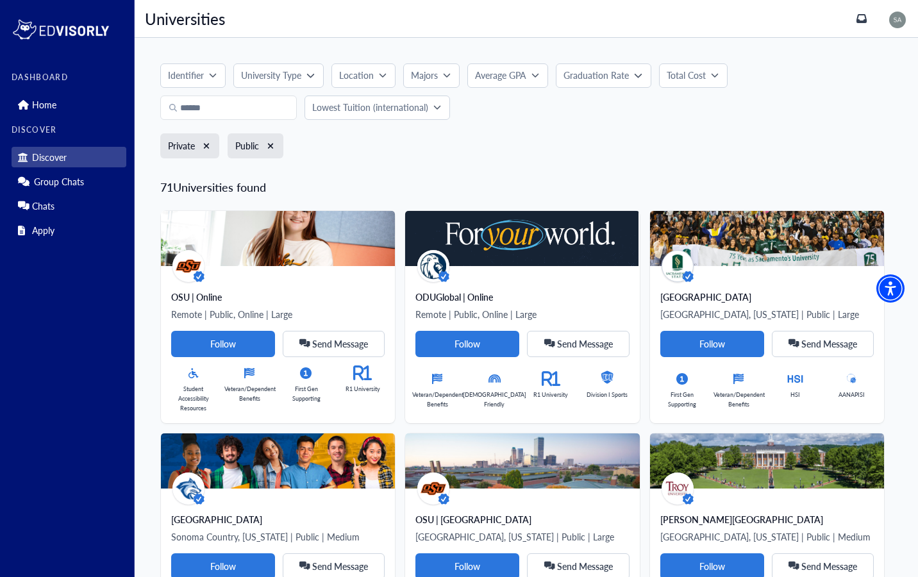
click at [298, 71] on p "University Type" at bounding box center [271, 75] width 60 height 13
click at [532, 146] on div "Private Public" at bounding box center [526, 149] width 732 height 33
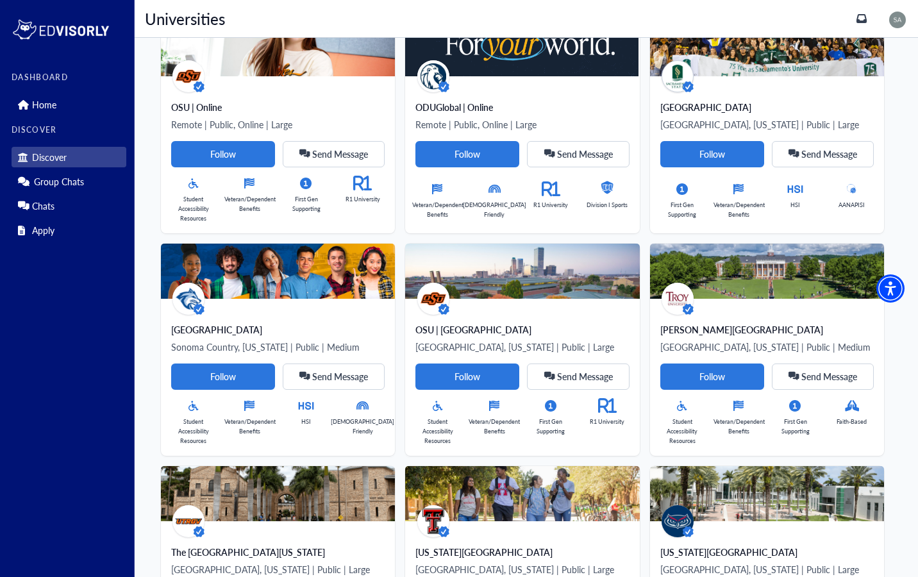
scroll to position [211, 0]
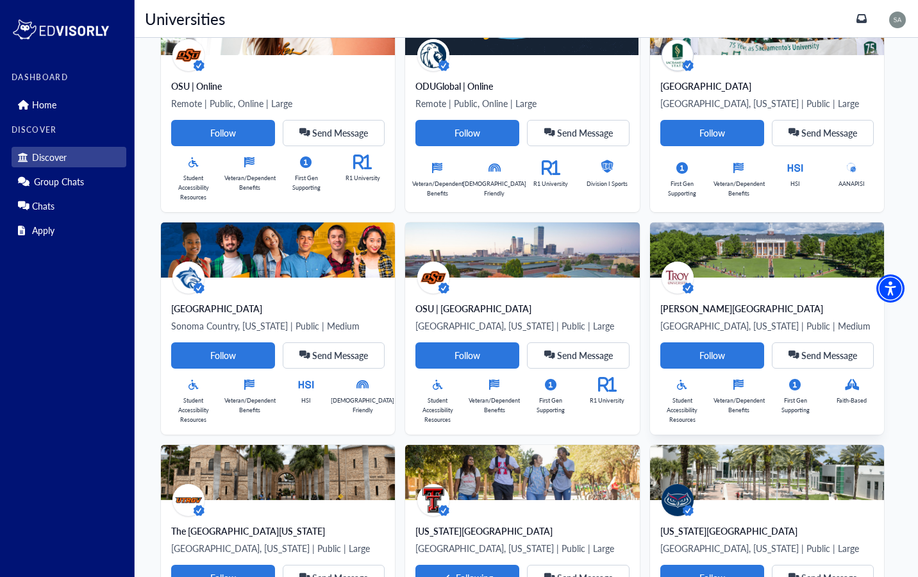
click at [661, 315] on div "[PERSON_NAME][GEOGRAPHIC_DATA]" at bounding box center [768, 308] width 214 height 13
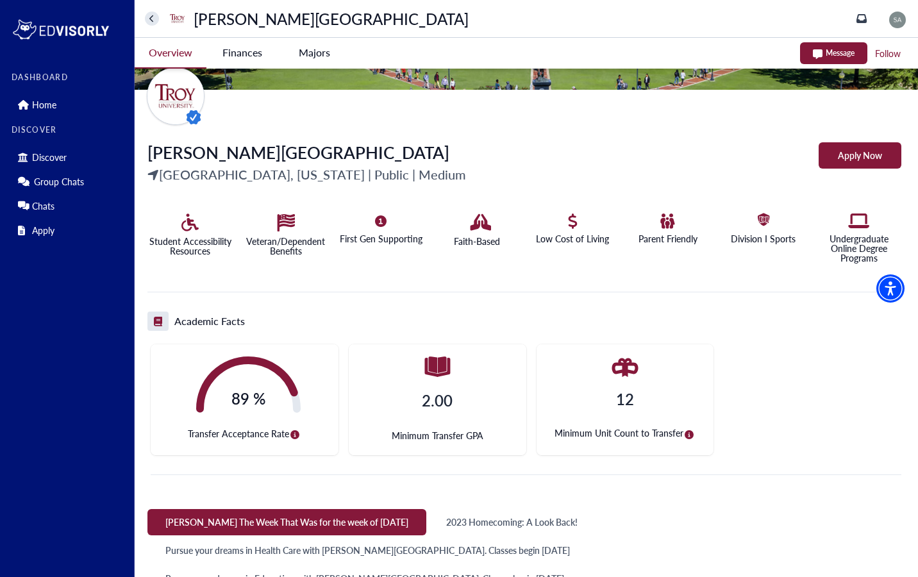
scroll to position [171, 0]
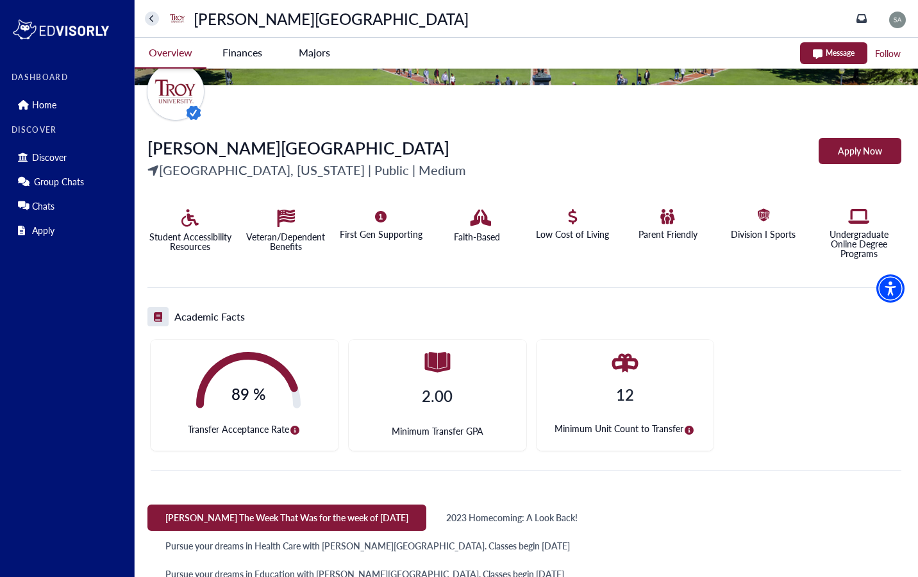
click at [689, 430] on icon "circle-info" at bounding box center [689, 430] width 9 height 9
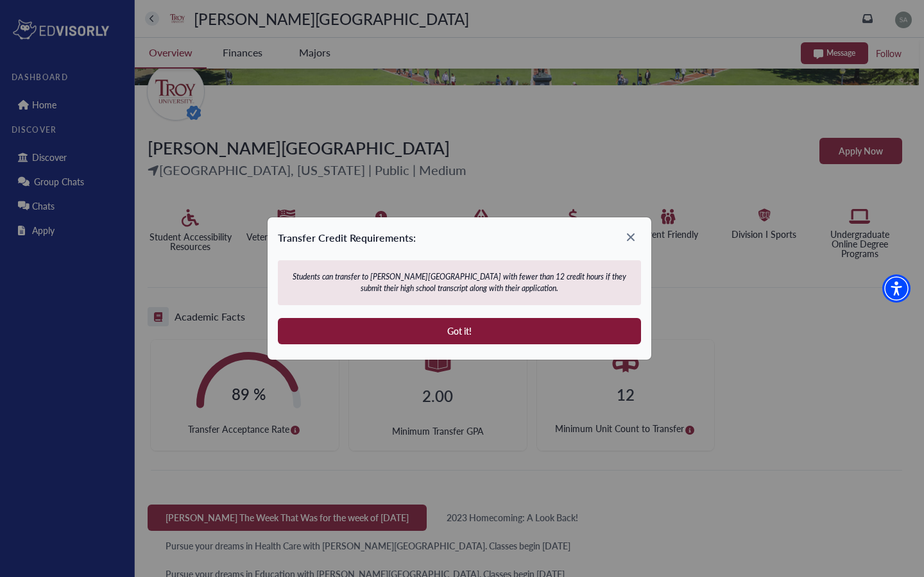
click at [630, 239] on icon at bounding box center [630, 237] width 21 height 21
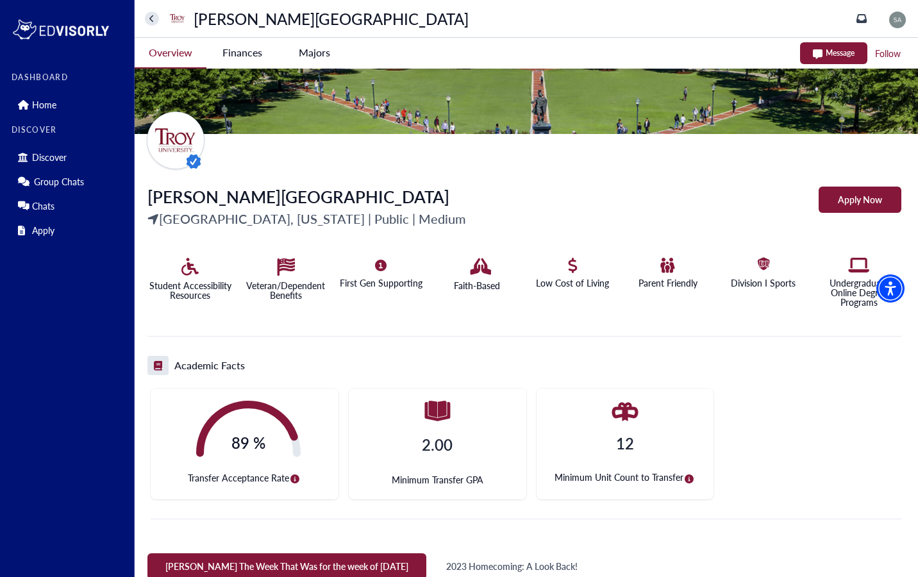
scroll to position [0, 0]
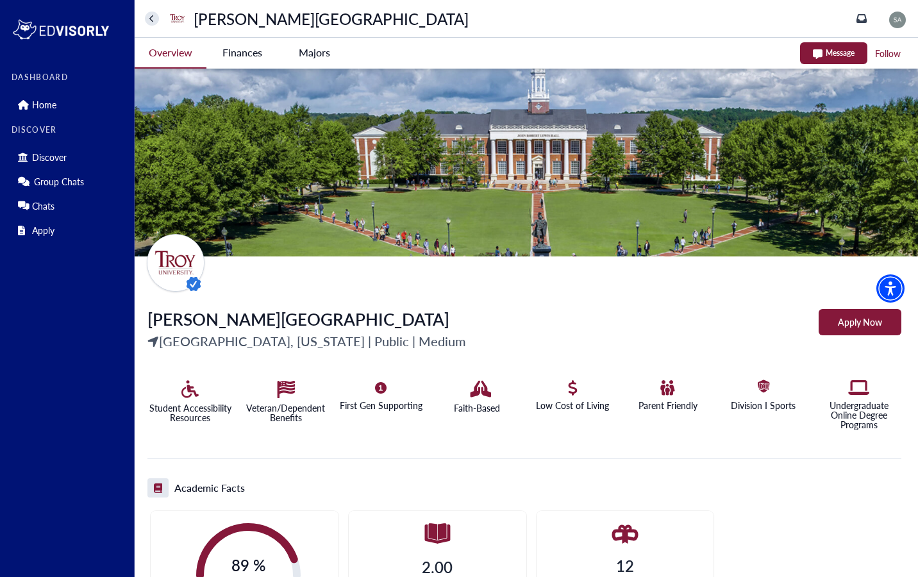
click at [234, 55] on University-tag "Finances" at bounding box center [243, 53] width 72 height 30
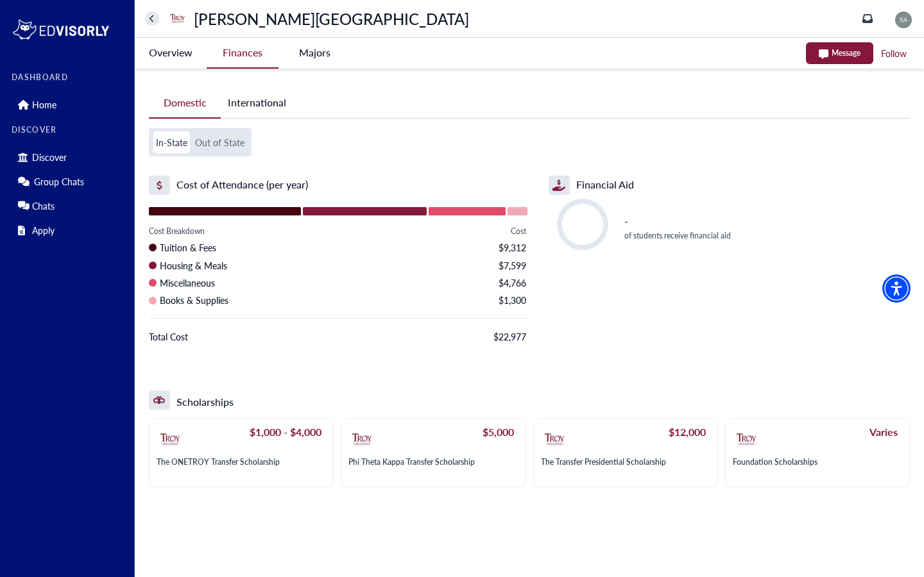
click at [266, 97] on button "International" at bounding box center [257, 103] width 72 height 30
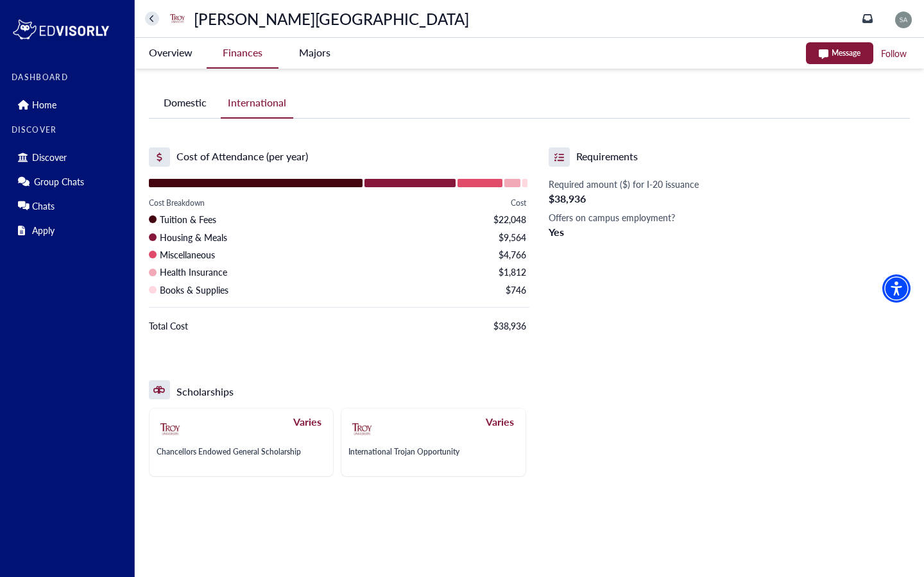
click at [894, 53] on University-tag "Follow" at bounding box center [893, 54] width 28 height 16
click at [788, 53] on button "Message" at bounding box center [815, 53] width 67 height 22
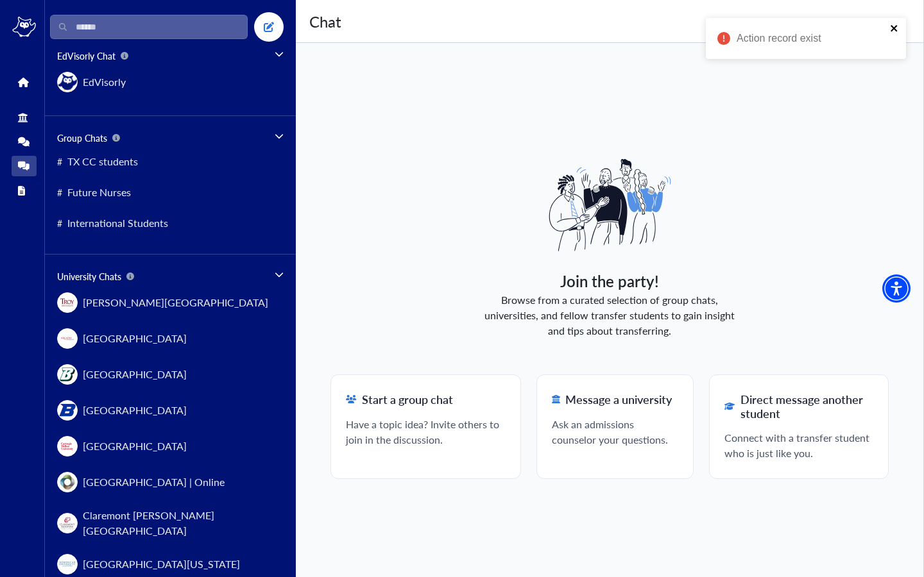
click at [892, 29] on icon "close" at bounding box center [893, 28] width 6 height 6
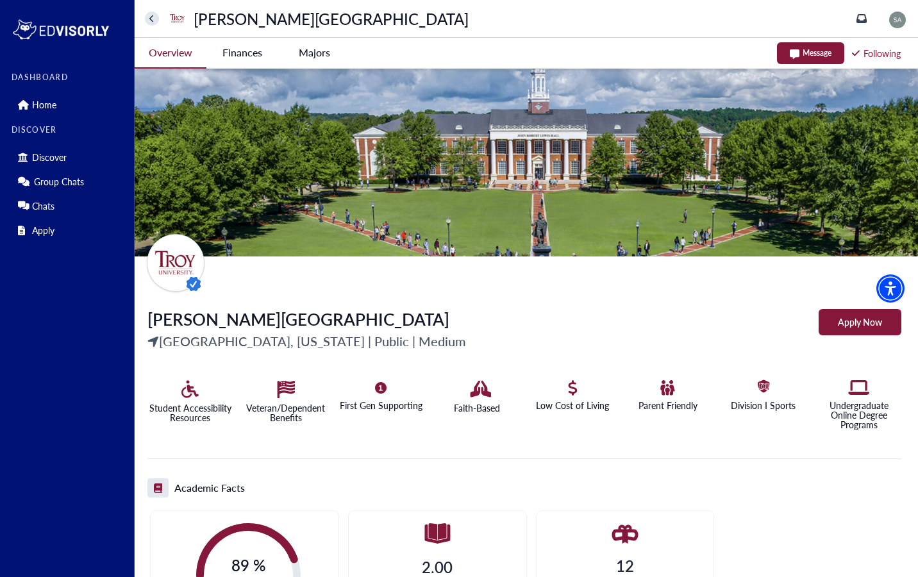
click at [866, 320] on University-tag "Apply Now" at bounding box center [860, 322] width 83 height 26
